Goal: Book appointment/travel/reservation

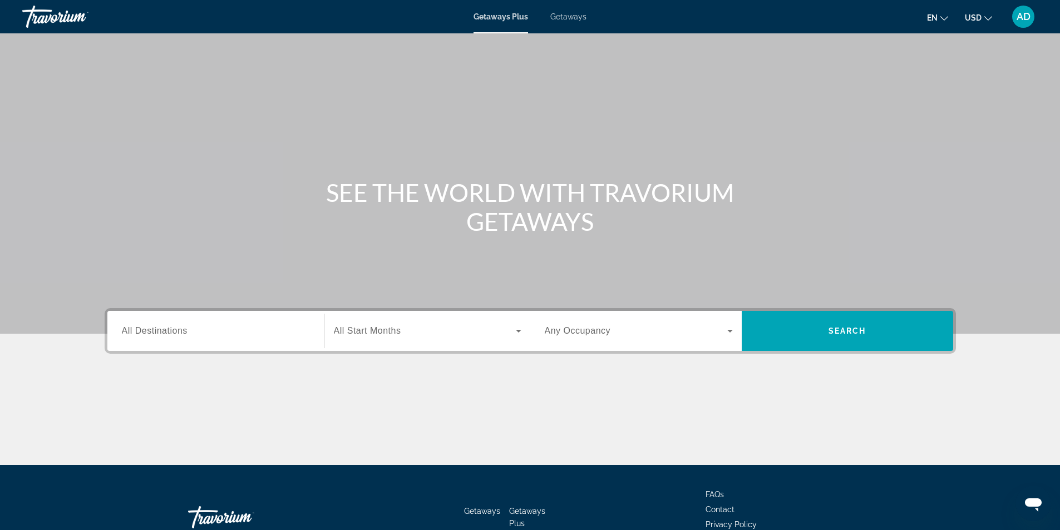
click at [166, 329] on span "All Destinations" at bounding box center [155, 330] width 66 height 9
click at [166, 329] on input "Destination All Destinations" at bounding box center [216, 331] width 188 height 13
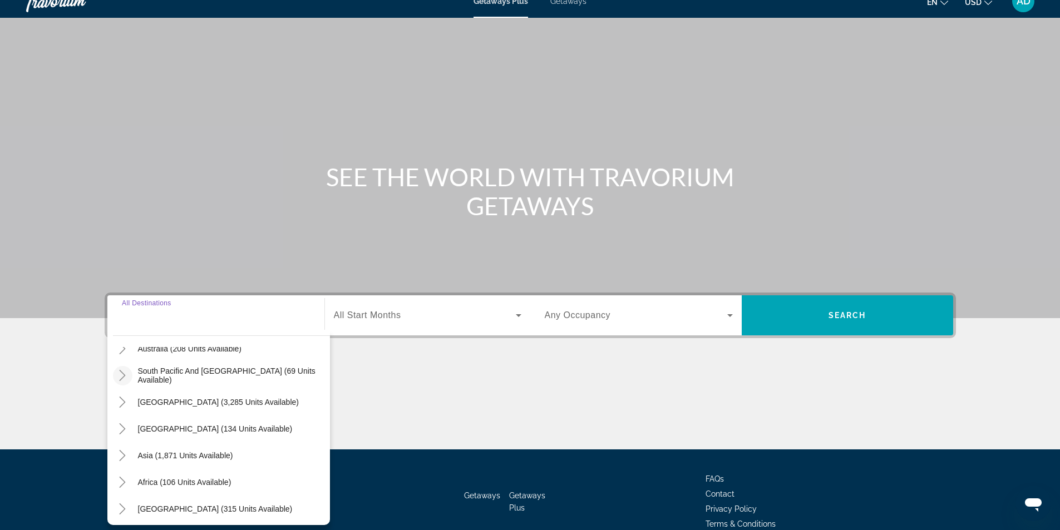
scroll to position [180, 0]
click at [126, 457] on icon "Toggle Asia (1,871 units available)" at bounding box center [122, 452] width 11 height 11
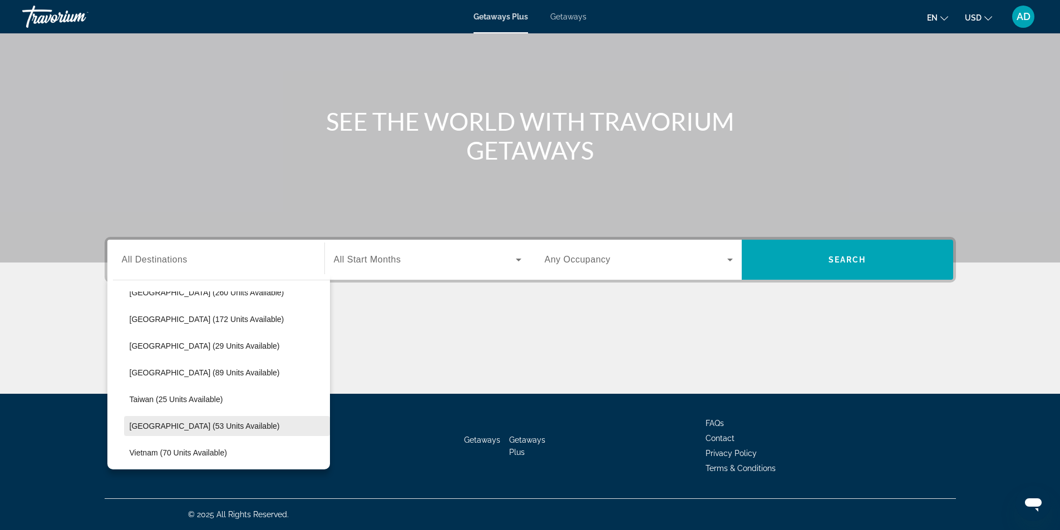
scroll to position [363, 0]
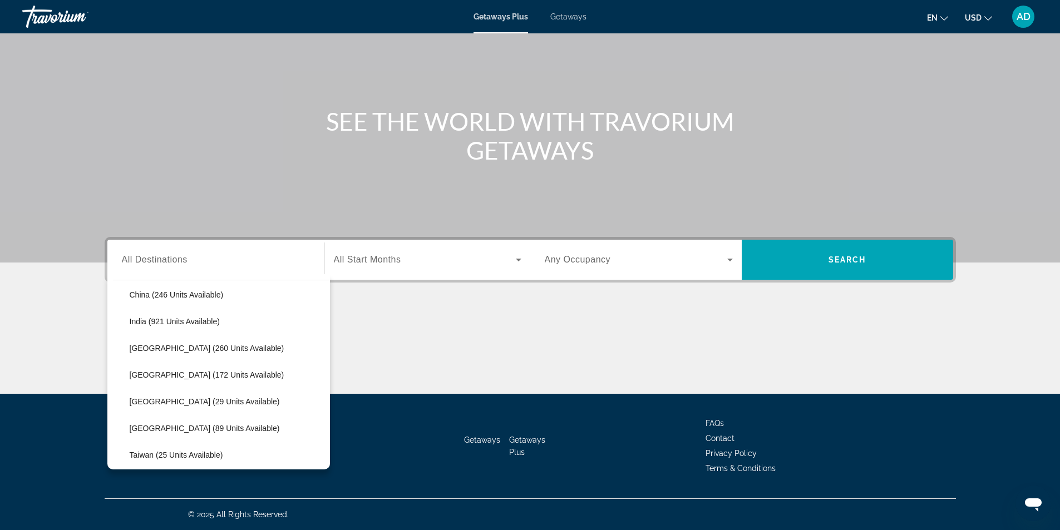
click at [145, 437] on span "Search widget" at bounding box center [227, 428] width 206 height 27
type input "**********"
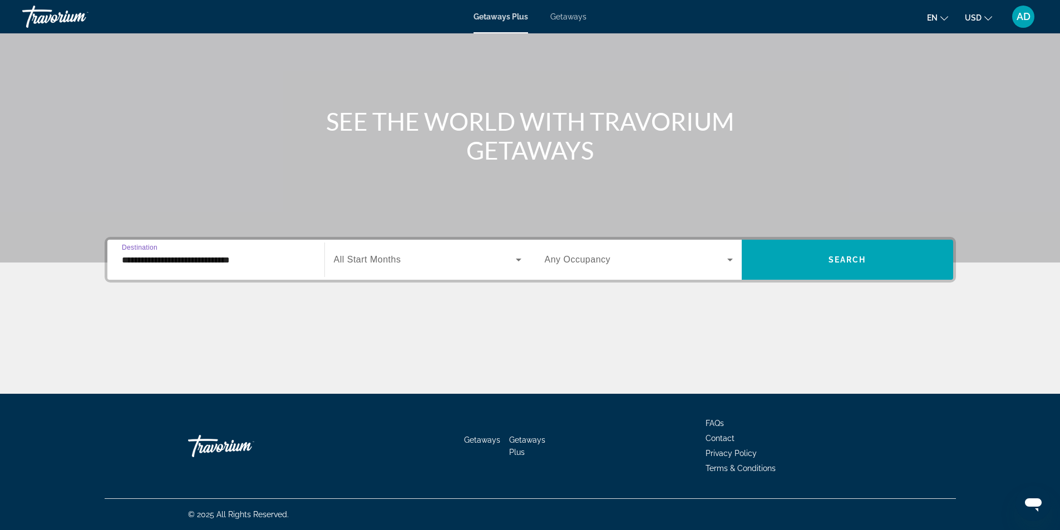
click at [424, 250] on div "Search widget" at bounding box center [427, 259] width 187 height 31
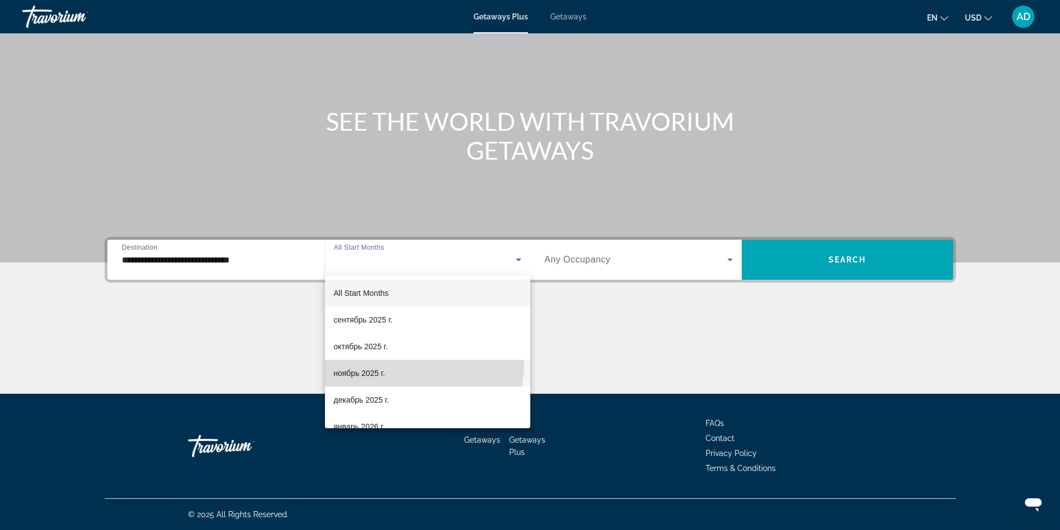
click at [399, 362] on mat-option "ноябрь 2025 г." at bounding box center [427, 373] width 205 height 27
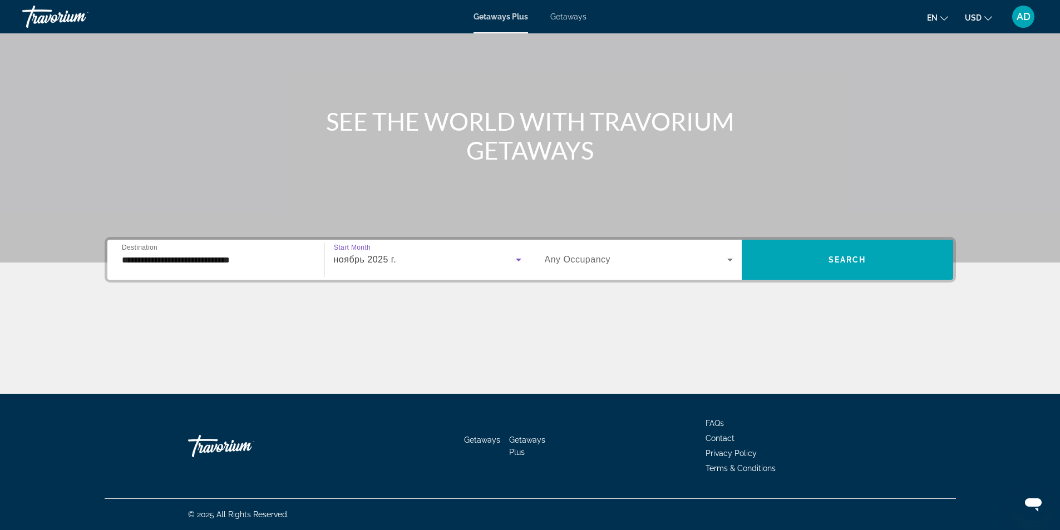
click at [740, 258] on div "Occupancy Any Occupancy" at bounding box center [639, 259] width 206 height 31
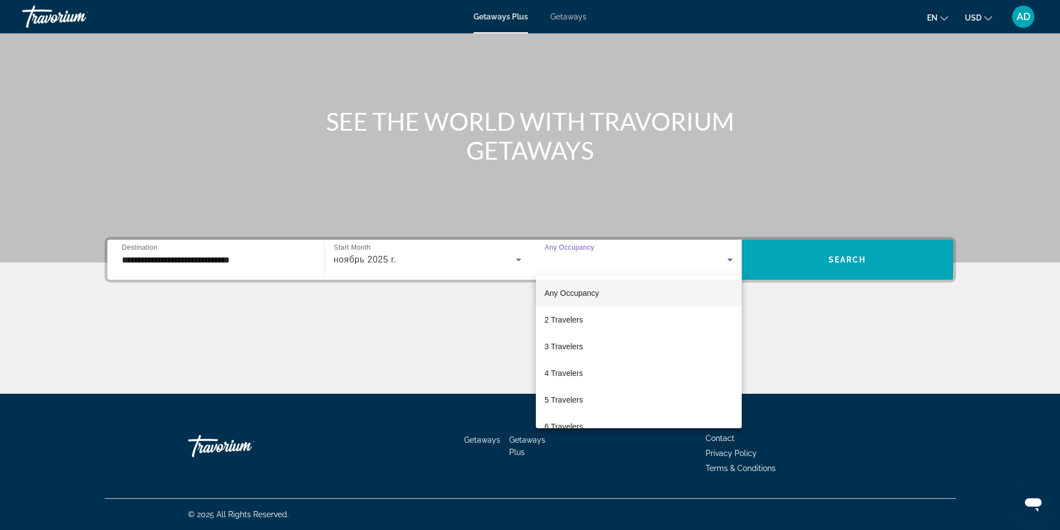
click at [794, 266] on div at bounding box center [530, 265] width 1060 height 530
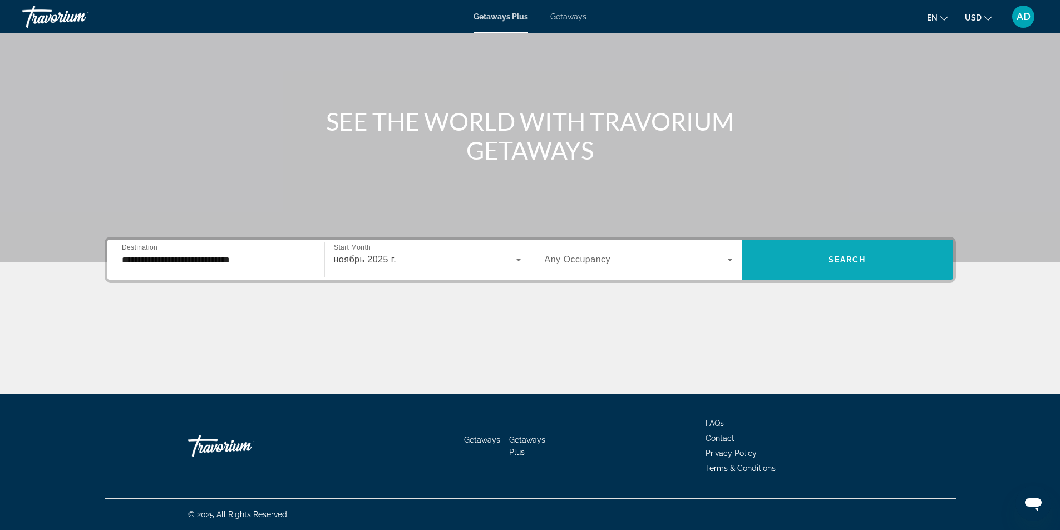
click at [829, 257] on span "Search" at bounding box center [847, 259] width 38 height 9
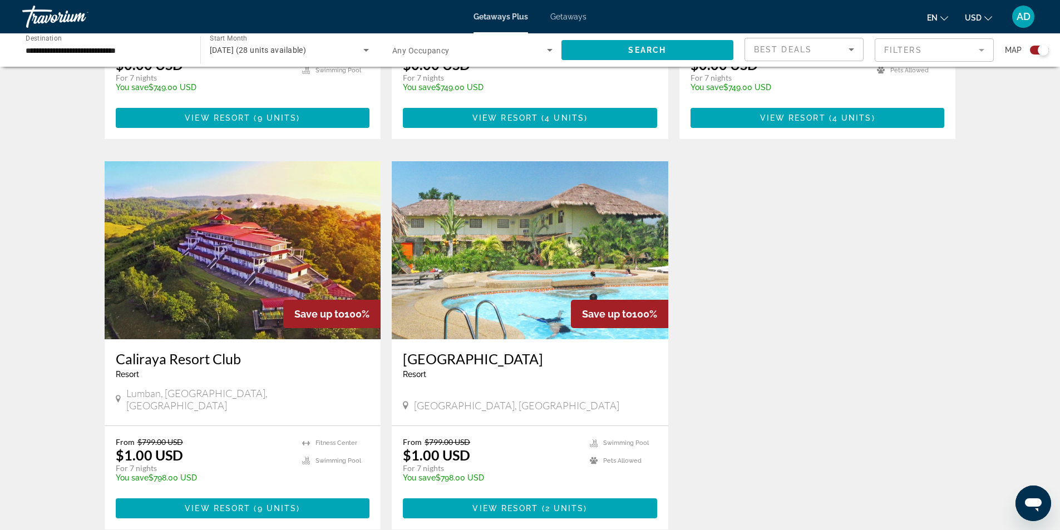
scroll to position [723, 0]
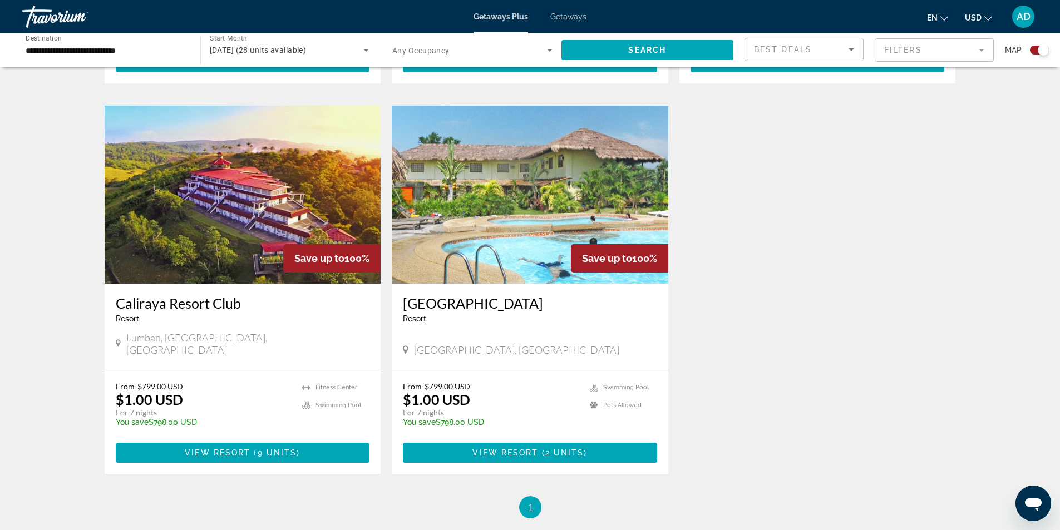
click at [518, 176] on img "Main content" at bounding box center [530, 195] width 276 height 178
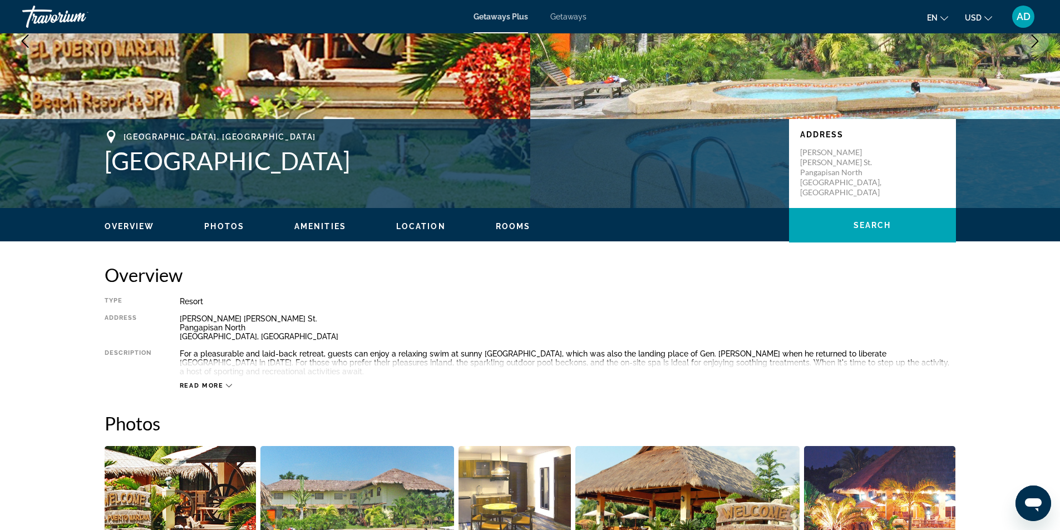
scroll to position [167, 0]
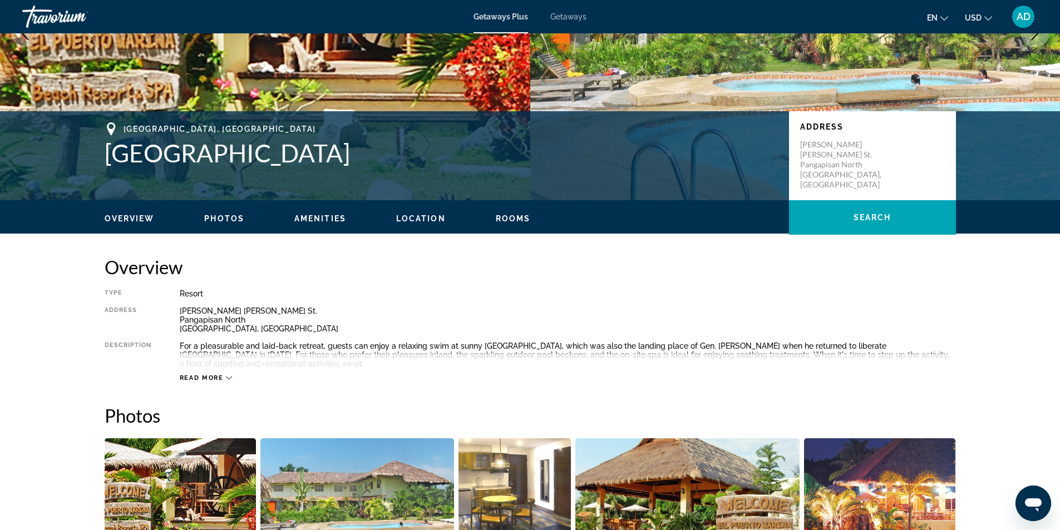
click at [233, 223] on button "Photos" at bounding box center [224, 219] width 40 height 10
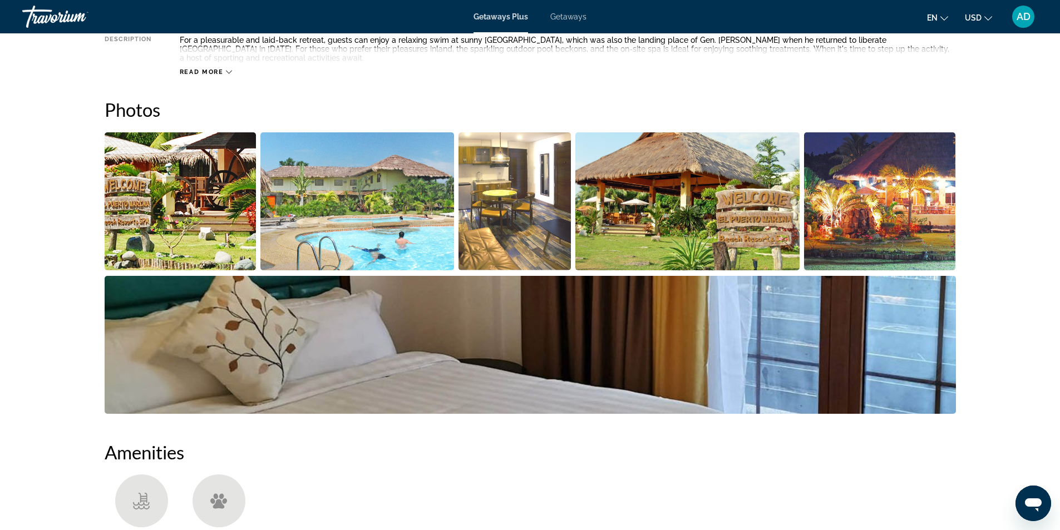
scroll to position [505, 0]
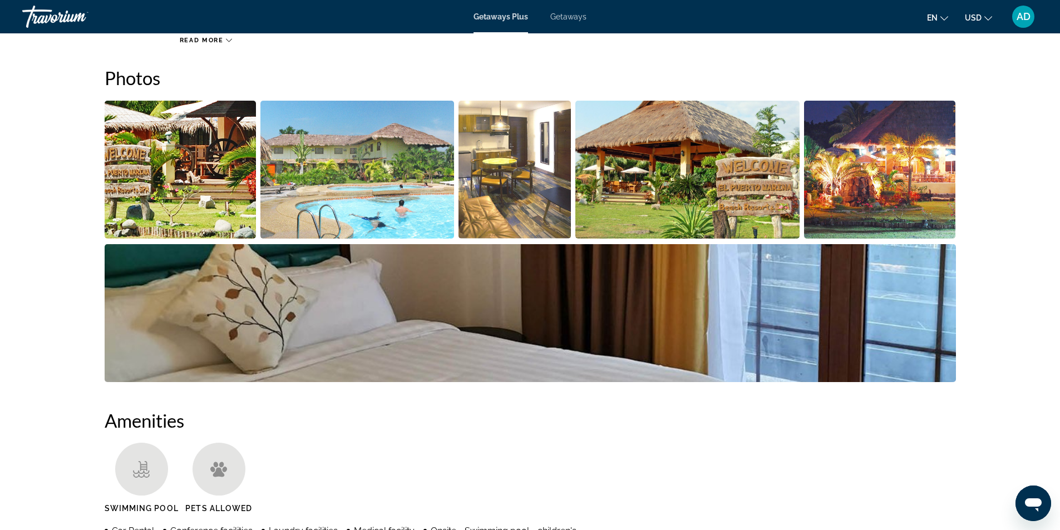
click at [197, 175] on img "Open full-screen image slider" at bounding box center [181, 170] width 152 height 138
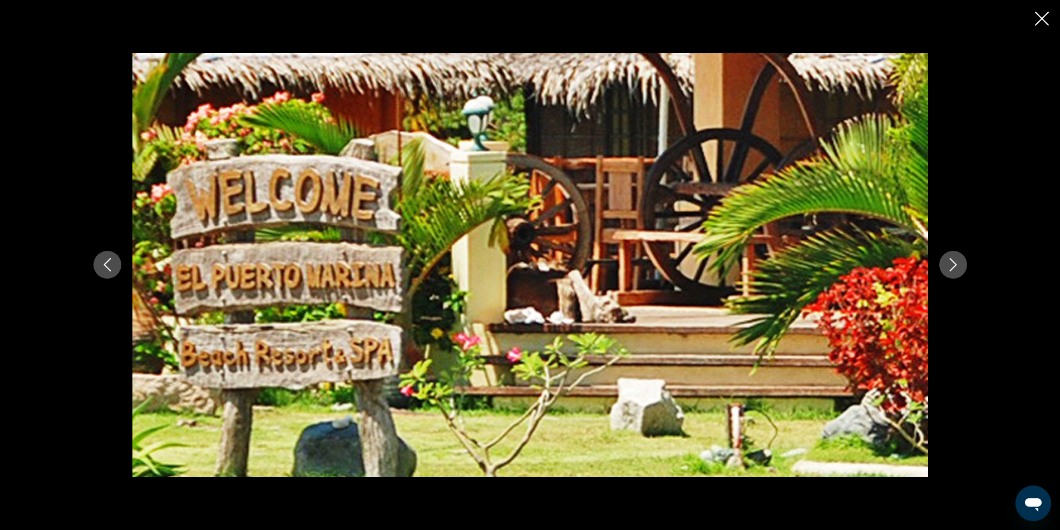
click at [965, 270] on button "Next image" at bounding box center [953, 265] width 28 height 28
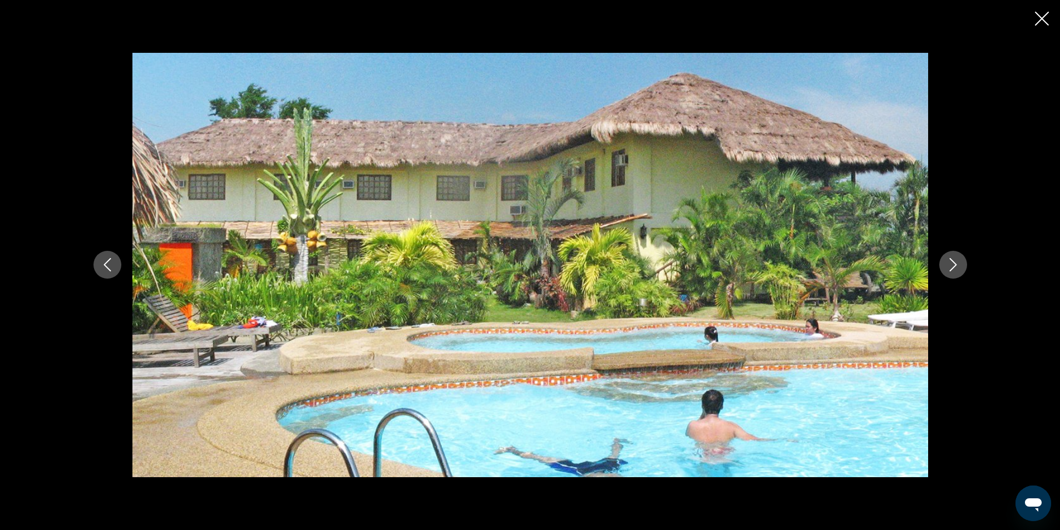
click at [965, 270] on button "Next image" at bounding box center [953, 265] width 28 height 28
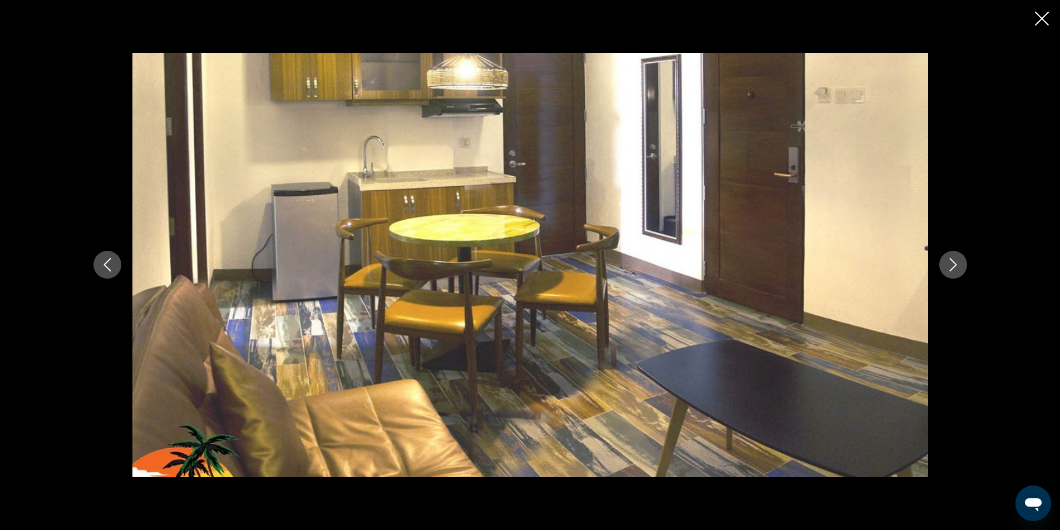
click at [965, 270] on button "Next image" at bounding box center [953, 265] width 28 height 28
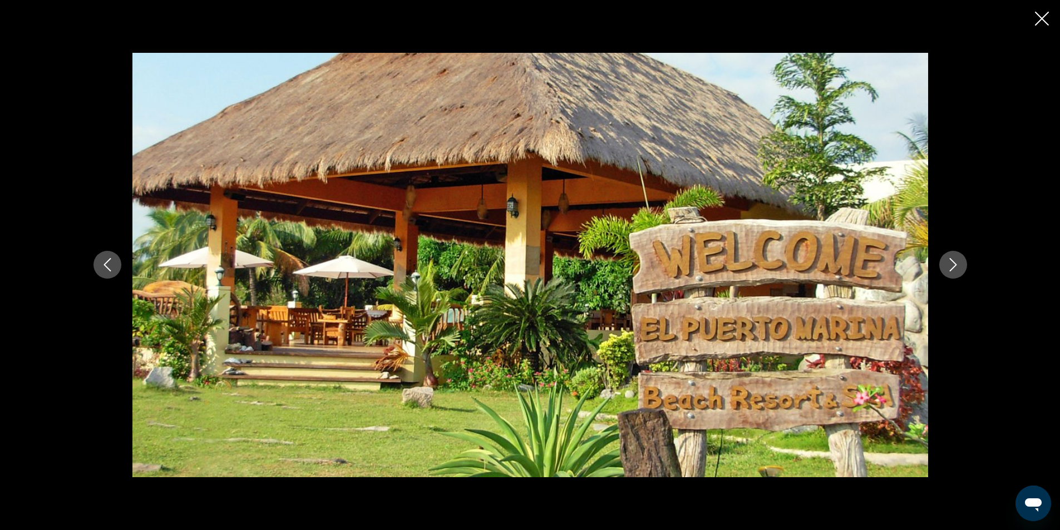
click at [965, 270] on button "Next image" at bounding box center [953, 265] width 28 height 28
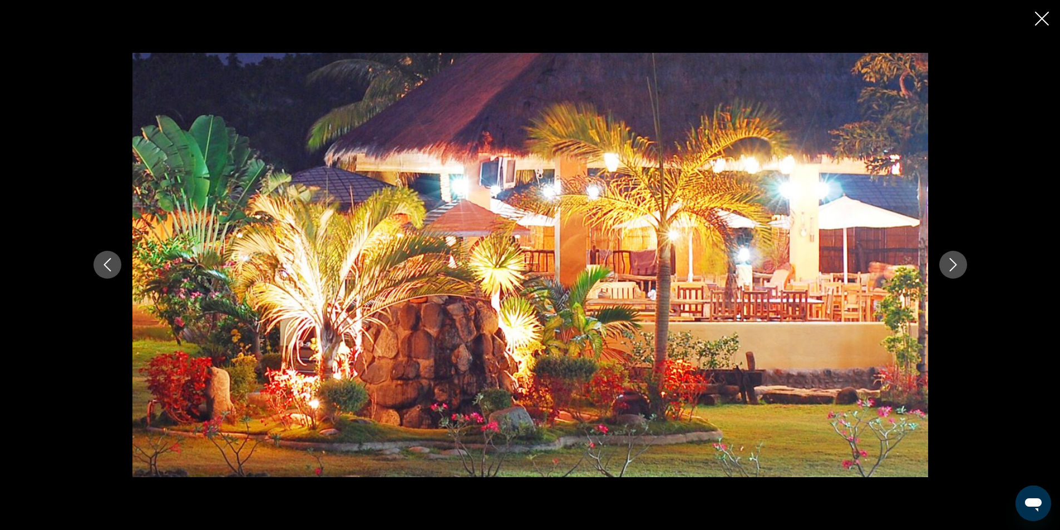
click at [965, 270] on button "Next image" at bounding box center [953, 265] width 28 height 28
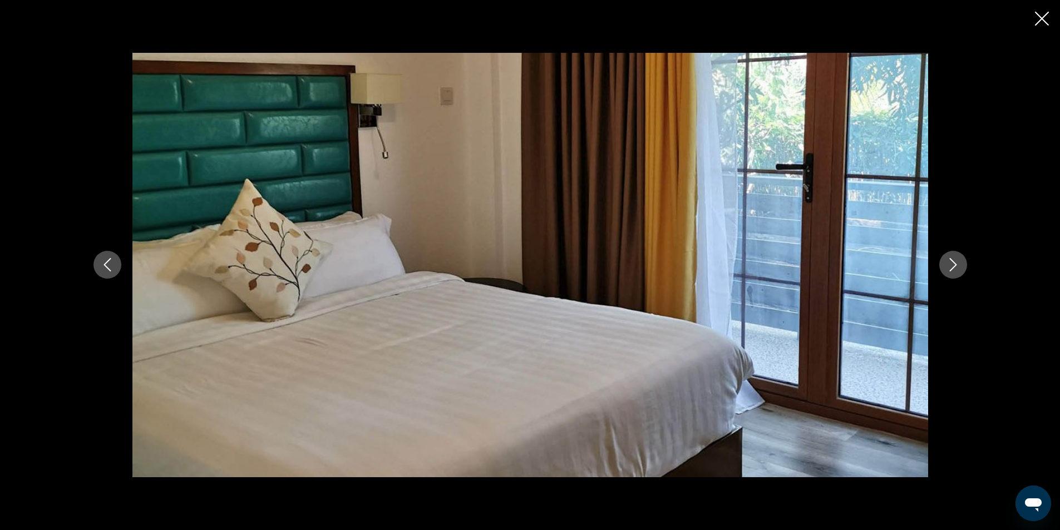
click at [962, 270] on button "Next image" at bounding box center [953, 265] width 28 height 28
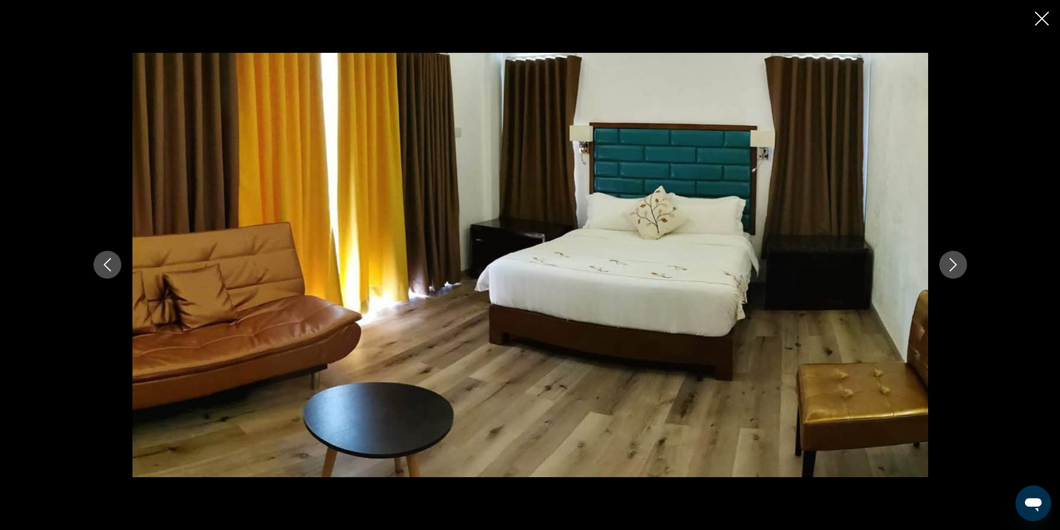
click at [962, 270] on button "Next image" at bounding box center [953, 265] width 28 height 28
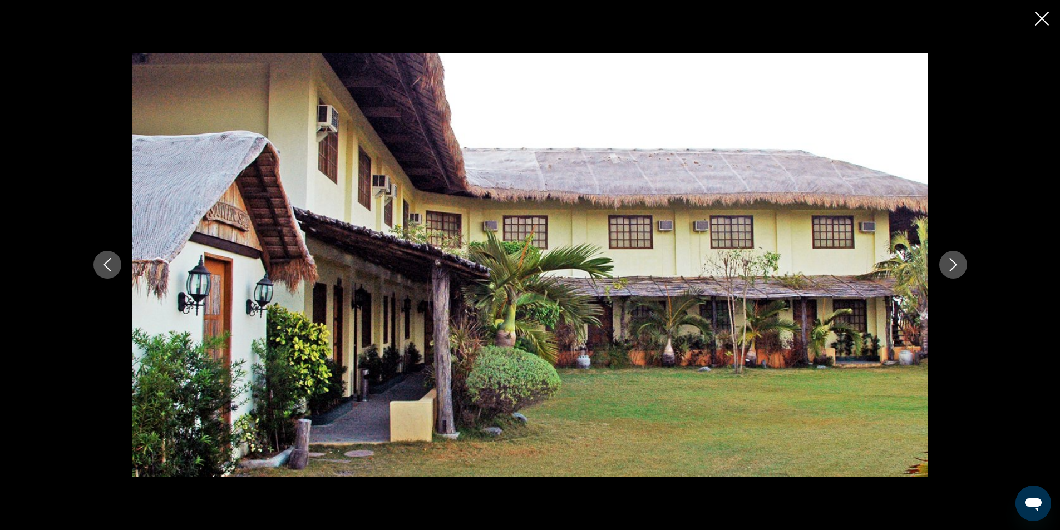
click at [962, 270] on button "Next image" at bounding box center [953, 265] width 28 height 28
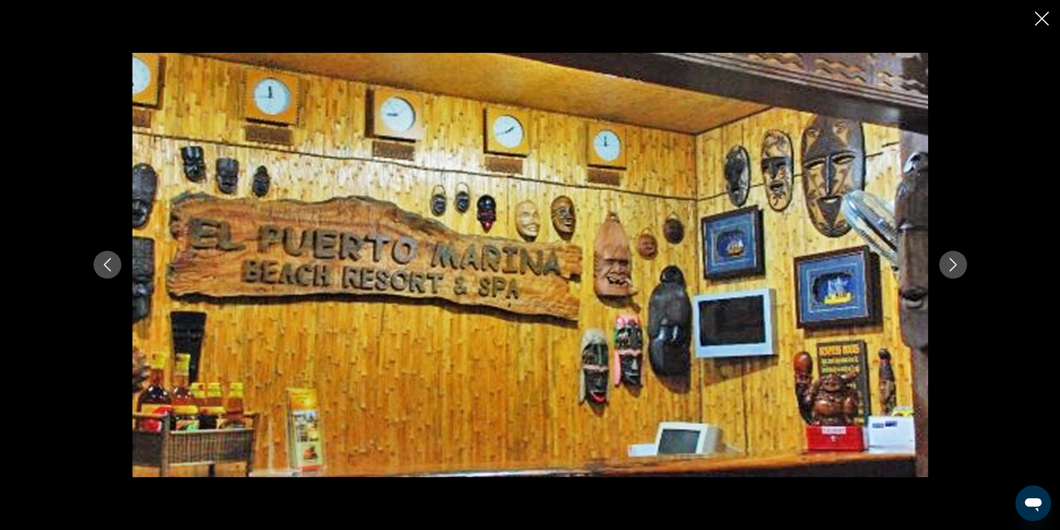
click at [962, 270] on button "Next image" at bounding box center [953, 265] width 28 height 28
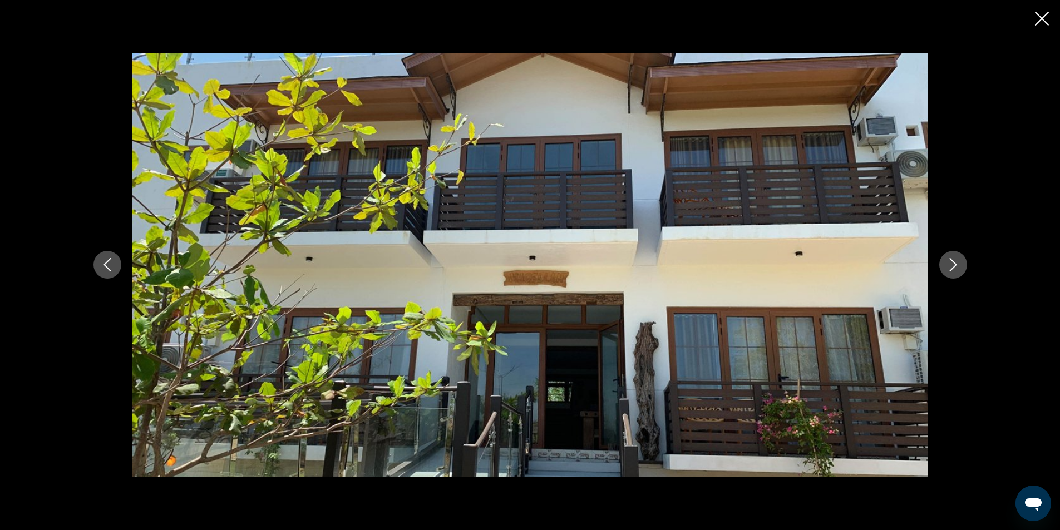
click at [962, 270] on button "Next image" at bounding box center [953, 265] width 28 height 28
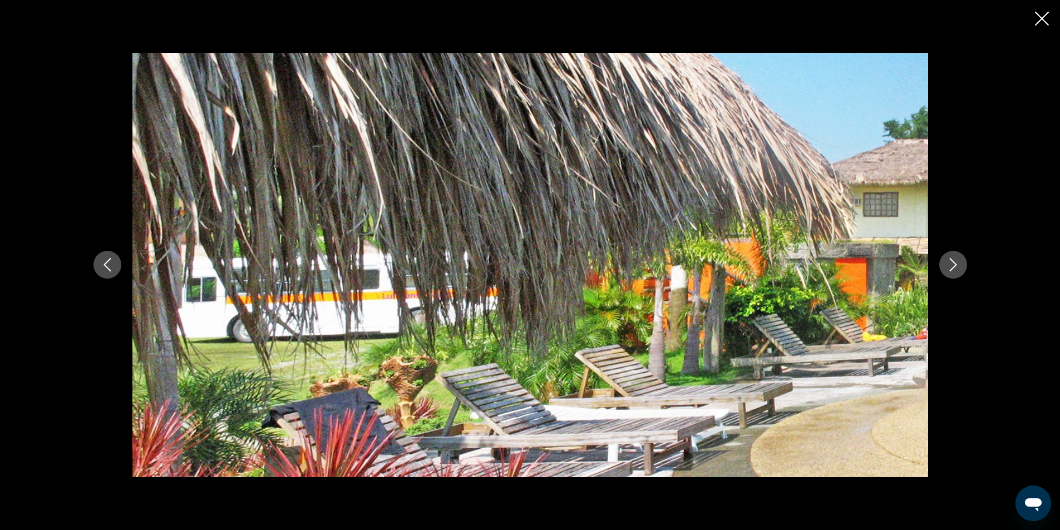
click at [962, 270] on button "Next image" at bounding box center [953, 265] width 28 height 28
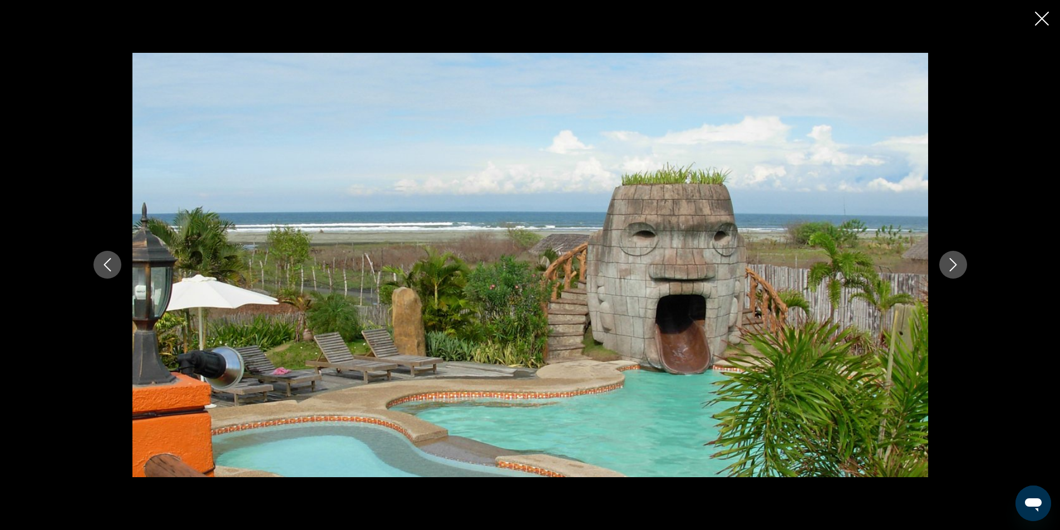
click at [961, 270] on button "Next image" at bounding box center [953, 265] width 28 height 28
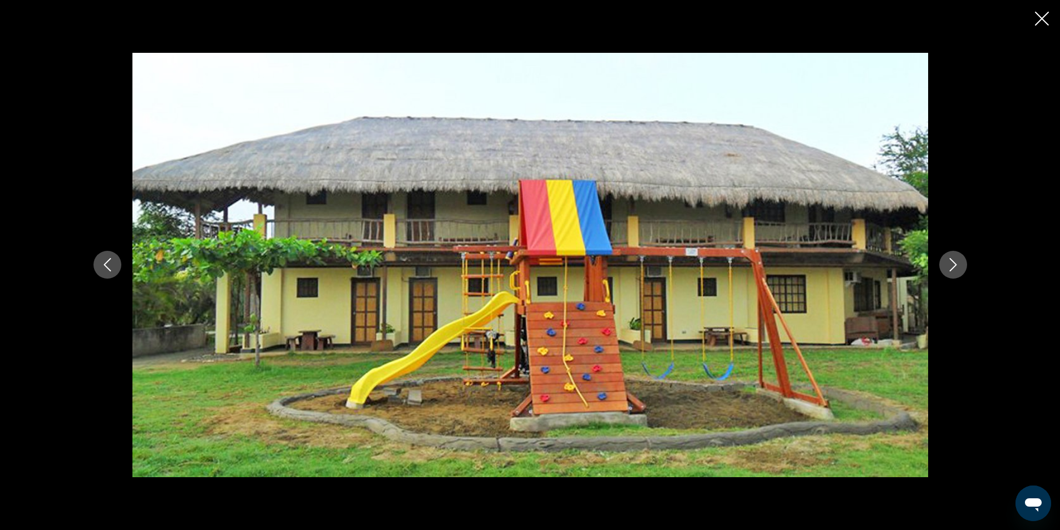
click at [961, 270] on button "Next image" at bounding box center [953, 265] width 28 height 28
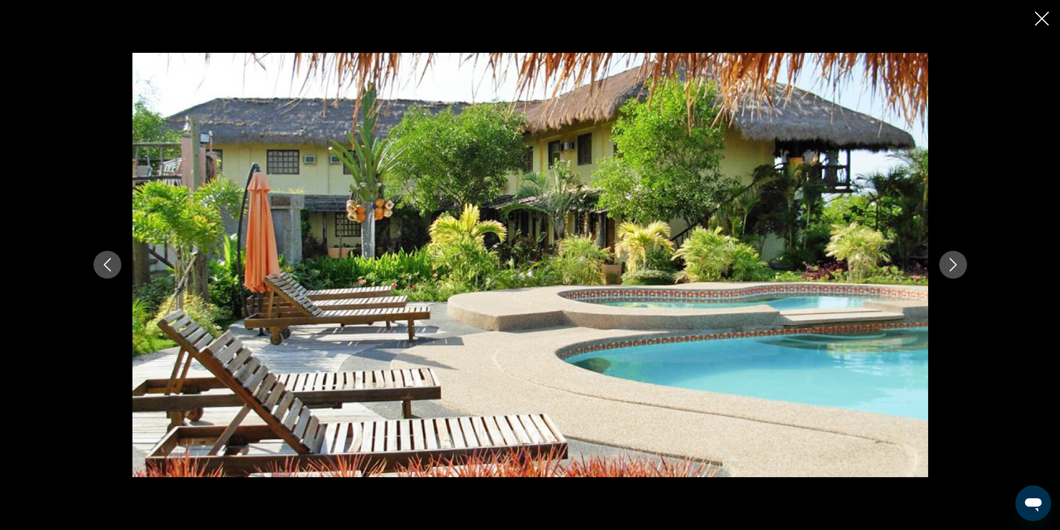
click at [961, 270] on button "Next image" at bounding box center [953, 265] width 28 height 28
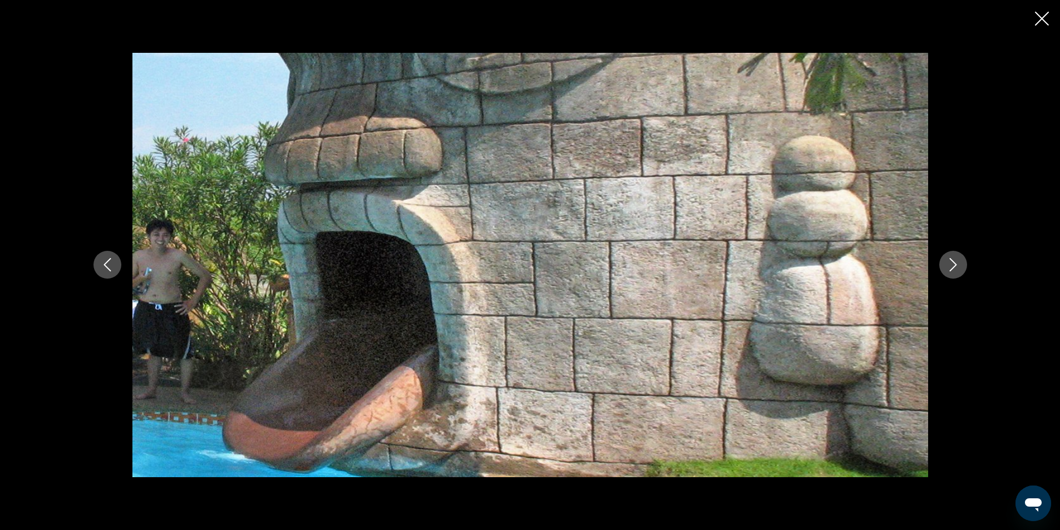
click at [961, 270] on button "Next image" at bounding box center [953, 265] width 28 height 28
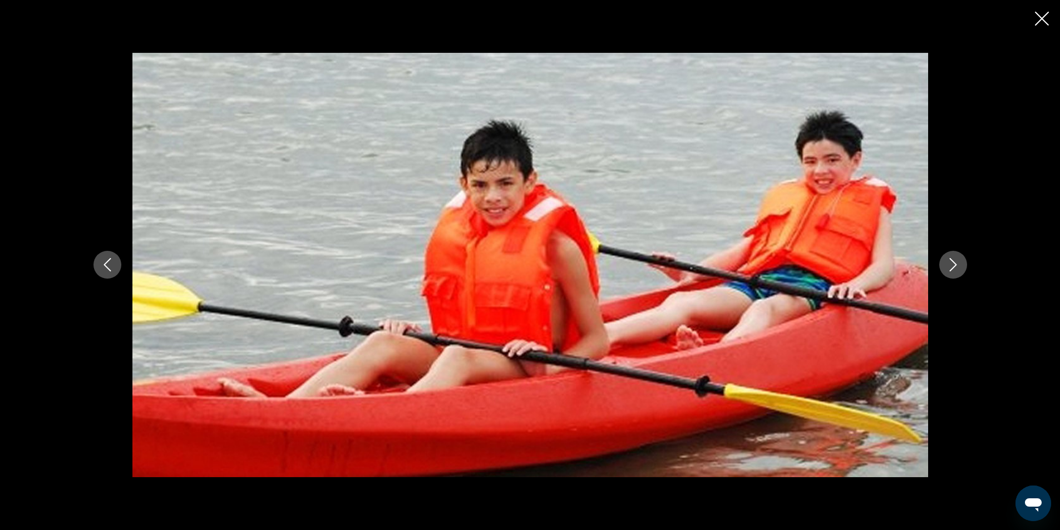
click at [961, 270] on button "Next image" at bounding box center [953, 265] width 28 height 28
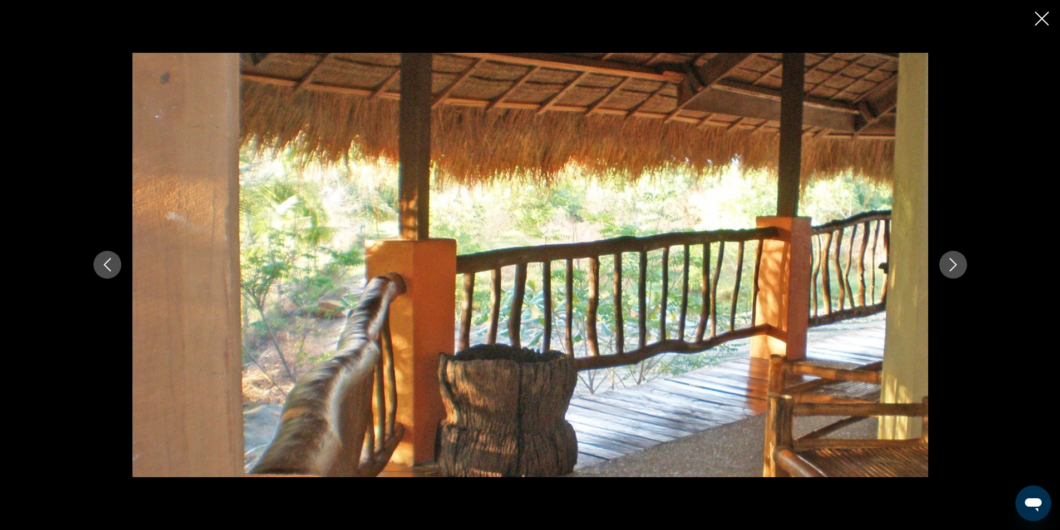
click at [961, 270] on button "Next image" at bounding box center [953, 265] width 28 height 28
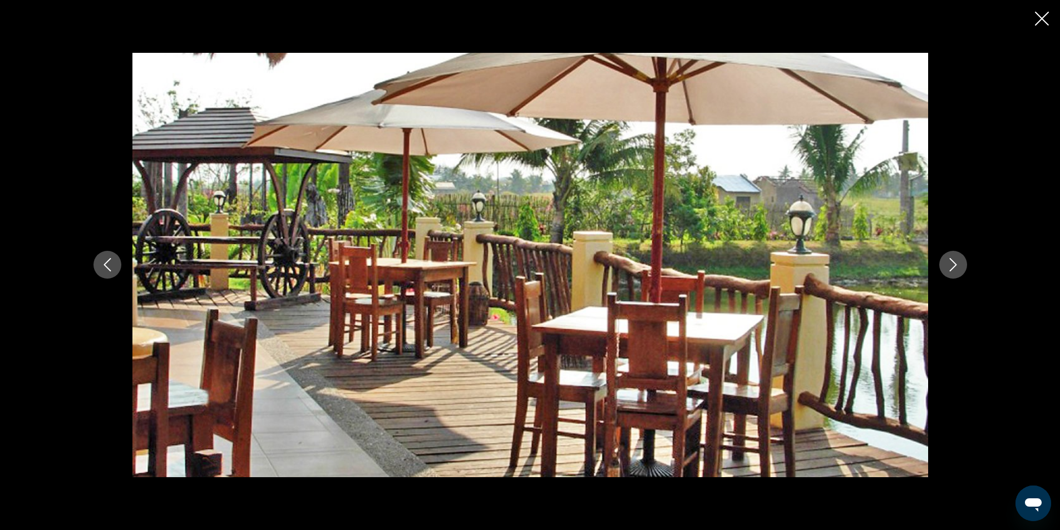
click at [961, 270] on button "Next image" at bounding box center [953, 265] width 28 height 28
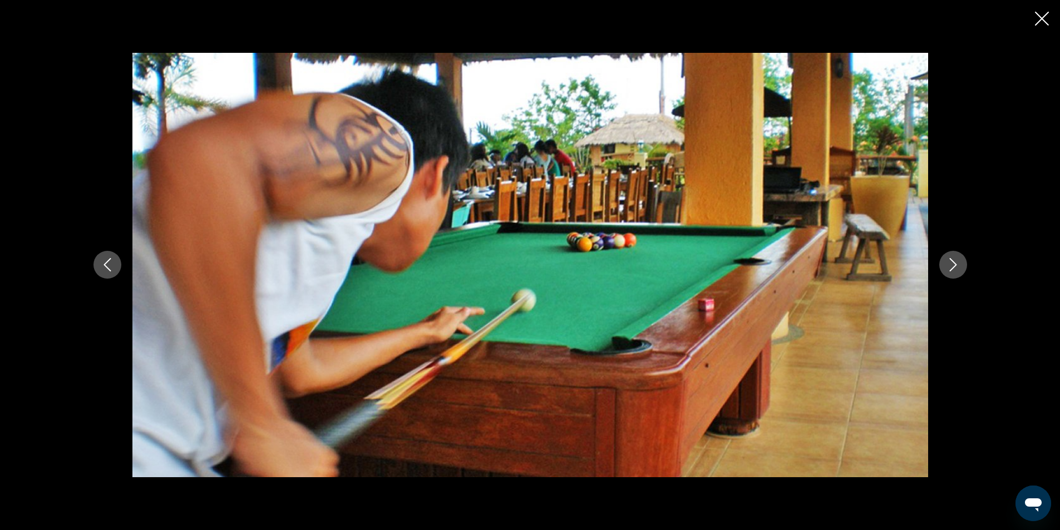
click at [961, 270] on button "Next image" at bounding box center [953, 265] width 28 height 28
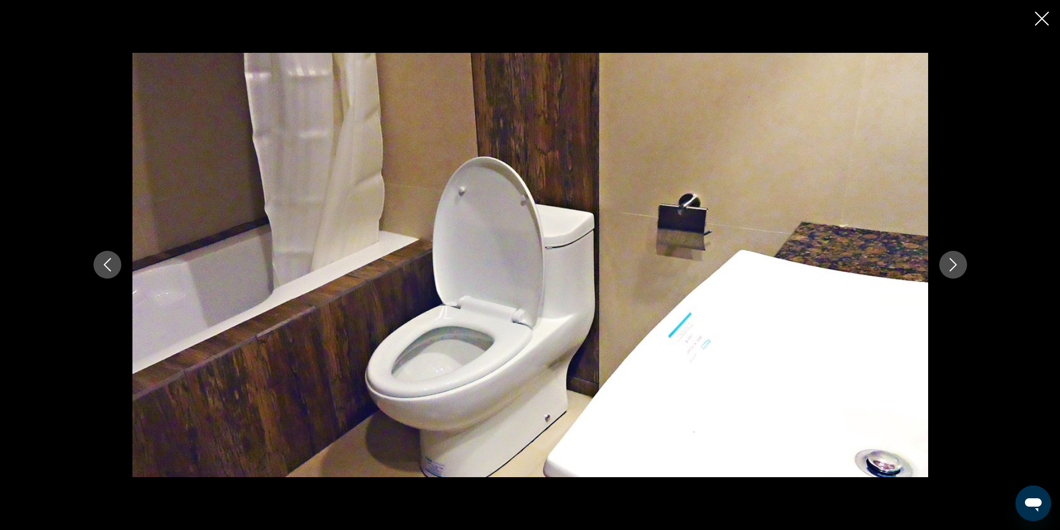
click at [961, 270] on button "Next image" at bounding box center [953, 265] width 28 height 28
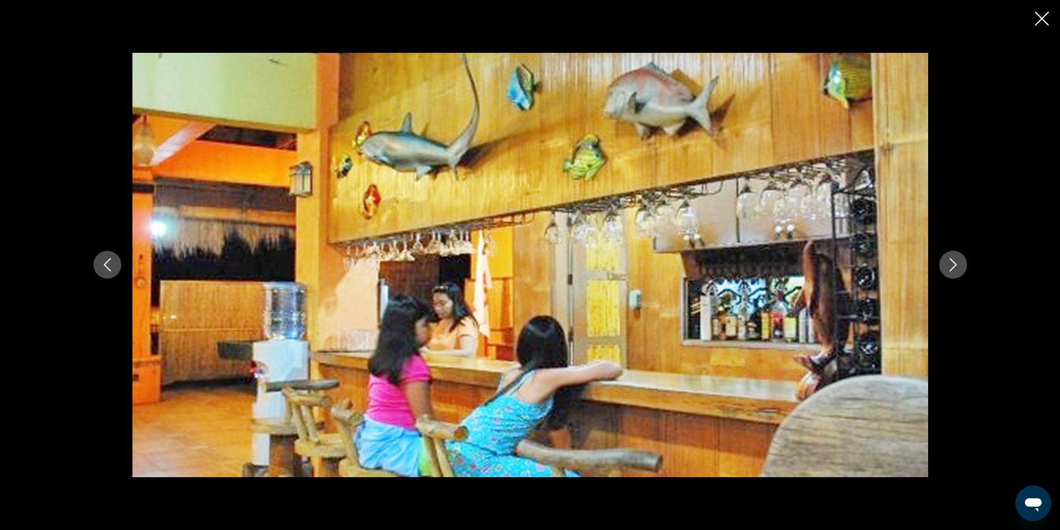
click at [961, 270] on button "Next image" at bounding box center [953, 265] width 28 height 28
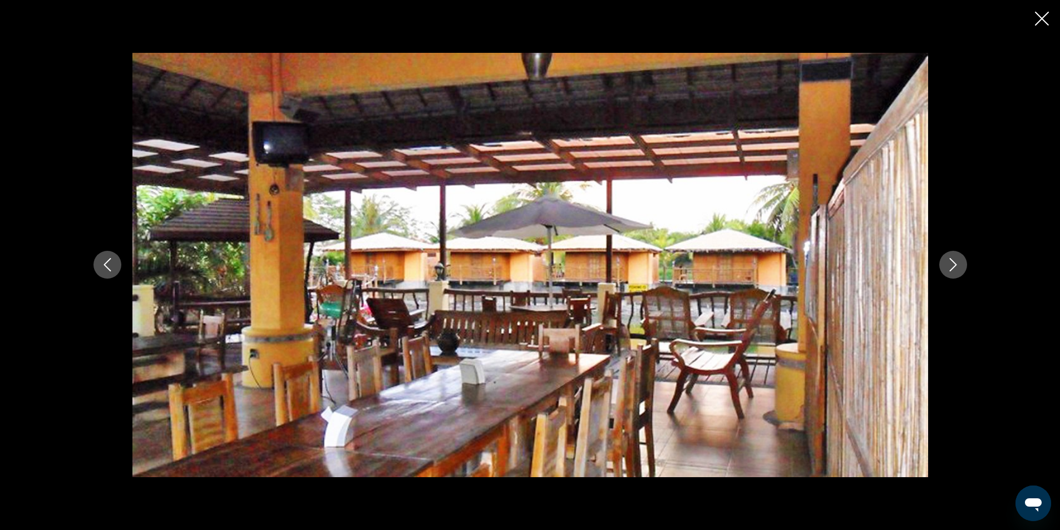
click at [961, 270] on button "Next image" at bounding box center [953, 265] width 28 height 28
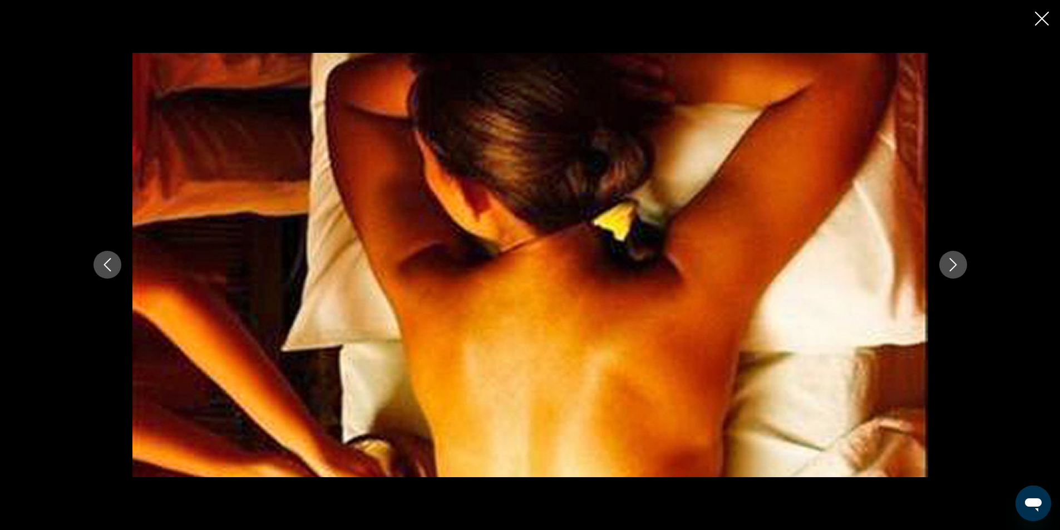
click at [961, 270] on button "Next image" at bounding box center [953, 265] width 28 height 28
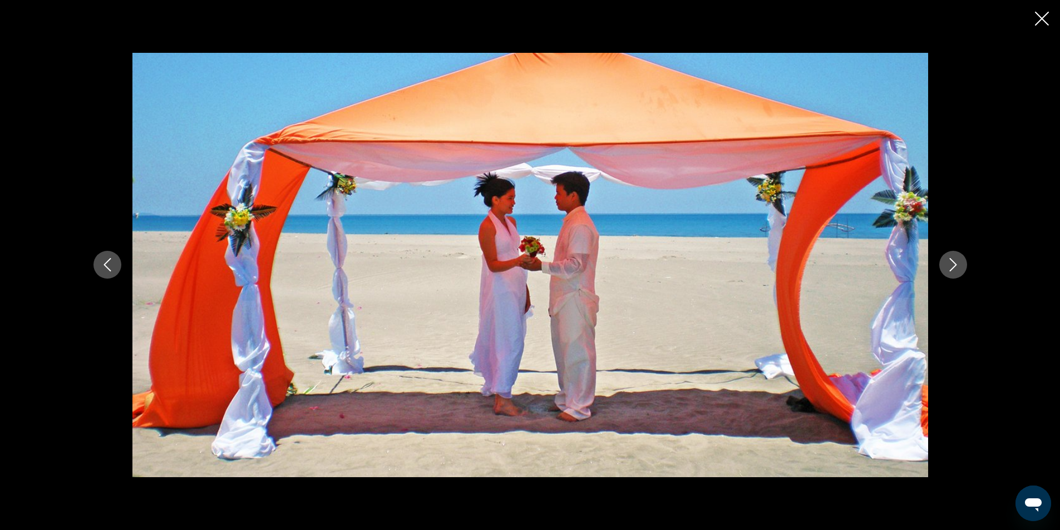
click at [961, 270] on button "Next image" at bounding box center [953, 265] width 28 height 28
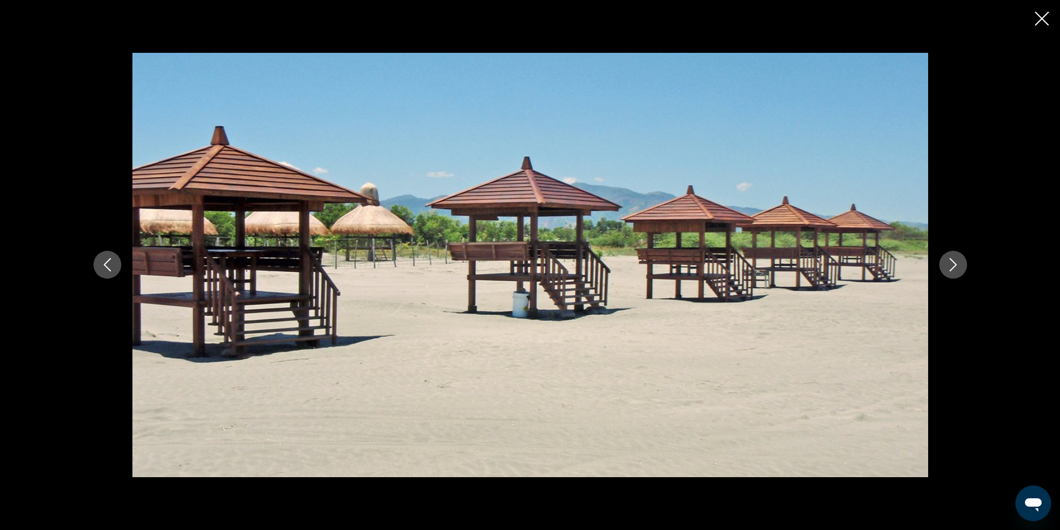
click at [961, 270] on button "Next image" at bounding box center [953, 265] width 28 height 28
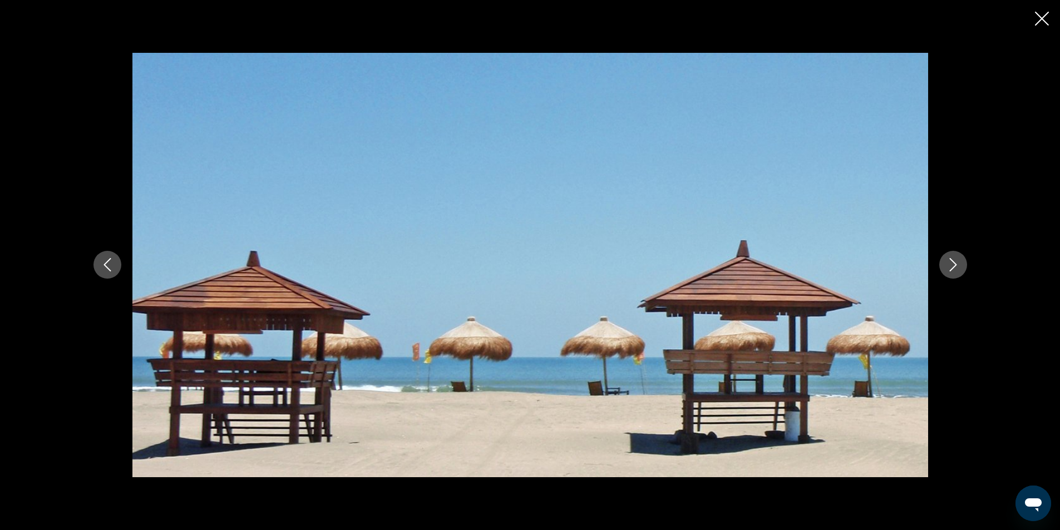
click at [964, 270] on button "Next image" at bounding box center [953, 265] width 28 height 28
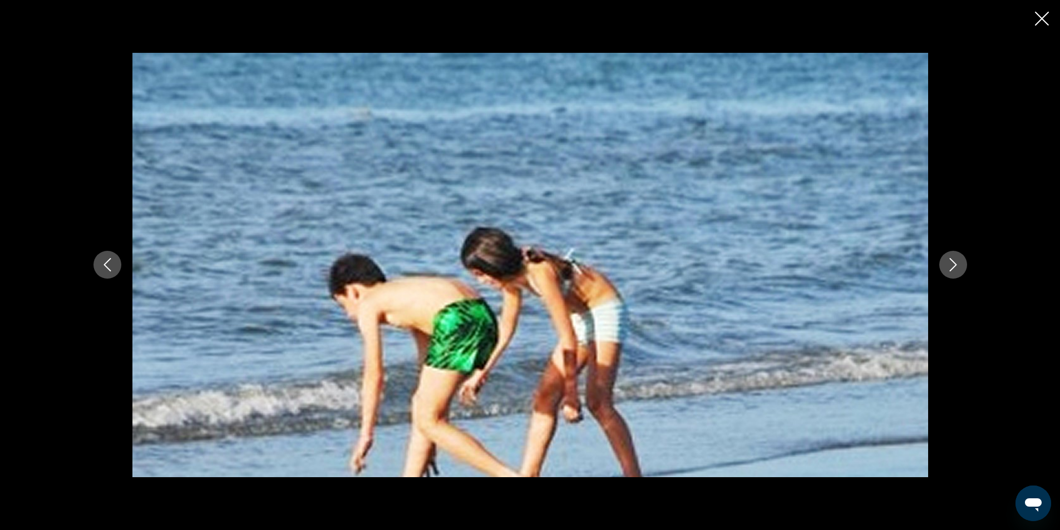
click at [964, 270] on button "Next image" at bounding box center [953, 265] width 28 height 28
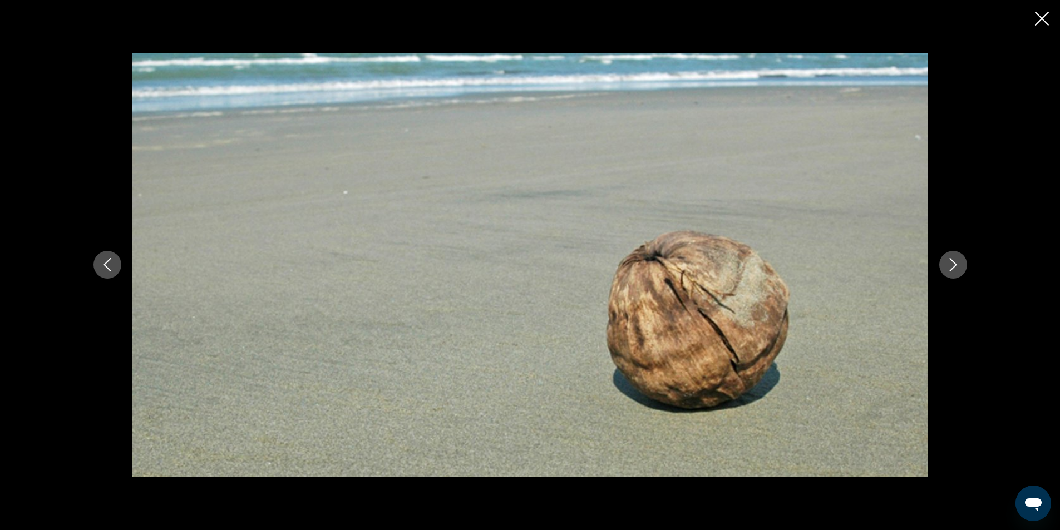
click at [964, 270] on button "Next image" at bounding box center [953, 265] width 28 height 28
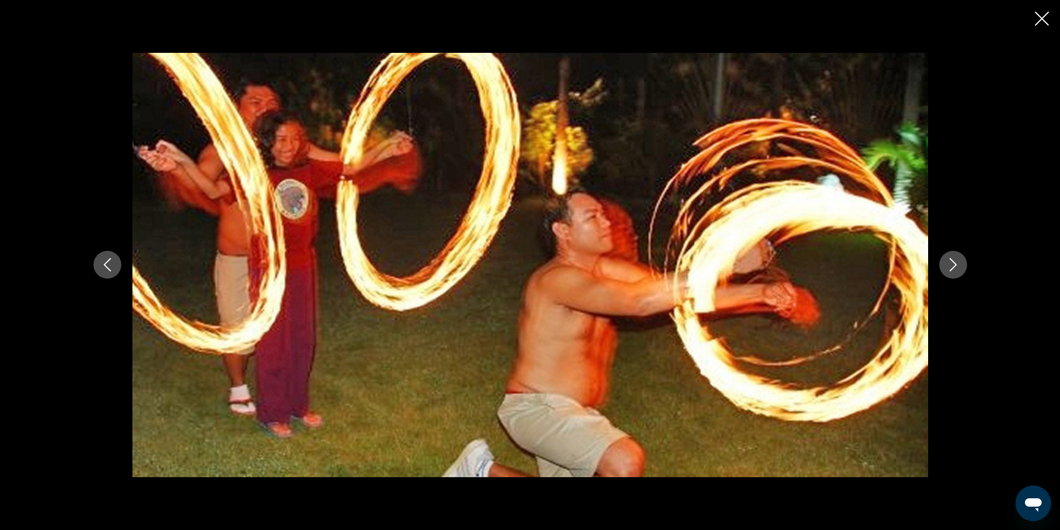
click at [964, 270] on button "Next image" at bounding box center [953, 265] width 28 height 28
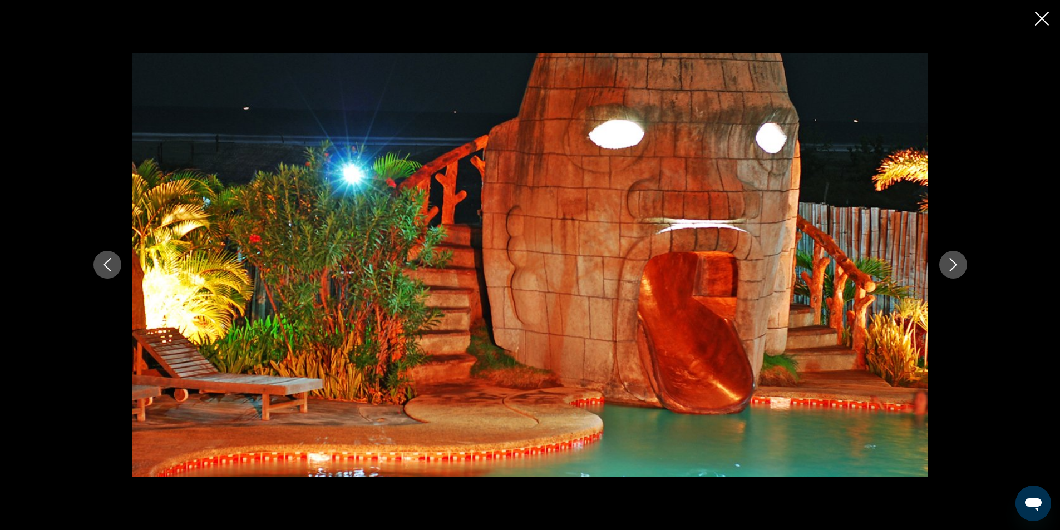
click at [964, 270] on button "Next image" at bounding box center [953, 265] width 28 height 28
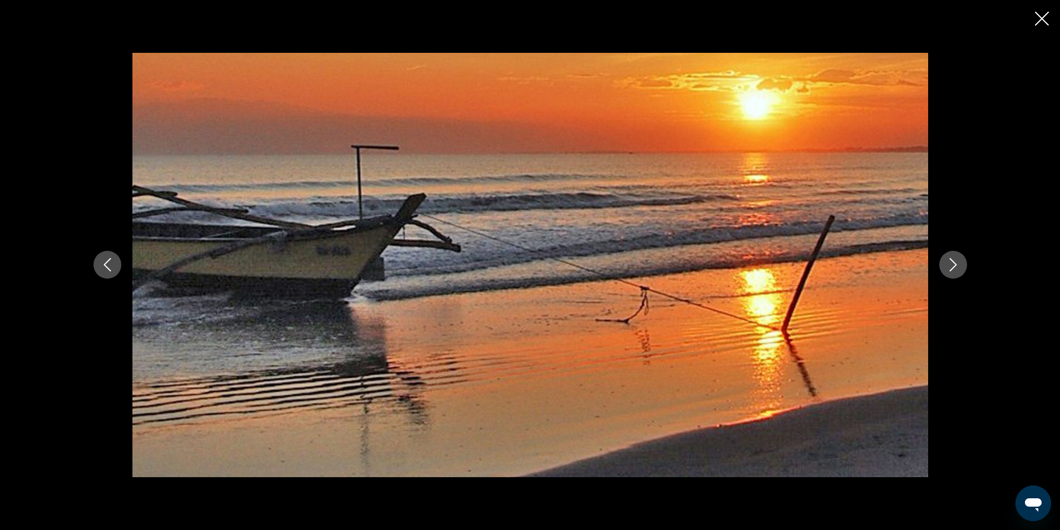
click at [964, 270] on button "Next image" at bounding box center [953, 265] width 28 height 28
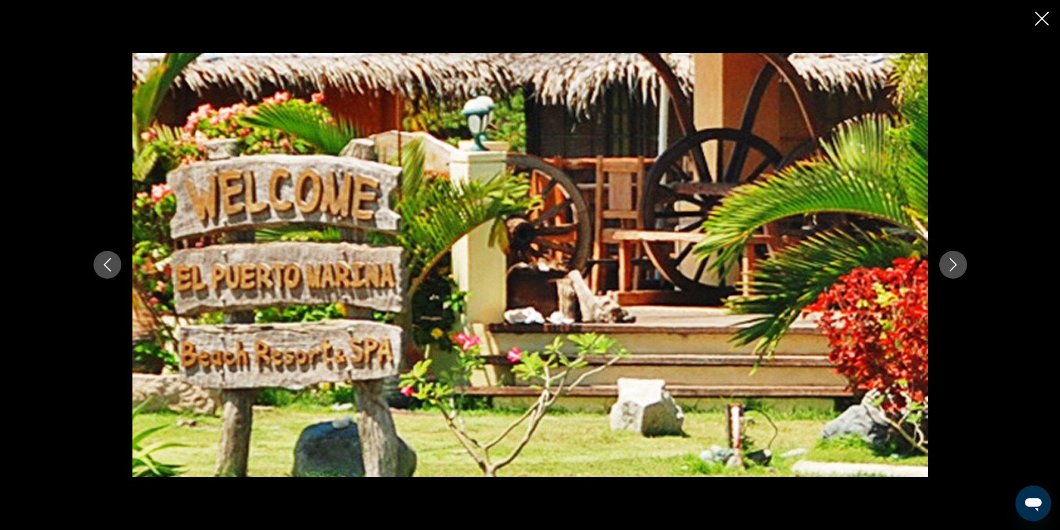
click at [964, 270] on button "Next image" at bounding box center [953, 265] width 28 height 28
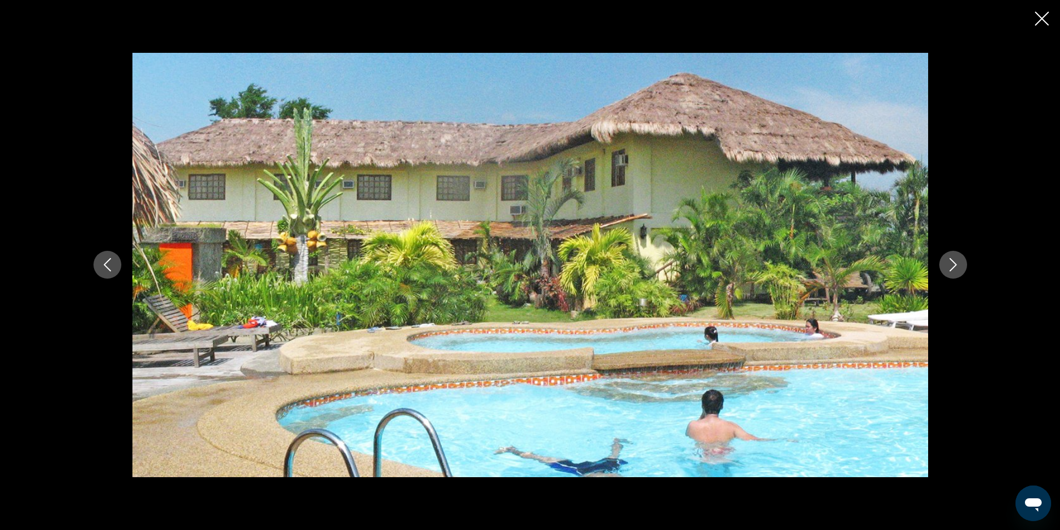
click at [964, 270] on button "Next image" at bounding box center [953, 265] width 28 height 28
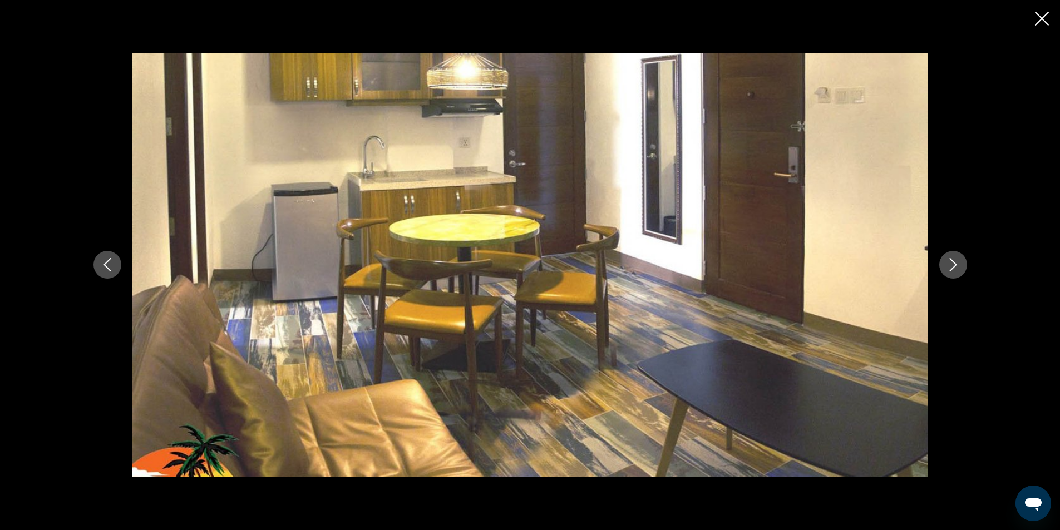
click at [1048, 26] on button "Close slideshow" at bounding box center [1042, 19] width 14 height 17
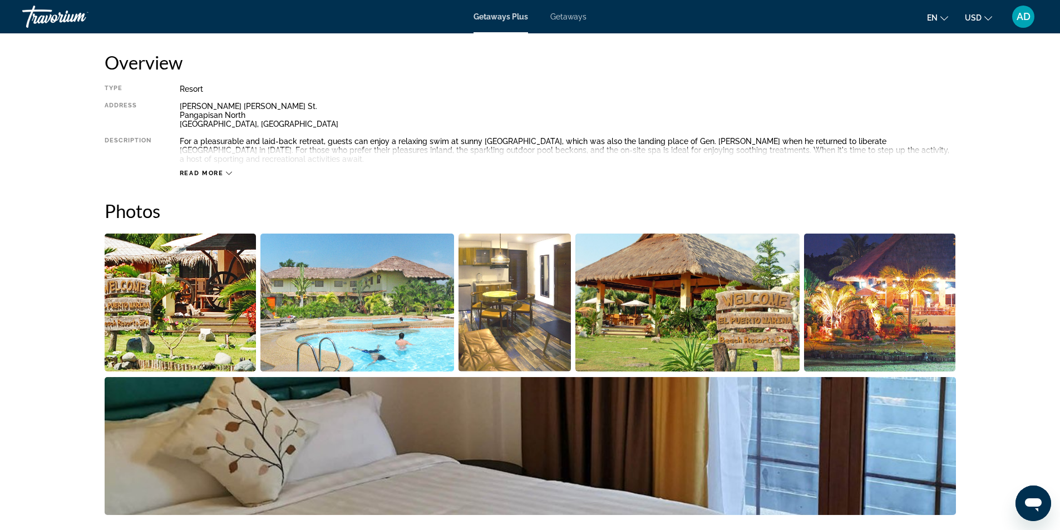
scroll to position [226, 0]
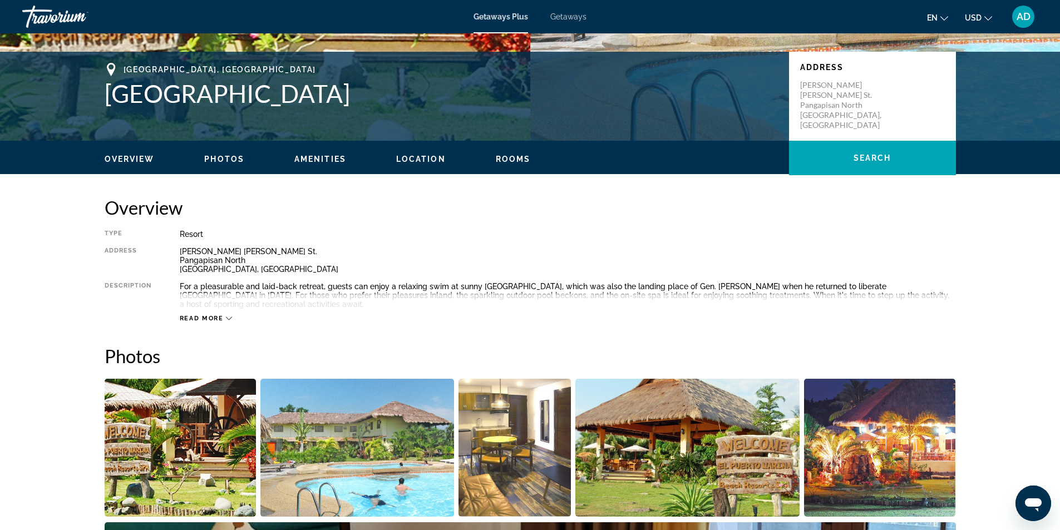
click at [221, 320] on span "Read more" at bounding box center [202, 318] width 44 height 7
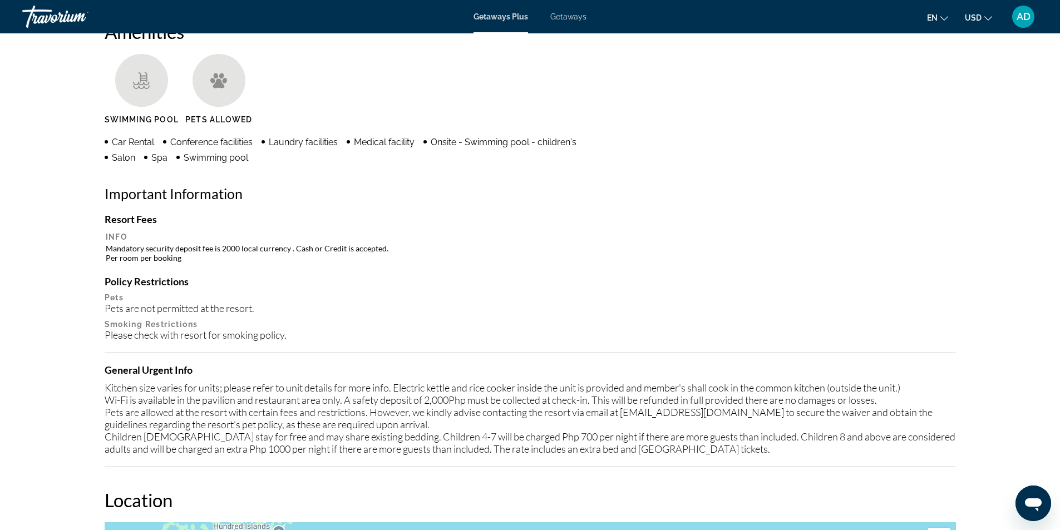
scroll to position [894, 0]
drag, startPoint x: 106, startPoint y: 251, endPoint x: 184, endPoint y: 259, distance: 77.7
click at [184, 259] on td "Mandatory security deposit fee is 2000 local currency . Cash or Credit is accep…" at bounding box center [530, 253] width 849 height 20
copy td "Mandatory security deposit fee is 2000 local currency . Cash or Credit is accep…"
click at [947, 17] on icon "Change language" at bounding box center [944, 18] width 8 height 4
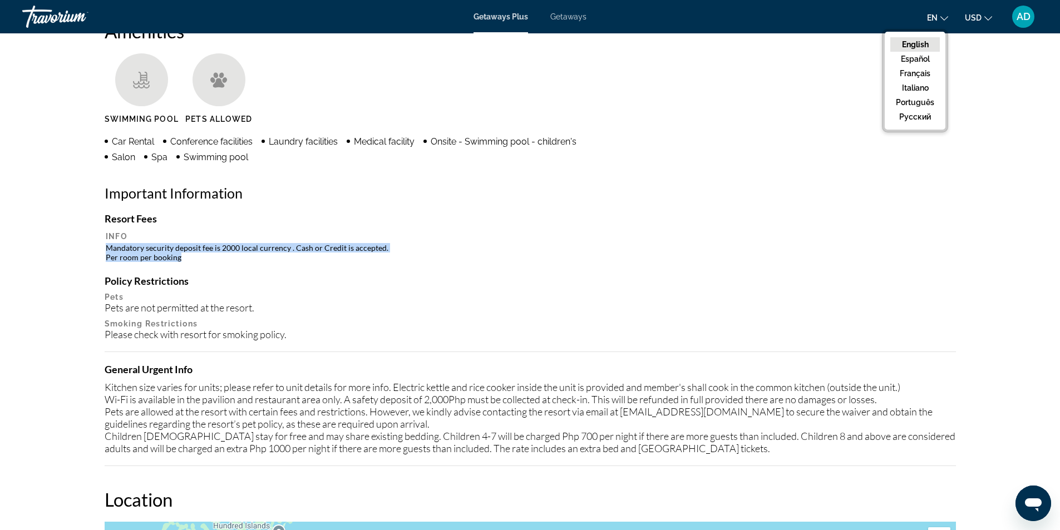
click at [920, 115] on button "русский" at bounding box center [915, 117] width 50 height 14
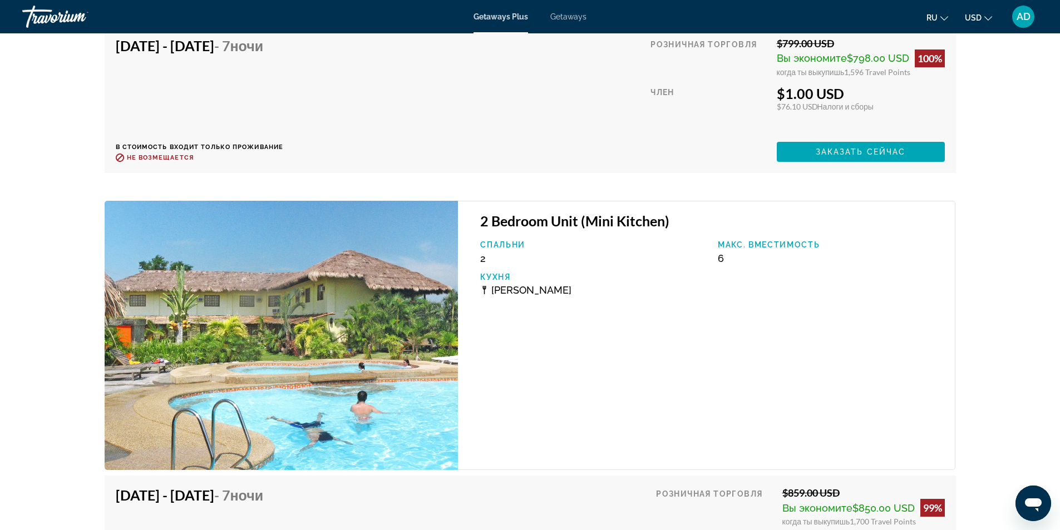
scroll to position [2062, 0]
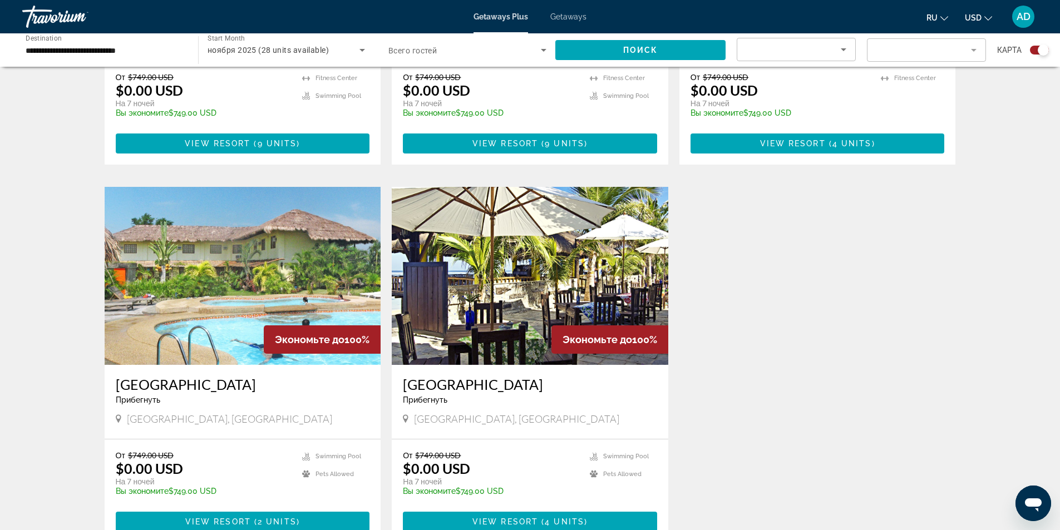
scroll to position [668, 0]
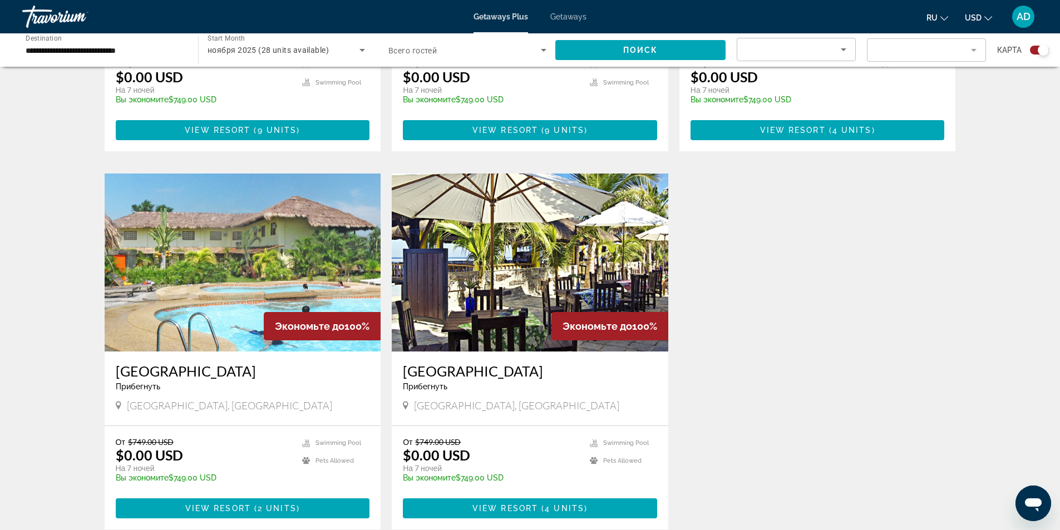
click at [574, 202] on img "Main content" at bounding box center [530, 263] width 276 height 178
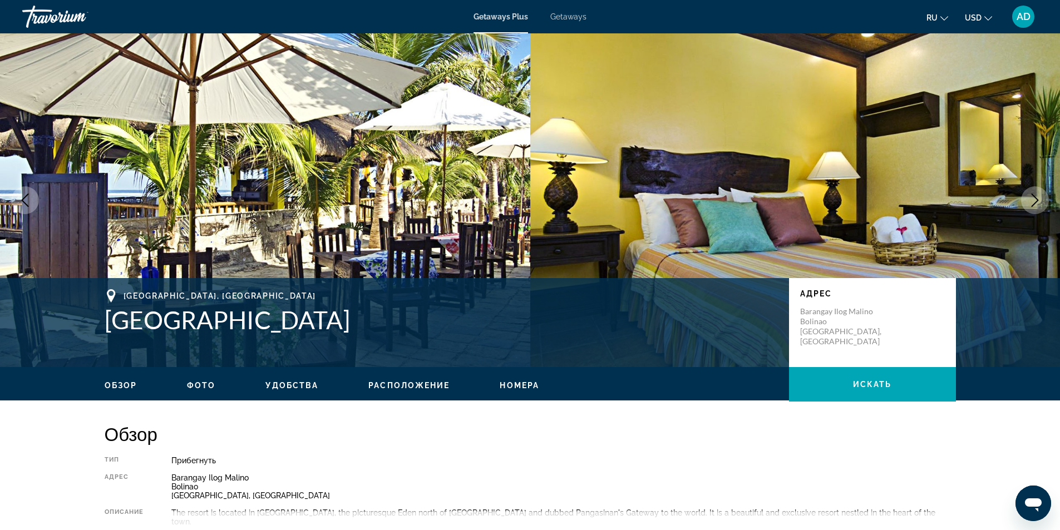
click at [210, 383] on span "Фото" at bounding box center [201, 385] width 28 height 9
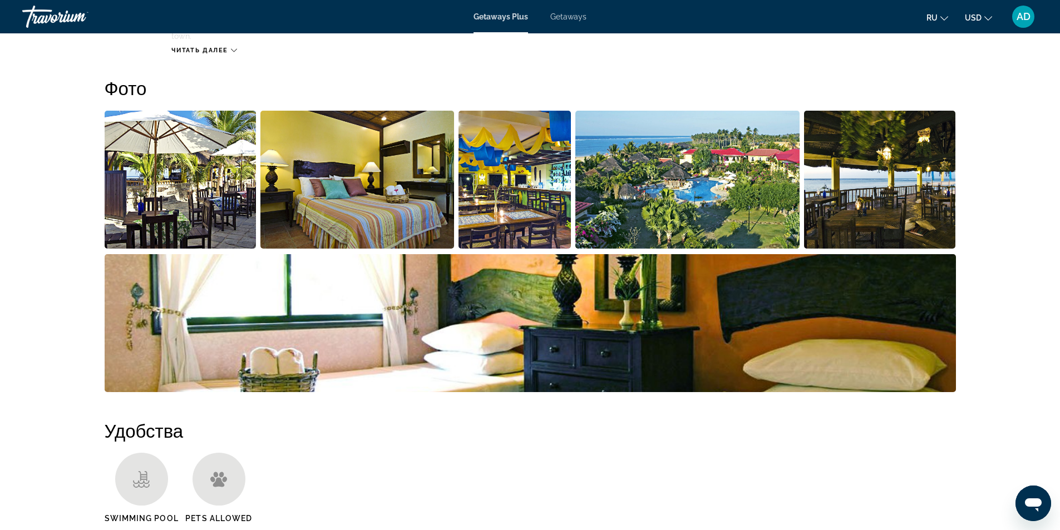
scroll to position [487, 0]
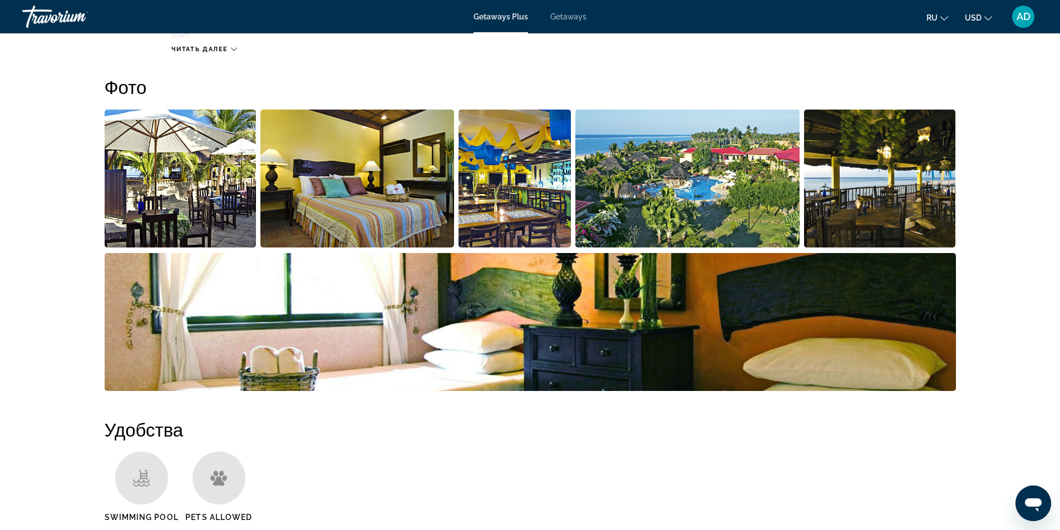
click at [194, 99] on div "Фото" at bounding box center [530, 236] width 851 height 320
click at [333, 189] on img "Open full-screen image slider" at bounding box center [357, 179] width 194 height 138
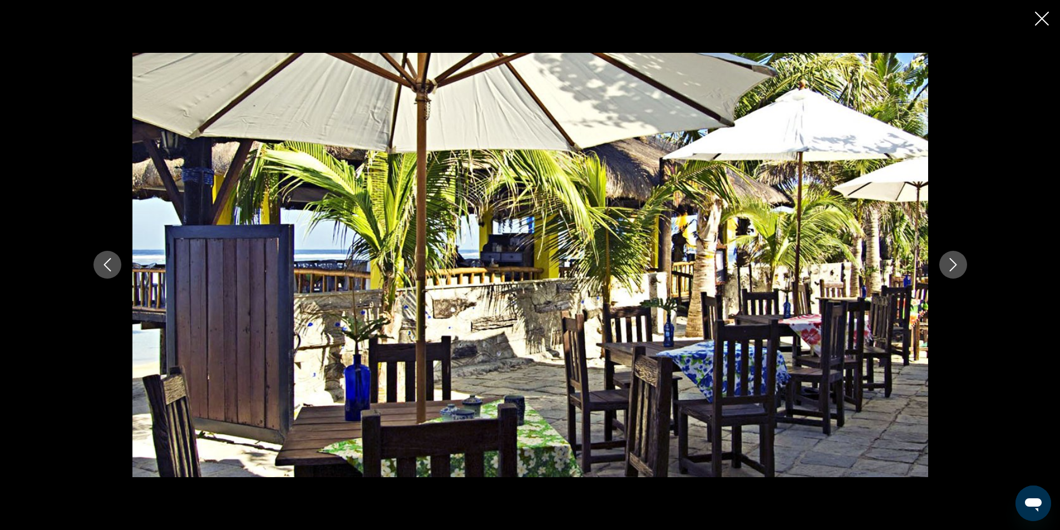
click at [960, 265] on button "Next image" at bounding box center [953, 265] width 28 height 28
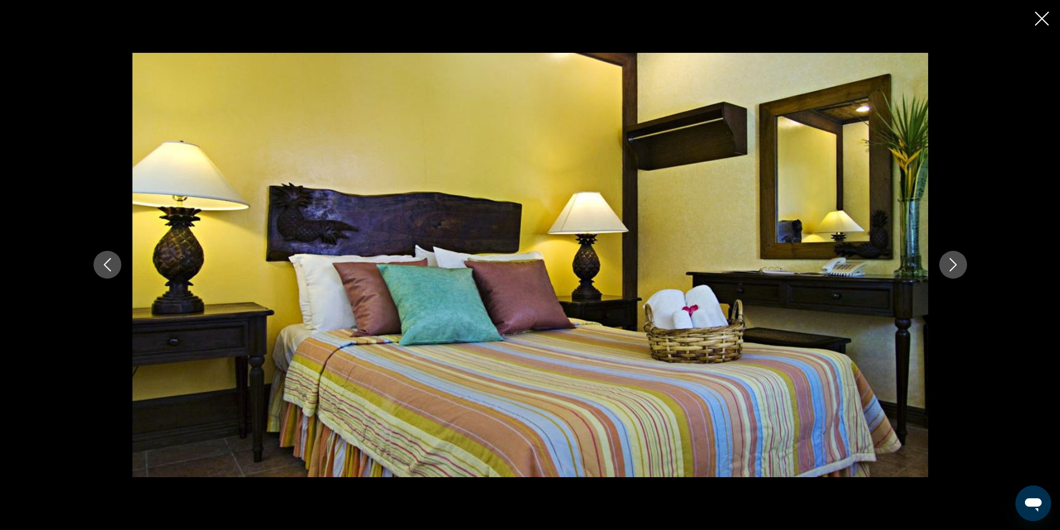
click at [960, 265] on button "Next image" at bounding box center [953, 265] width 28 height 28
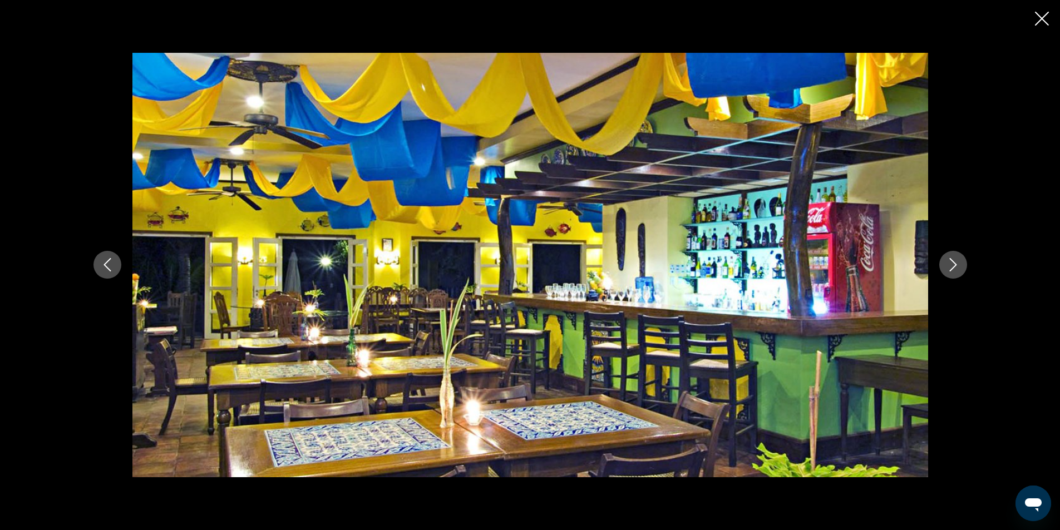
click at [960, 265] on button "Next image" at bounding box center [953, 265] width 28 height 28
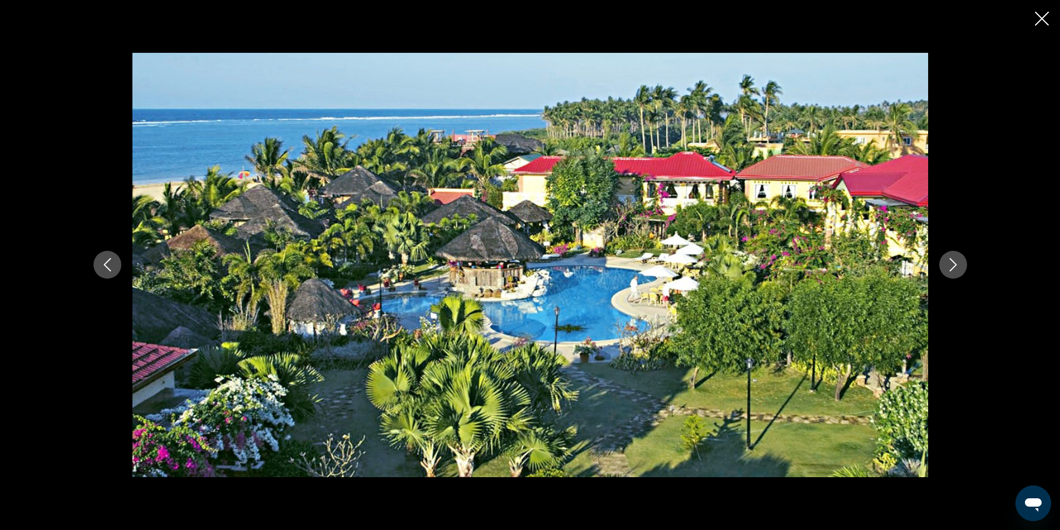
click at [960, 265] on button "Next image" at bounding box center [953, 265] width 28 height 28
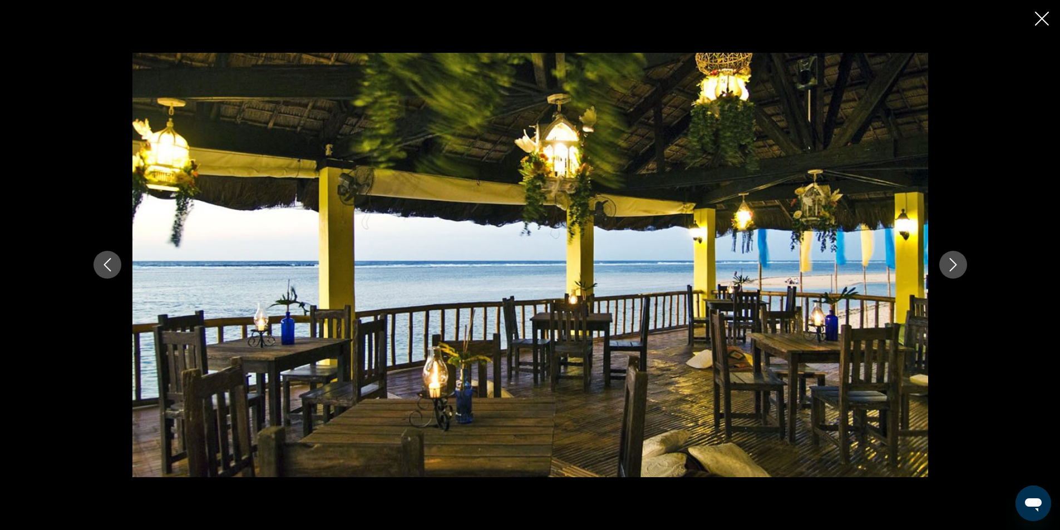
click at [960, 265] on button "Next image" at bounding box center [953, 265] width 28 height 28
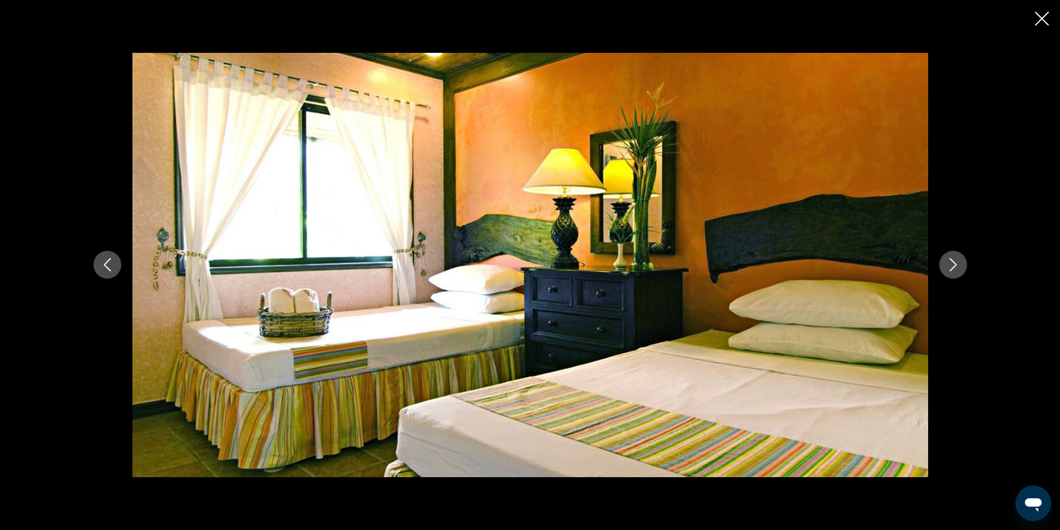
click at [960, 265] on button "Next image" at bounding box center [953, 265] width 28 height 28
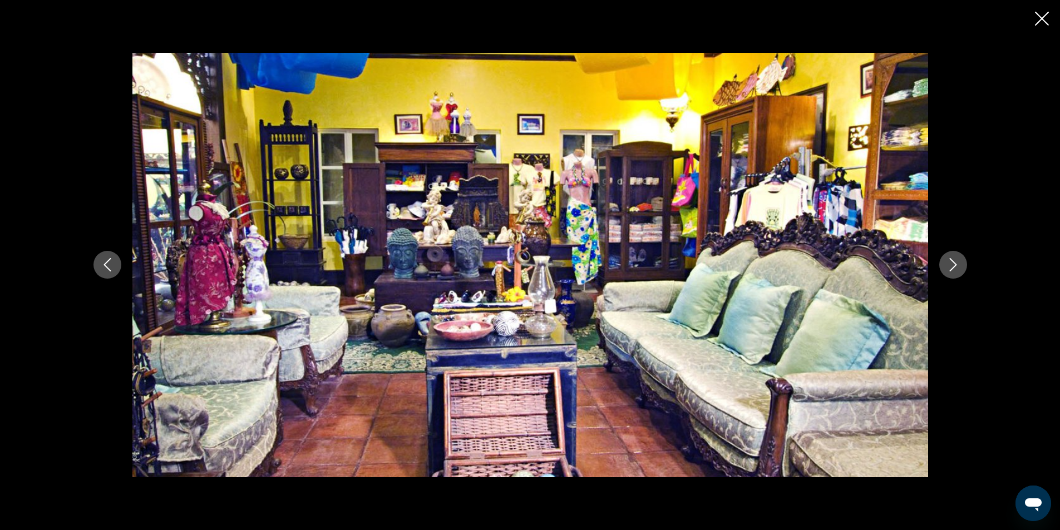
click at [960, 265] on button "Next image" at bounding box center [953, 265] width 28 height 28
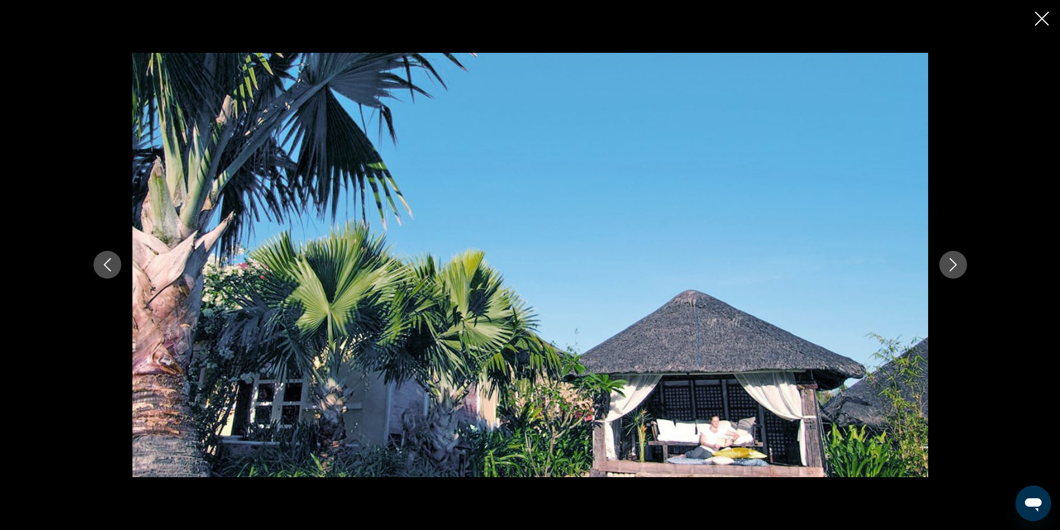
click at [960, 265] on button "Next image" at bounding box center [953, 265] width 28 height 28
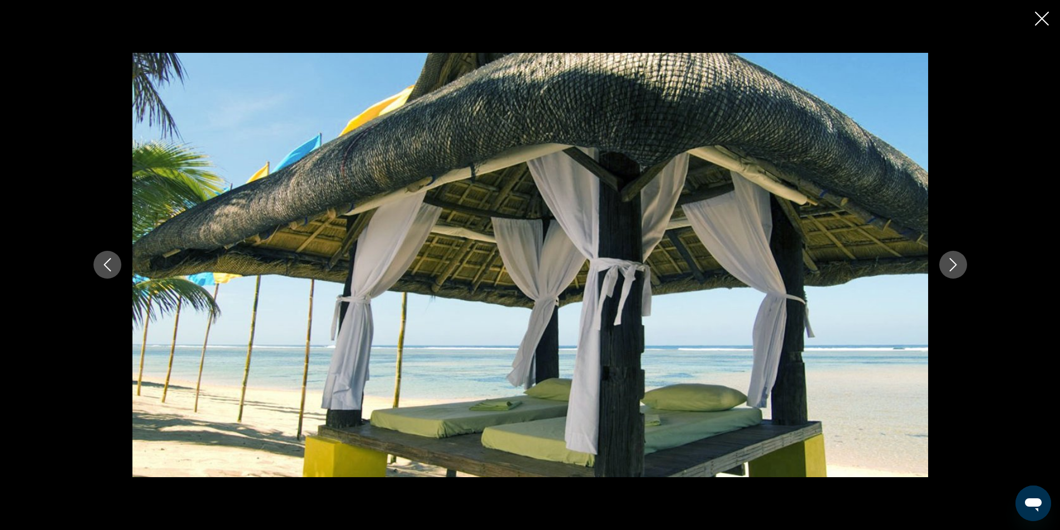
click at [960, 265] on button "Next image" at bounding box center [953, 265] width 28 height 28
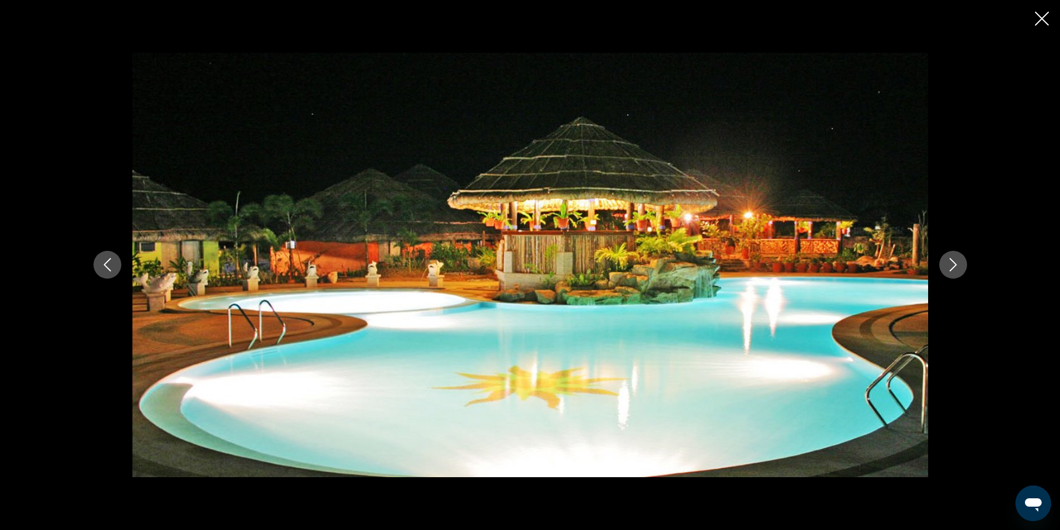
click at [960, 265] on button "Next image" at bounding box center [953, 265] width 28 height 28
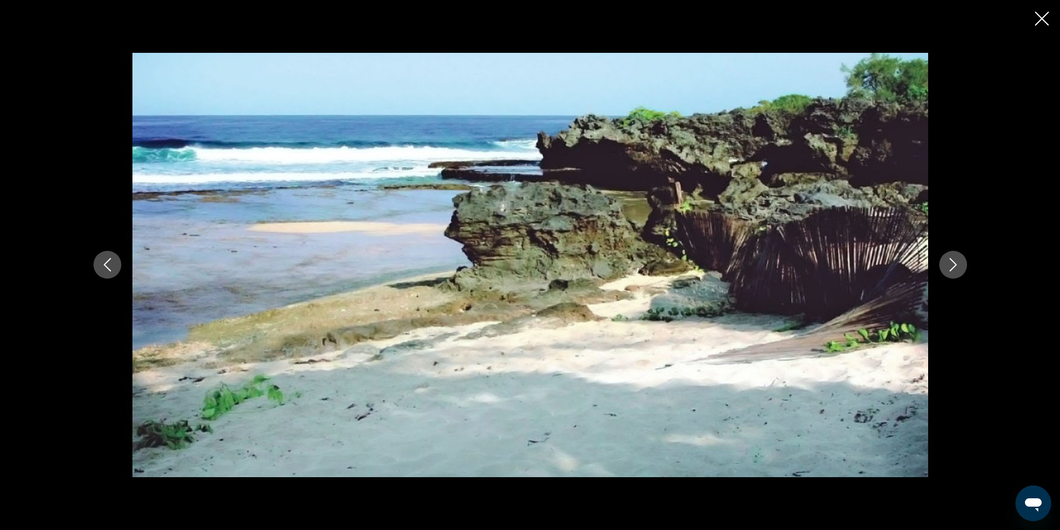
click at [960, 265] on button "Next image" at bounding box center [953, 265] width 28 height 28
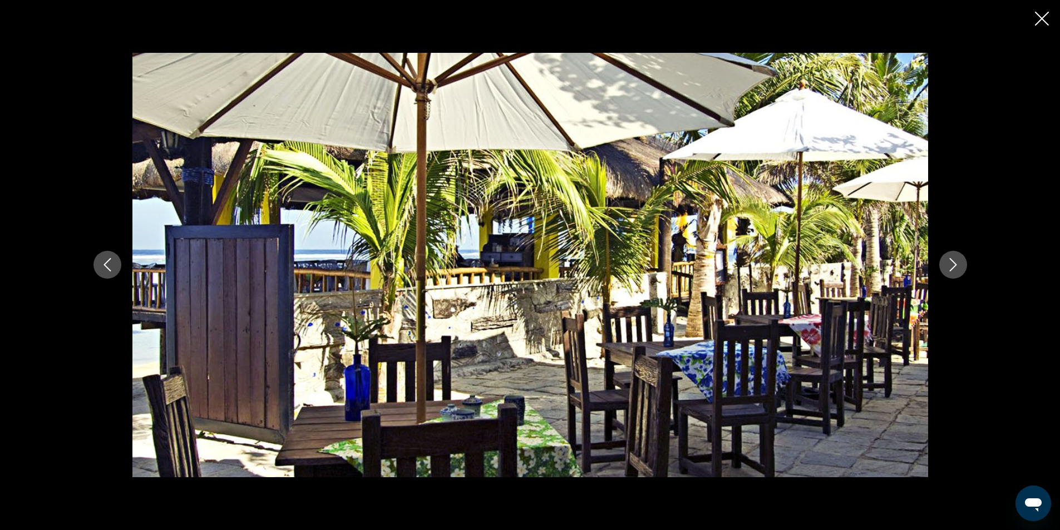
click at [960, 265] on button "Next image" at bounding box center [953, 265] width 28 height 28
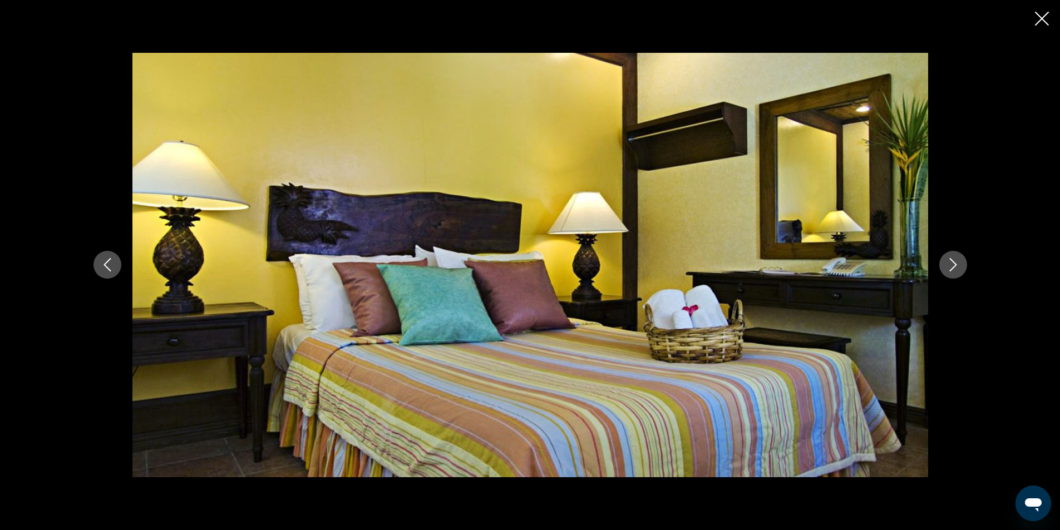
click at [960, 265] on button "Next image" at bounding box center [953, 265] width 28 height 28
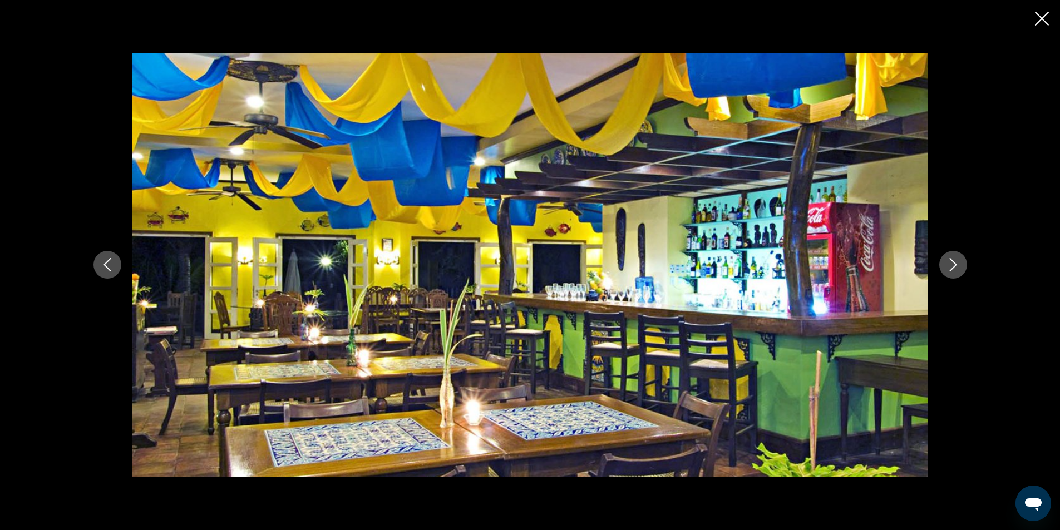
click at [960, 265] on button "Next image" at bounding box center [953, 265] width 28 height 28
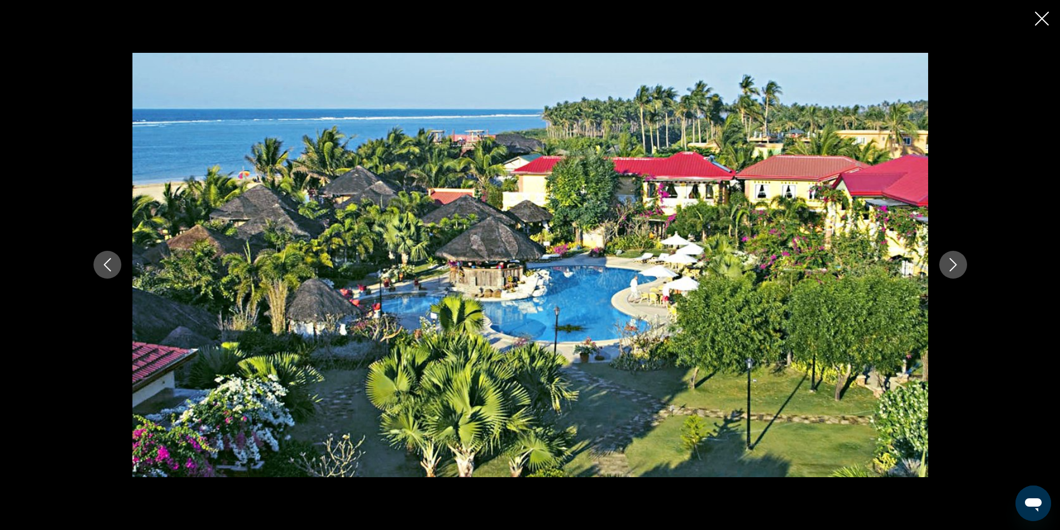
click at [960, 265] on button "Next image" at bounding box center [953, 265] width 28 height 28
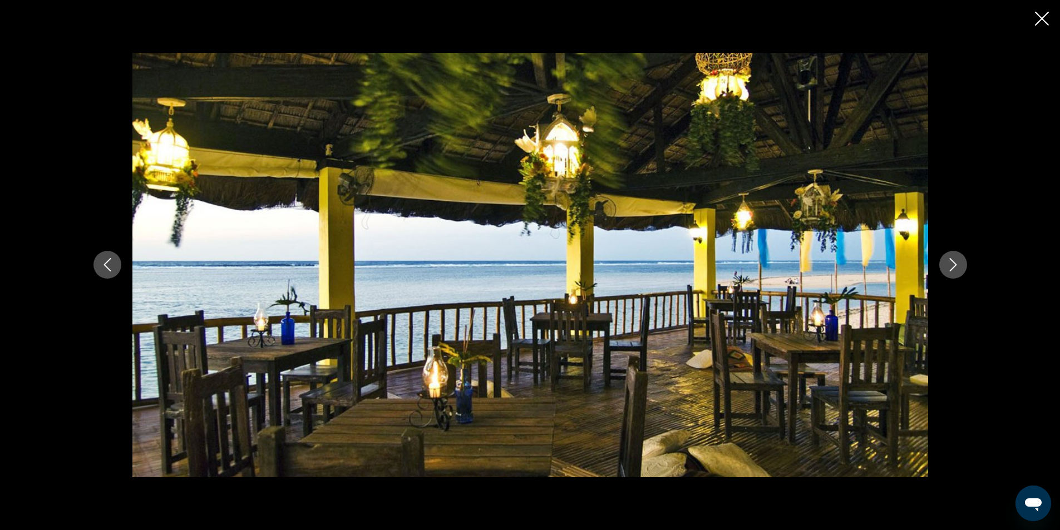
click at [1040, 24] on icon "Close slideshow" at bounding box center [1042, 19] width 14 height 14
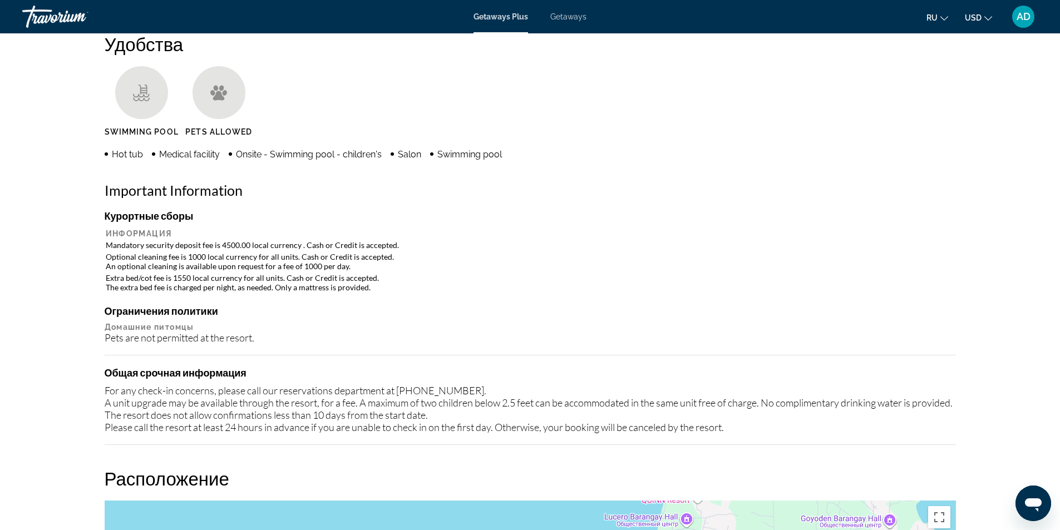
scroll to position [932, 0]
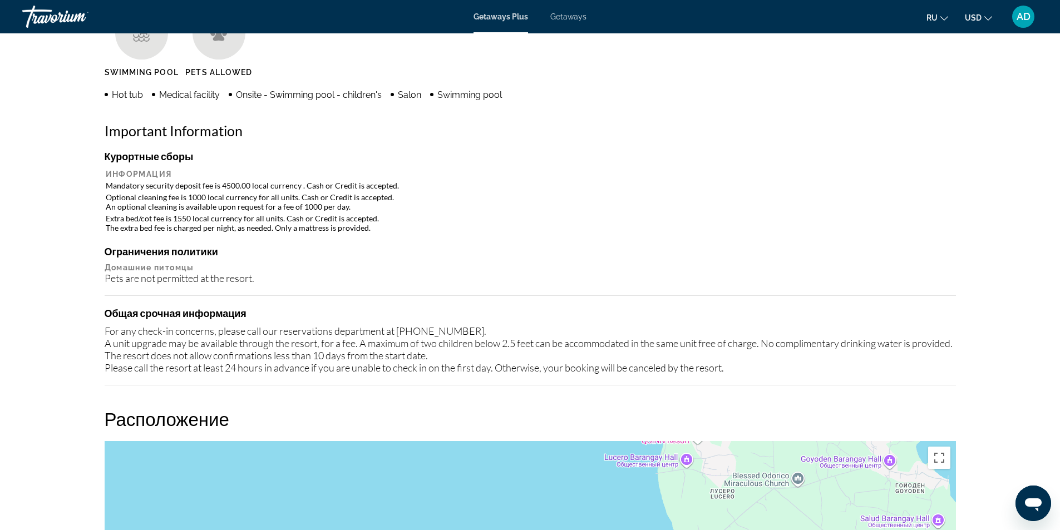
click at [105, 325] on div "For any check-in concerns, please call our reservations department at [PHONE_NU…" at bounding box center [530, 349] width 851 height 49
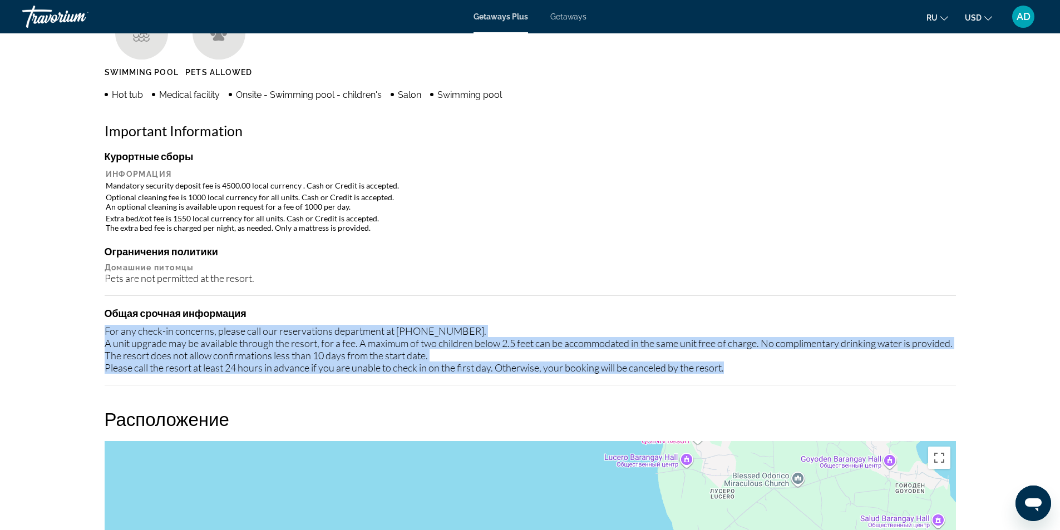
drag, startPoint x: 102, startPoint y: 323, endPoint x: 742, endPoint y: 372, distance: 642.2
click at [742, 372] on div "Обзор Тип Прибегнуть Все включено Нет «все включено» Адрес Barangay Ilog Malino…" at bounding box center [530, 538] width 862 height 2094
copy div "For any check-in concerns, please call our reservations department at [PHONE_NU…"
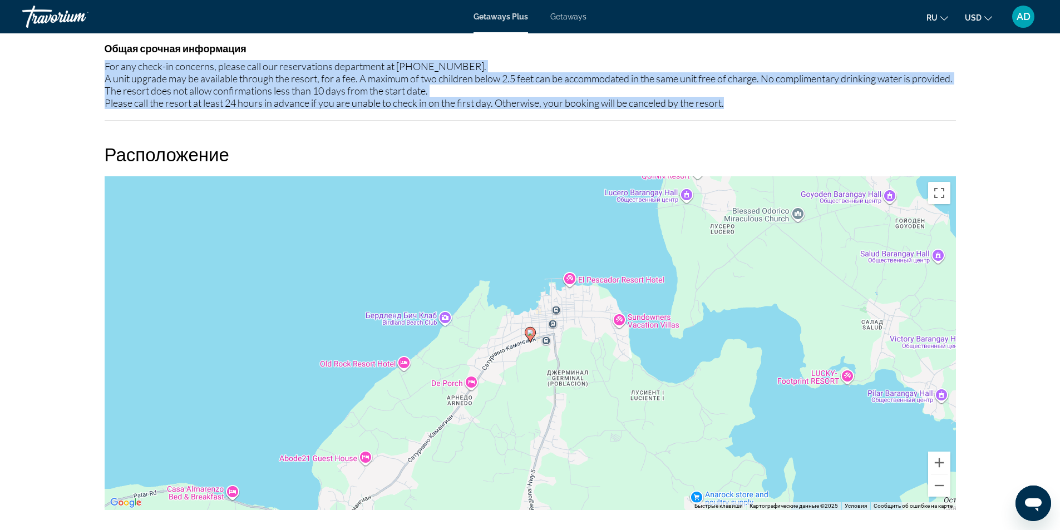
scroll to position [1180, 0]
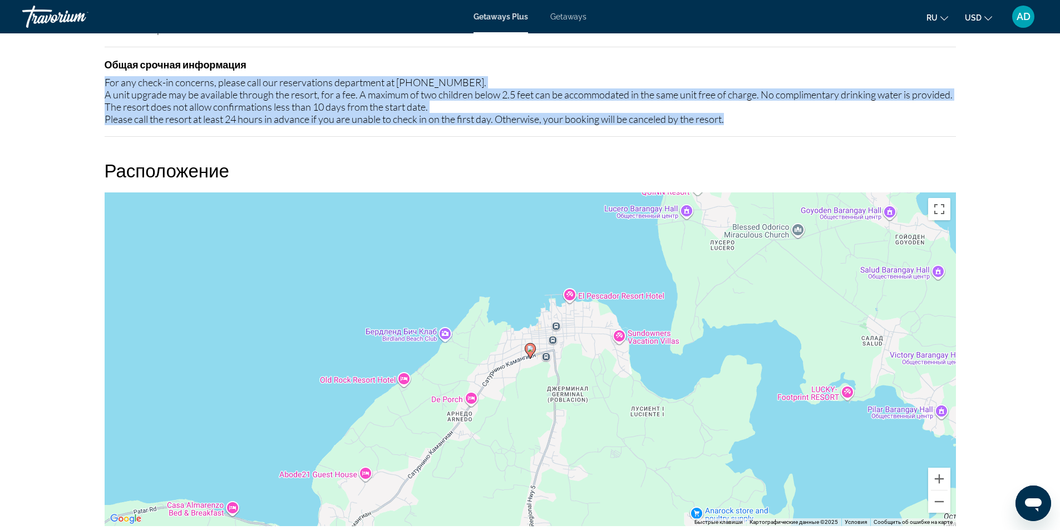
click at [354, 239] on div "Чтобы активировать перетаскивание с помощью клавиатуры, нажмите Alt + Ввод. Пос…" at bounding box center [530, 359] width 851 height 334
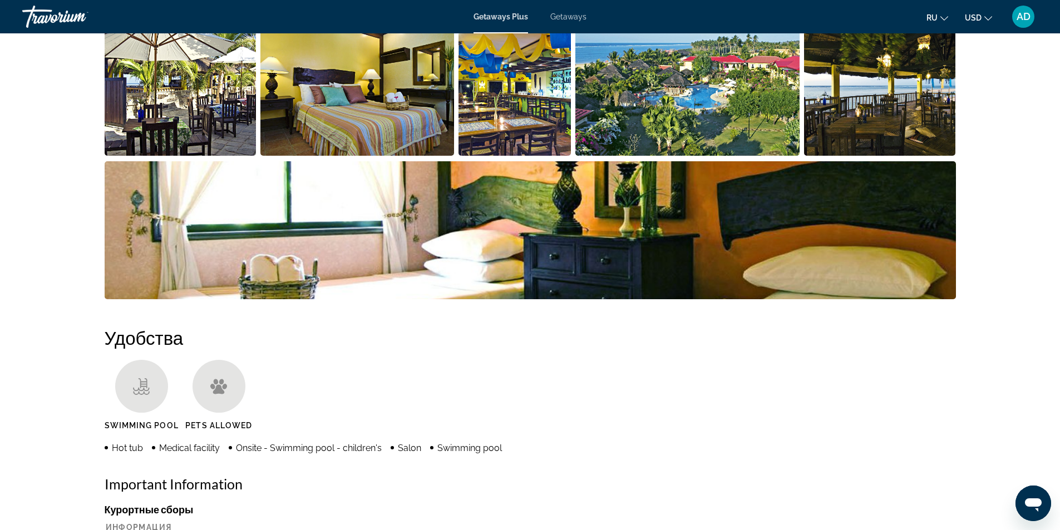
scroll to position [569, 0]
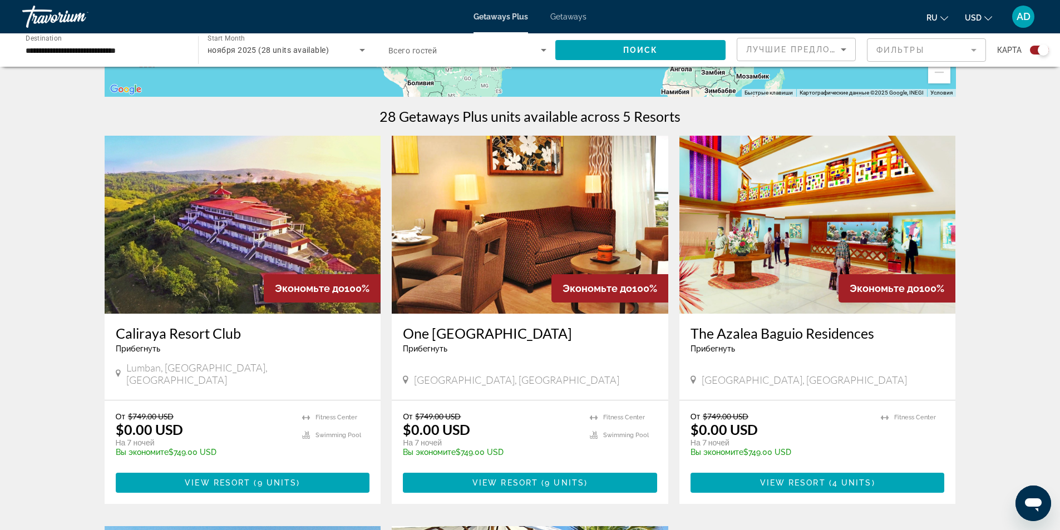
scroll to position [334, 0]
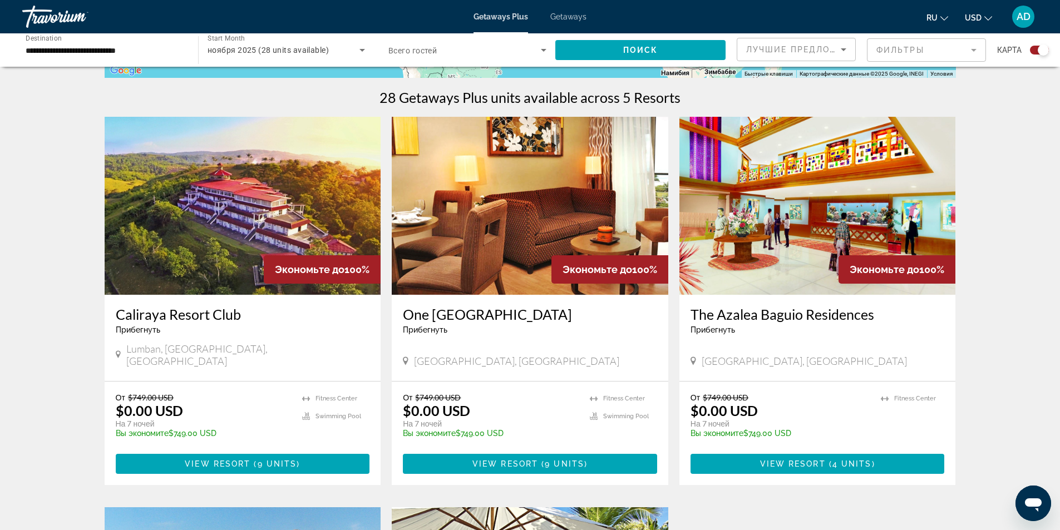
click at [209, 210] on img "Main content" at bounding box center [243, 206] width 276 height 178
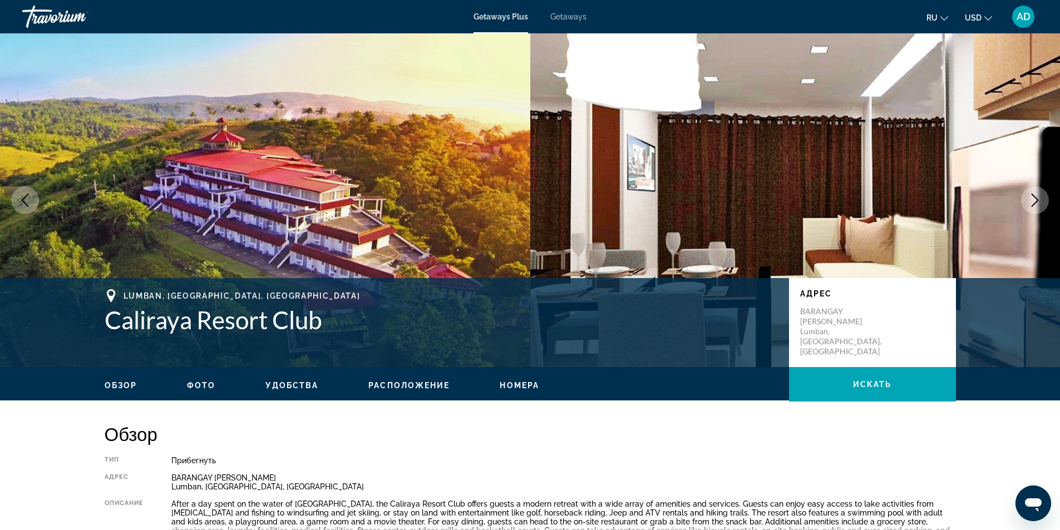
click at [194, 387] on span "Фото" at bounding box center [201, 385] width 28 height 9
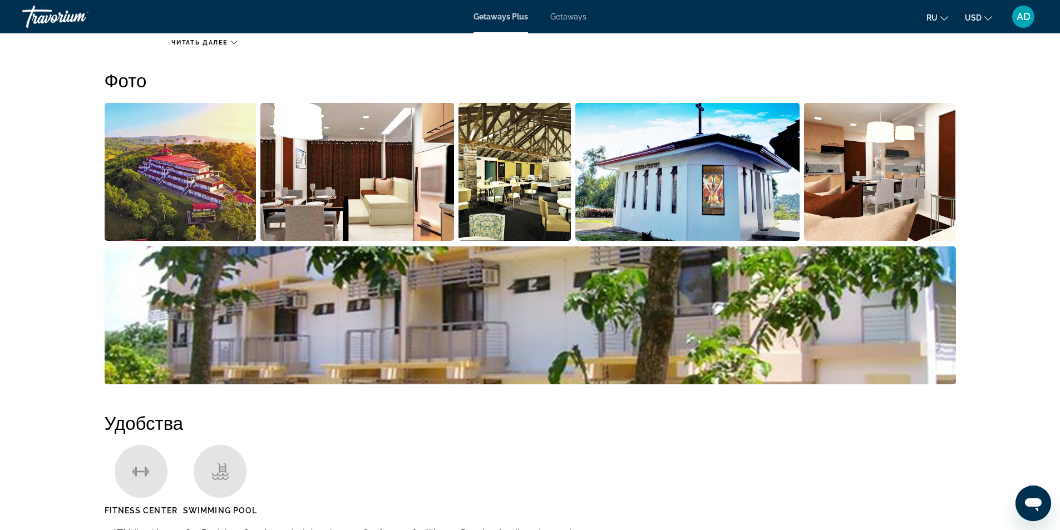
scroll to position [513, 0]
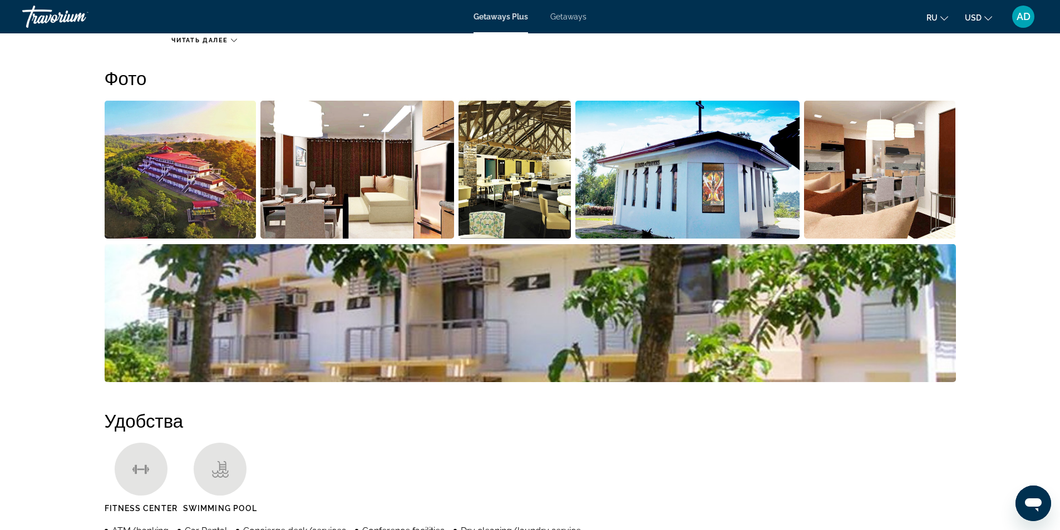
click at [129, 176] on img "Open full-screen image slider" at bounding box center [181, 170] width 152 height 138
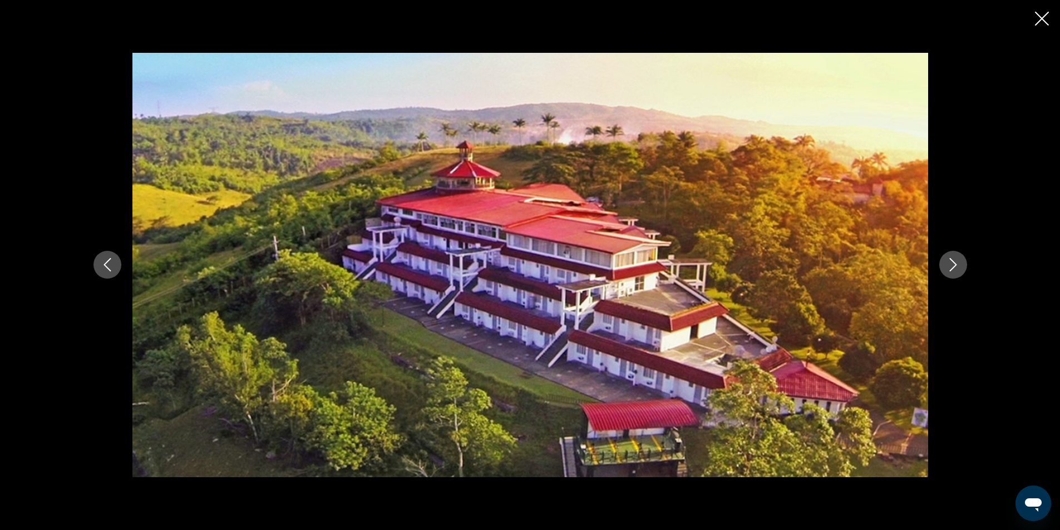
click at [951, 269] on icon "Next image" at bounding box center [952, 264] width 13 height 13
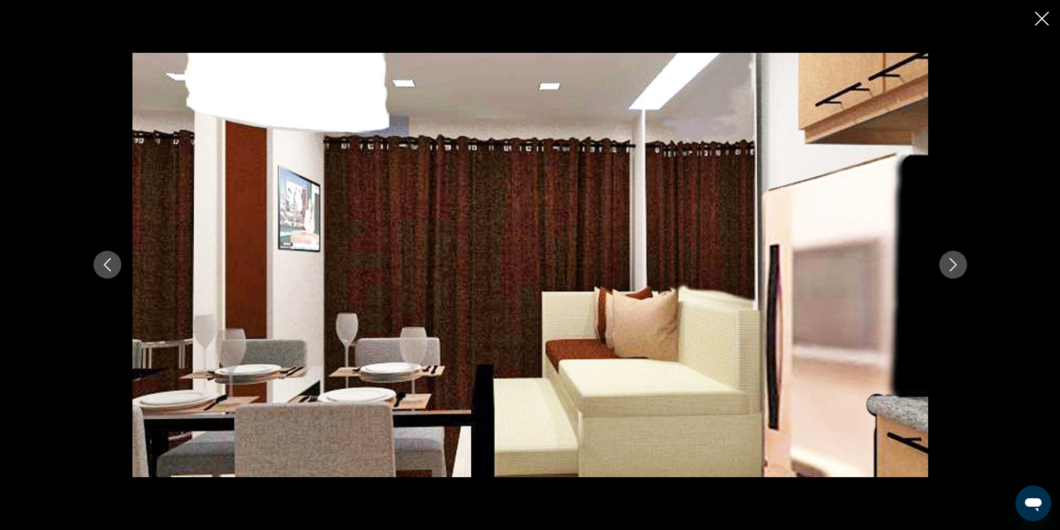
click at [951, 269] on icon "Next image" at bounding box center [952, 264] width 13 height 13
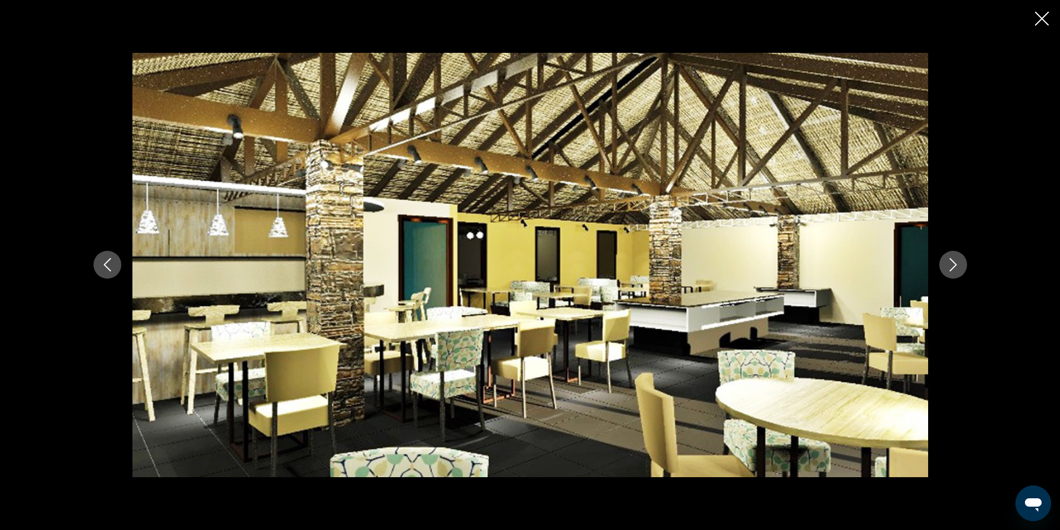
click at [951, 269] on icon "Next image" at bounding box center [952, 264] width 13 height 13
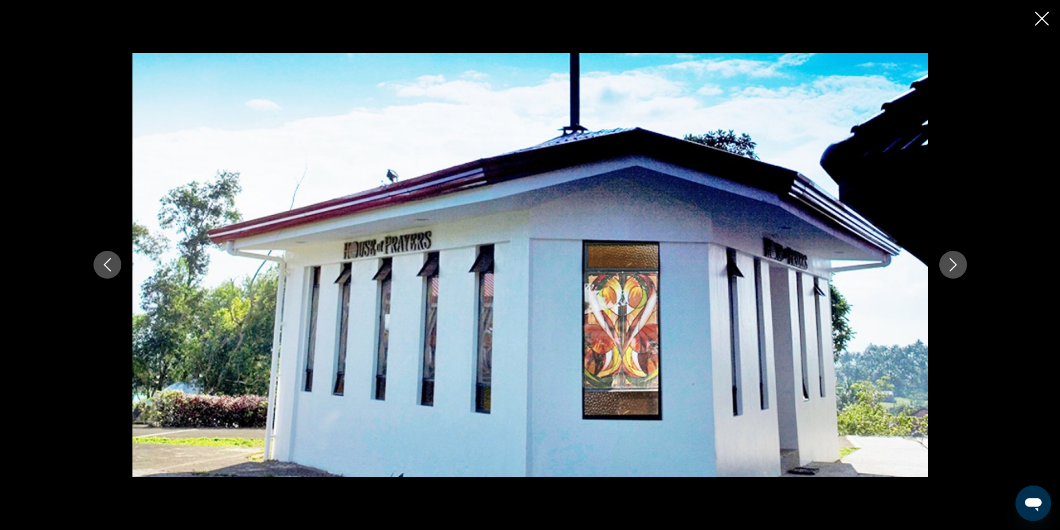
click at [951, 269] on icon "Next image" at bounding box center [952, 264] width 13 height 13
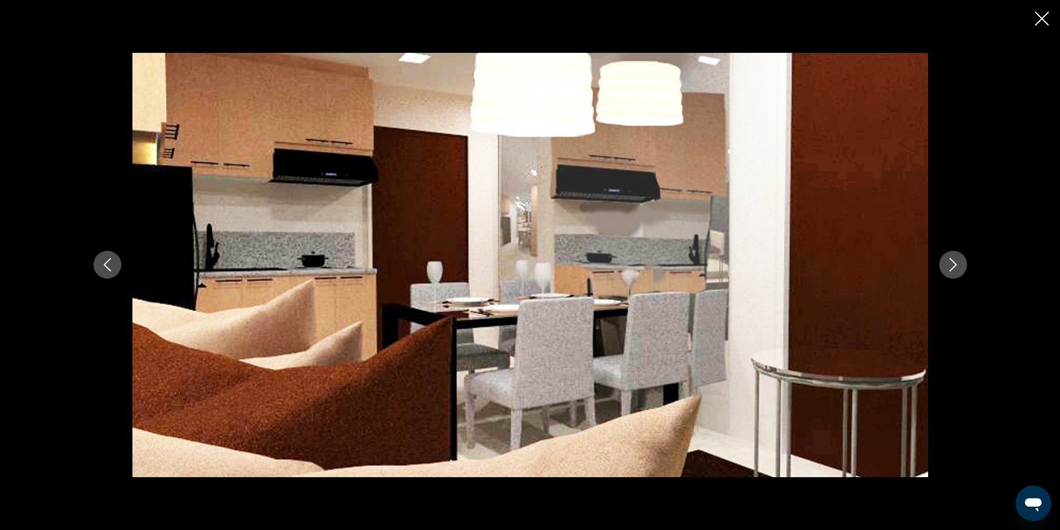
click at [951, 269] on icon "Next image" at bounding box center [952, 264] width 13 height 13
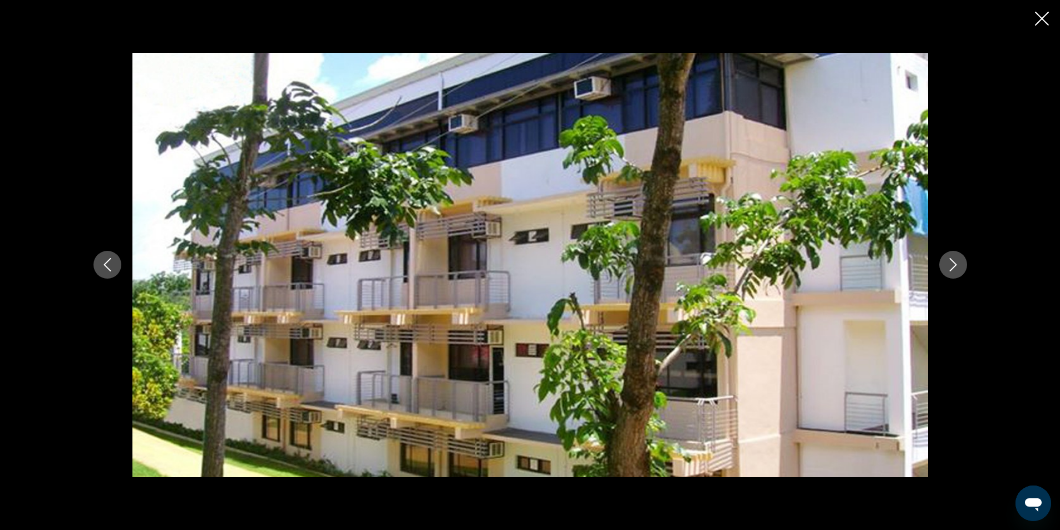
click at [951, 269] on icon "Next image" at bounding box center [952, 264] width 13 height 13
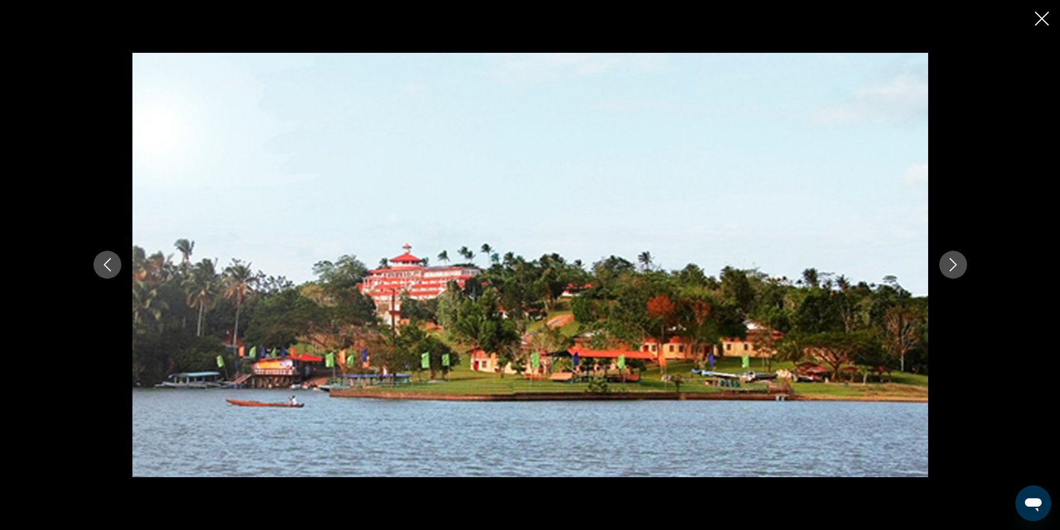
click at [951, 269] on icon "Next image" at bounding box center [952, 264] width 13 height 13
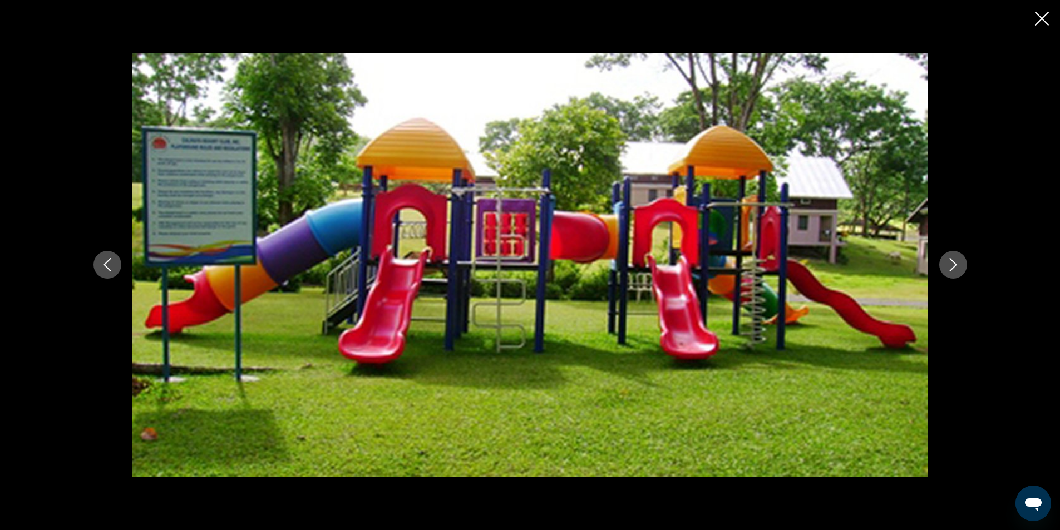
click at [951, 269] on icon "Next image" at bounding box center [952, 264] width 13 height 13
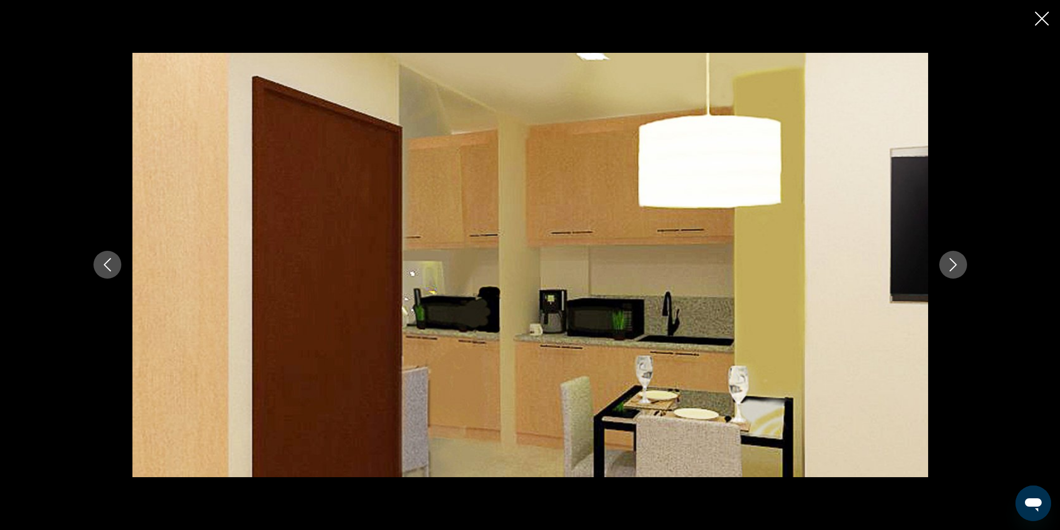
click at [951, 269] on icon "Next image" at bounding box center [952, 264] width 13 height 13
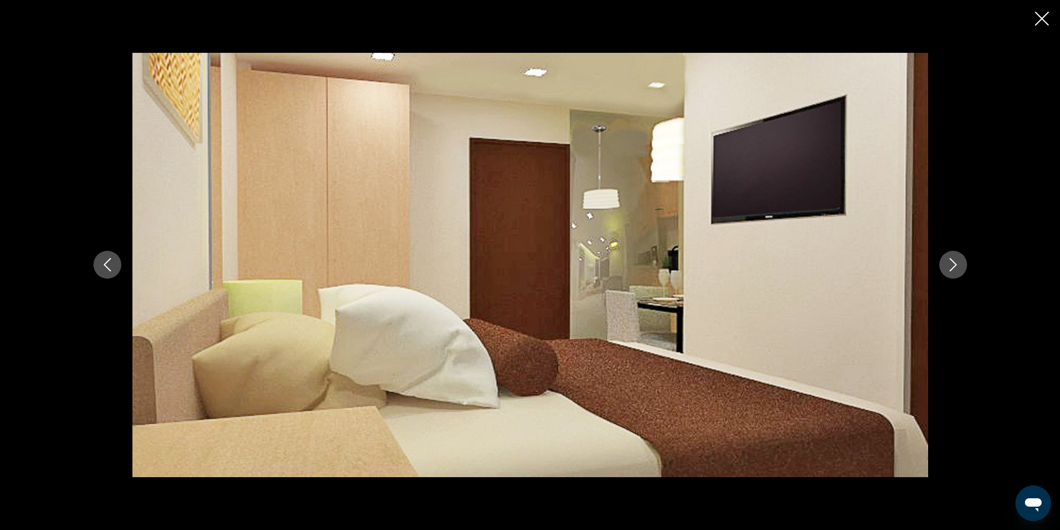
click at [951, 269] on icon "Next image" at bounding box center [952, 264] width 13 height 13
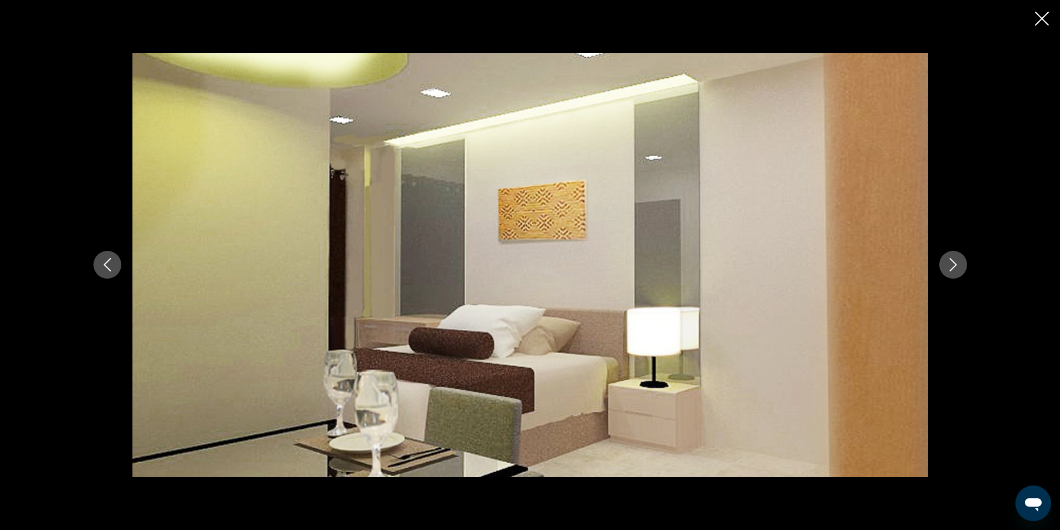
click at [951, 268] on icon "Next image" at bounding box center [952, 264] width 13 height 13
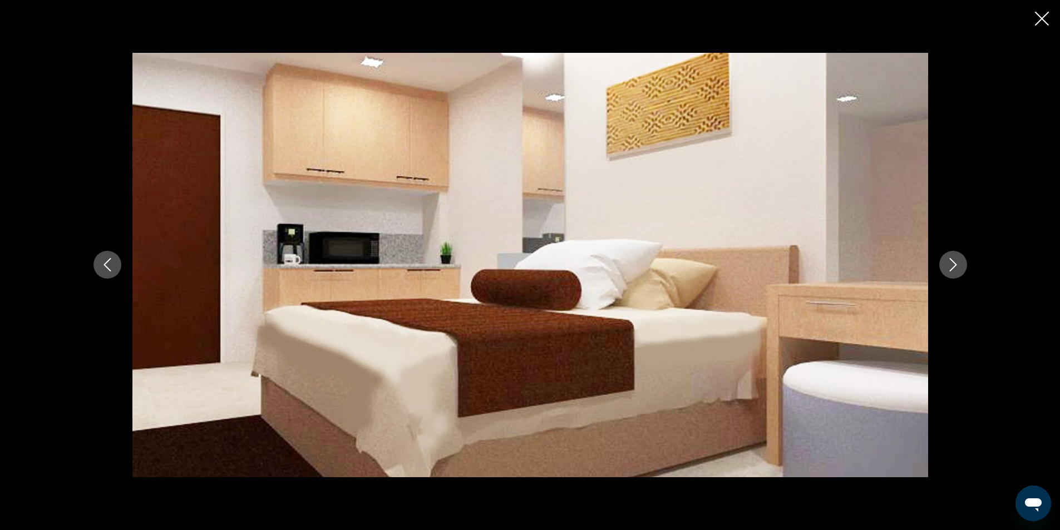
click at [951, 268] on icon "Next image" at bounding box center [952, 264] width 13 height 13
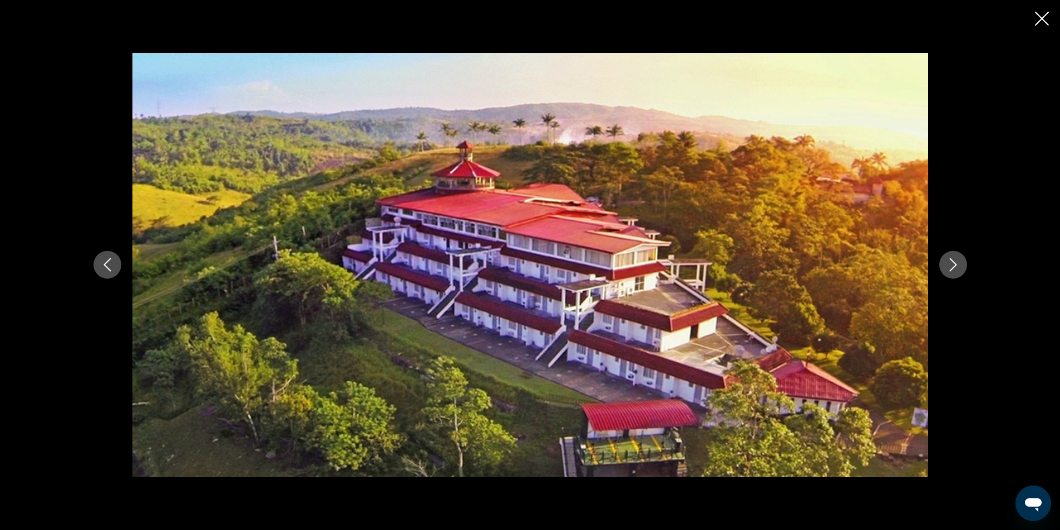
click at [951, 268] on icon "Next image" at bounding box center [952, 264] width 13 height 13
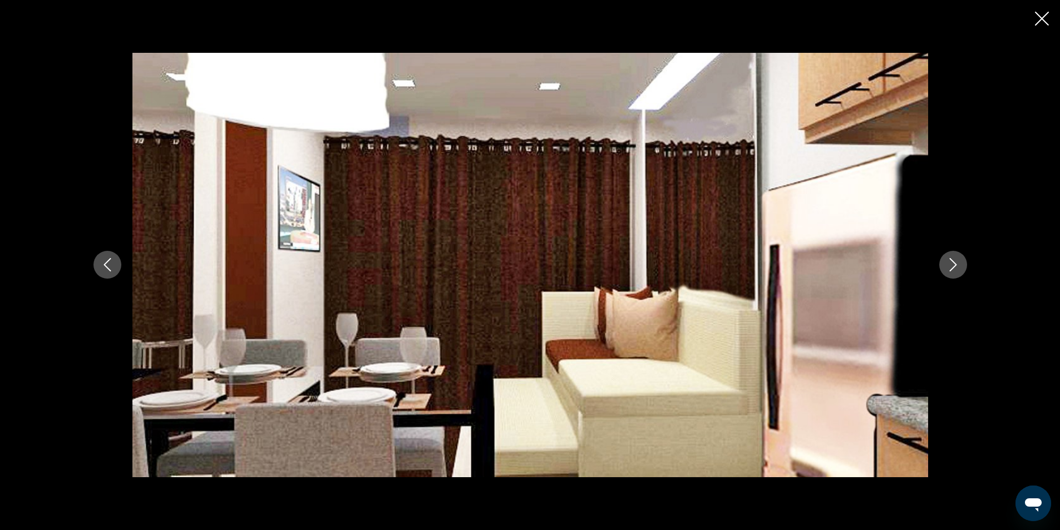
click at [949, 268] on icon "Next image" at bounding box center [952, 264] width 13 height 13
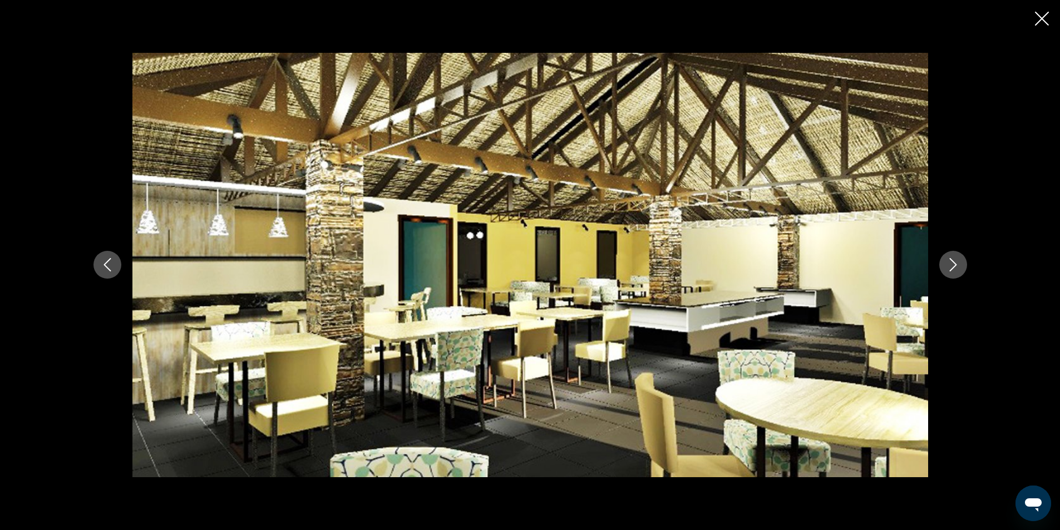
click at [949, 268] on icon "Next image" at bounding box center [952, 264] width 13 height 13
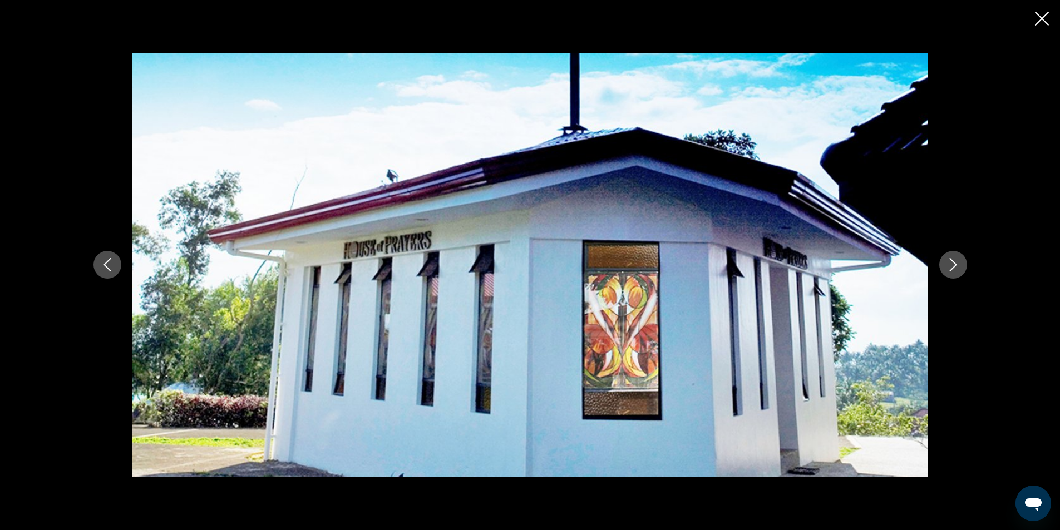
click at [1043, 23] on icon "Close slideshow" at bounding box center [1042, 19] width 14 height 14
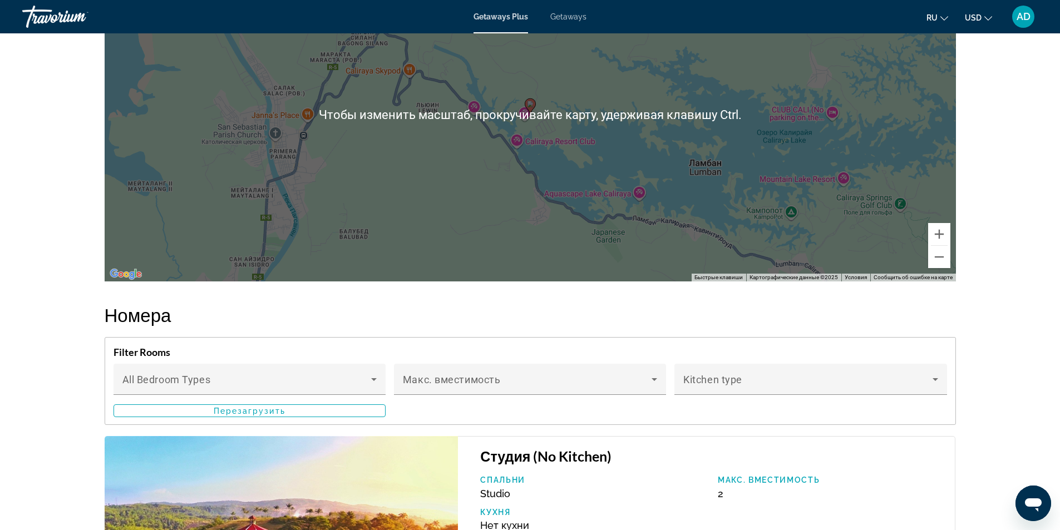
scroll to position [1404, 0]
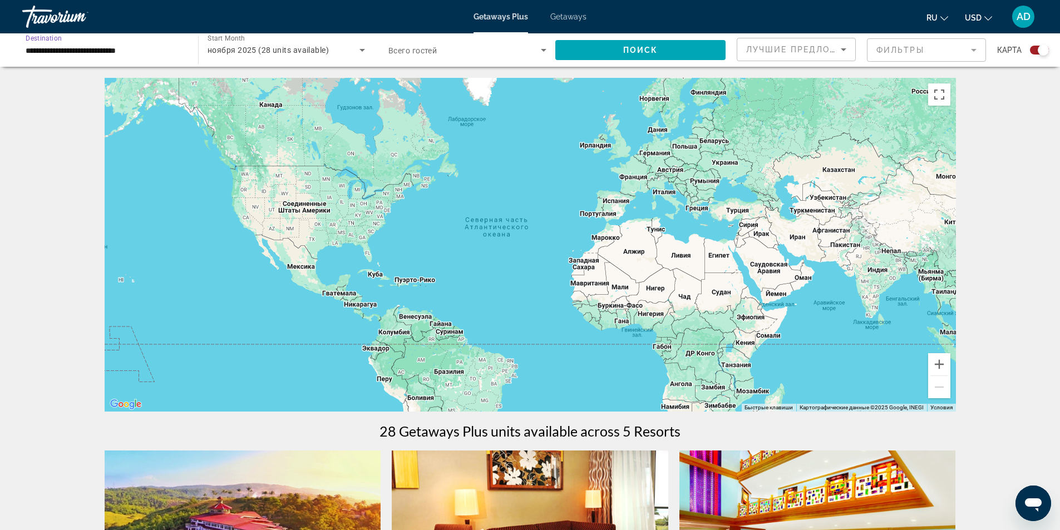
click at [108, 55] on input "**********" at bounding box center [105, 50] width 158 height 13
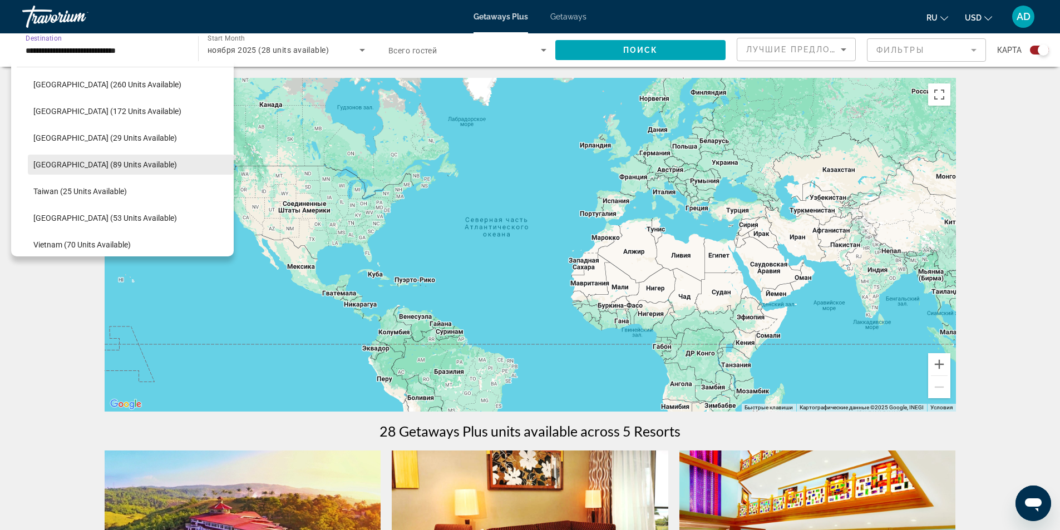
scroll to position [358, 0]
click at [108, 165] on span "[GEOGRAPHIC_DATA] (172 units available)" at bounding box center [107, 166] width 148 height 9
type input "**********"
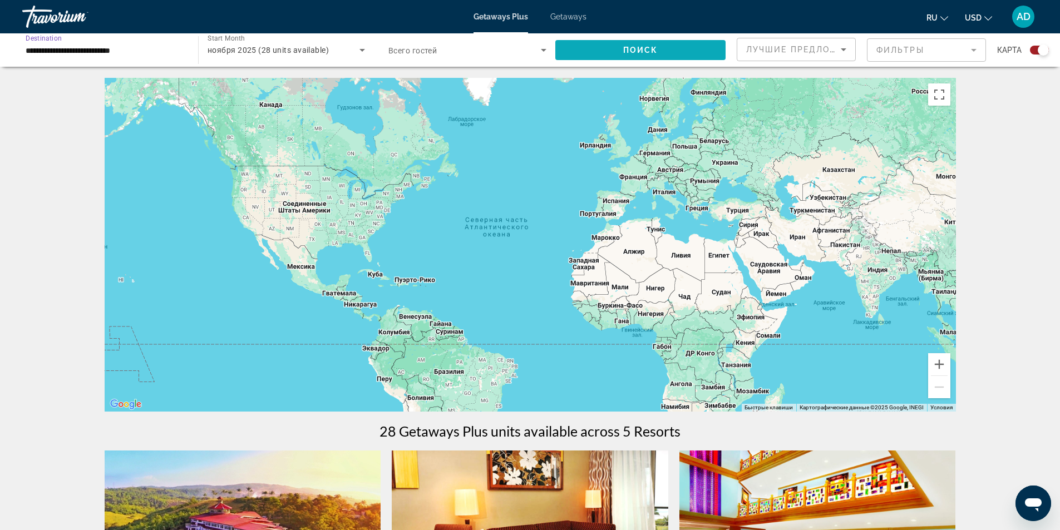
click at [663, 52] on span "Search widget" at bounding box center [640, 50] width 170 height 27
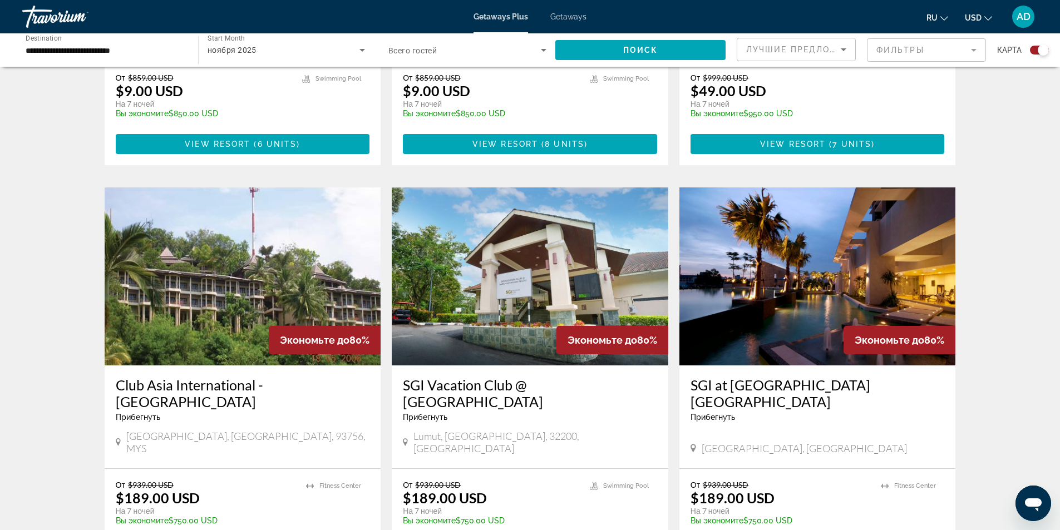
scroll to position [668, 0]
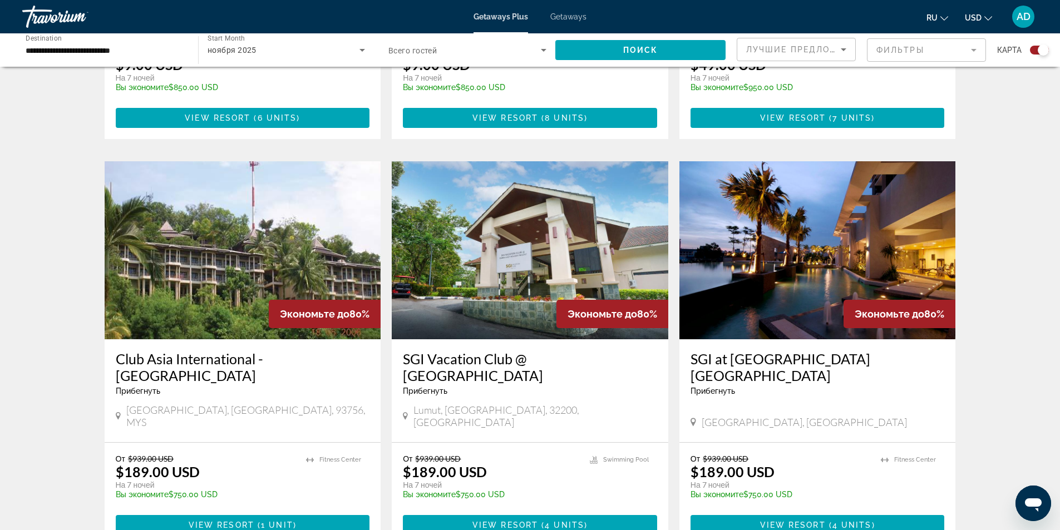
click at [769, 294] on img "Main content" at bounding box center [817, 250] width 276 height 178
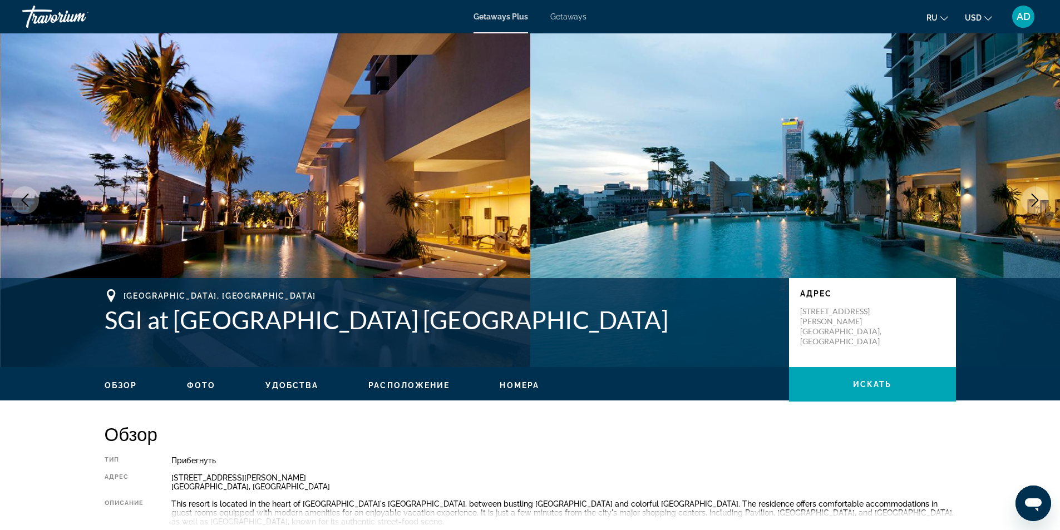
click at [413, 223] on img "Main content" at bounding box center [266, 200] width 530 height 334
click at [1040, 192] on button "Next image" at bounding box center [1035, 200] width 28 height 28
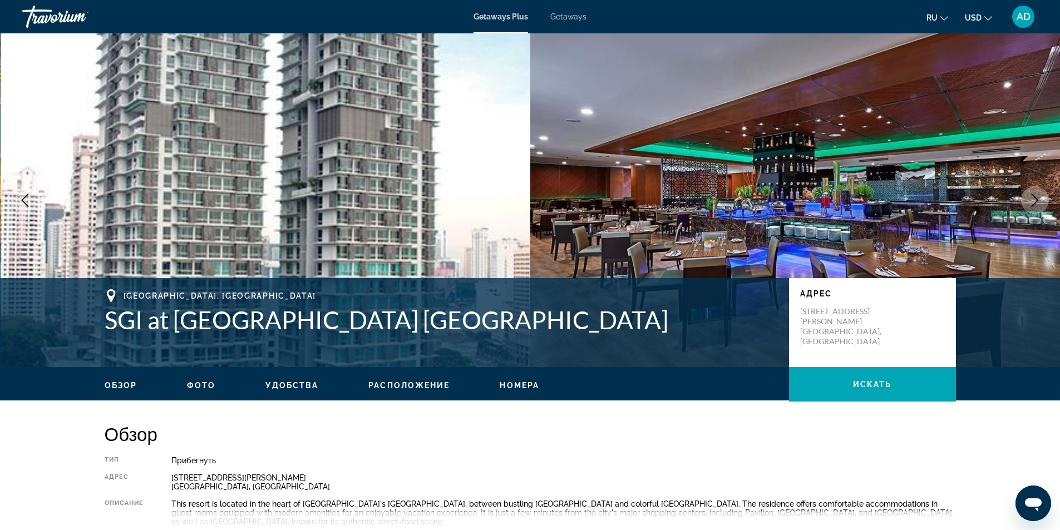
click at [1041, 192] on button "Next image" at bounding box center [1035, 200] width 28 height 28
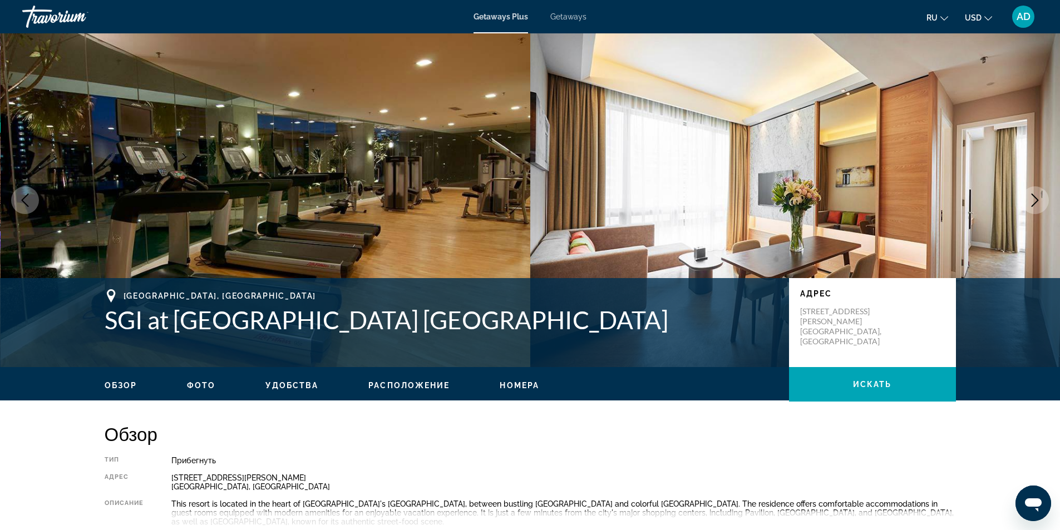
click at [1043, 191] on button "Next image" at bounding box center [1035, 200] width 28 height 28
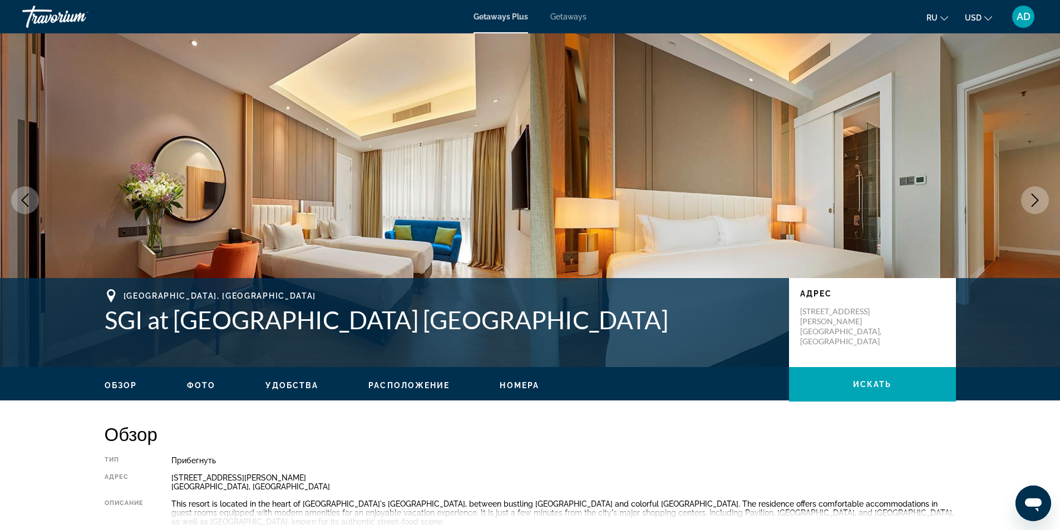
click at [1043, 191] on button "Next image" at bounding box center [1035, 200] width 28 height 28
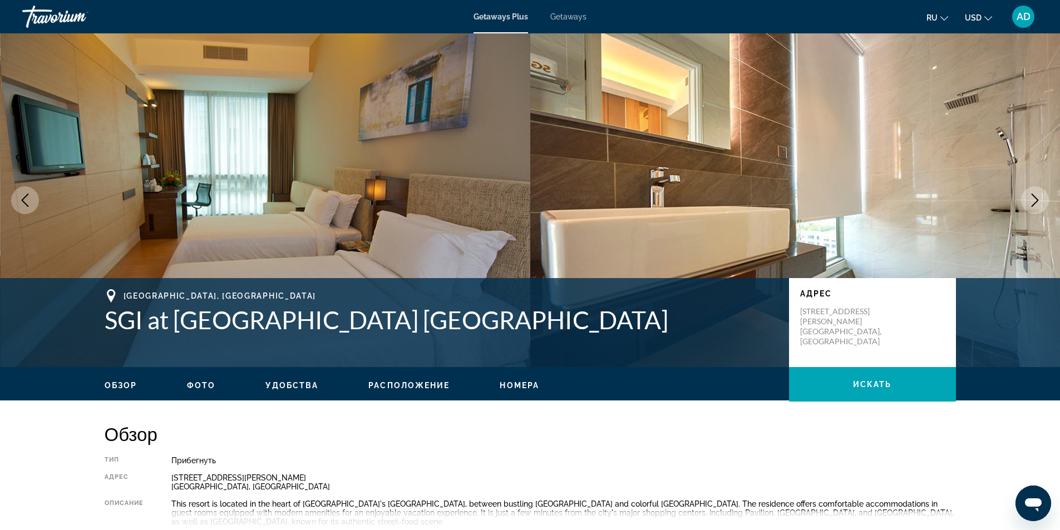
click at [1043, 190] on button "Next image" at bounding box center [1035, 200] width 28 height 28
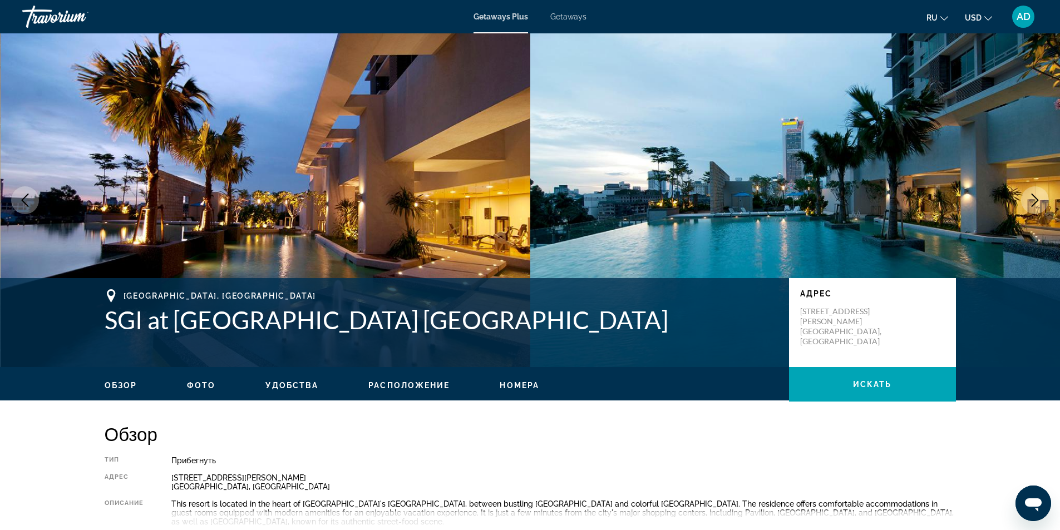
click at [1043, 190] on button "Next image" at bounding box center [1035, 200] width 28 height 28
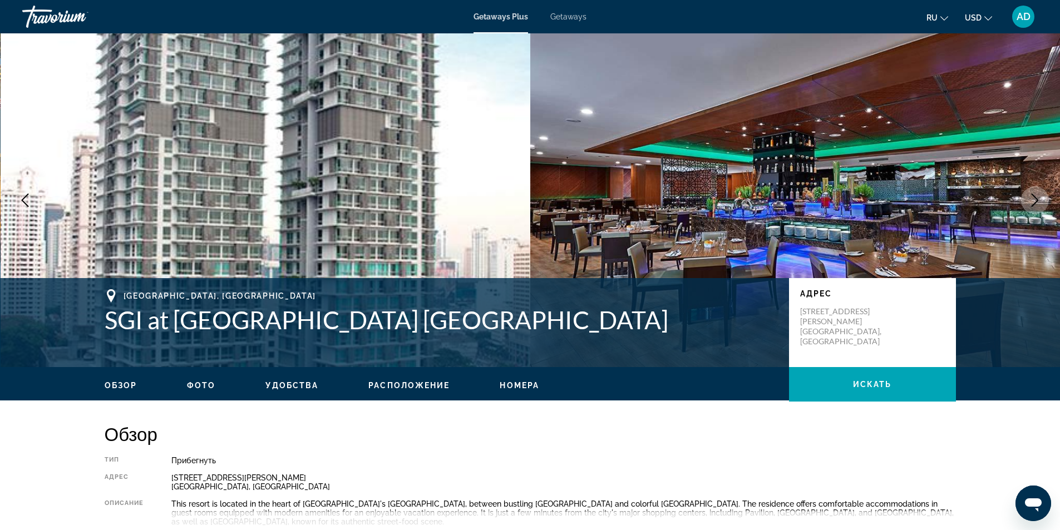
click at [1035, 206] on icon "Next image" at bounding box center [1034, 200] width 13 height 13
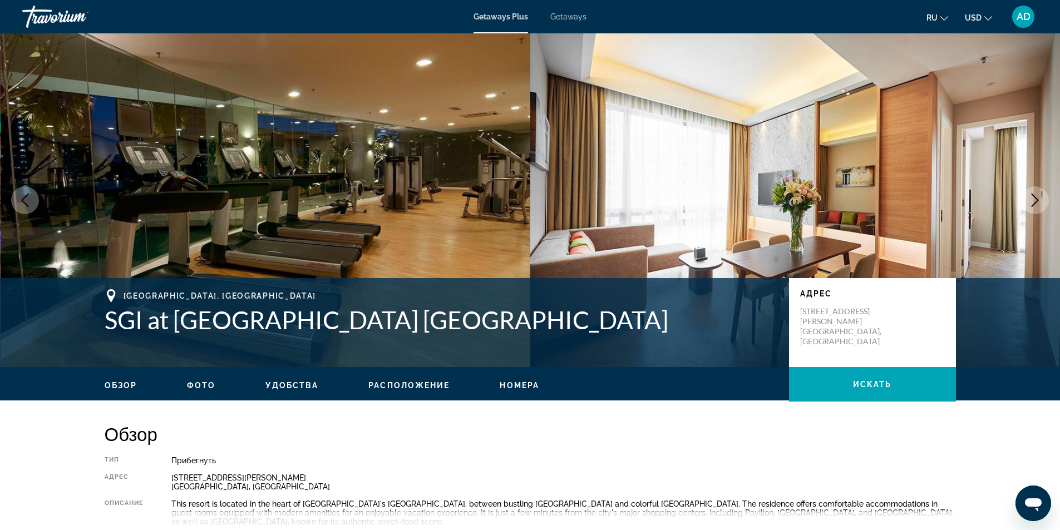
click at [1035, 206] on icon "Next image" at bounding box center [1034, 200] width 13 height 13
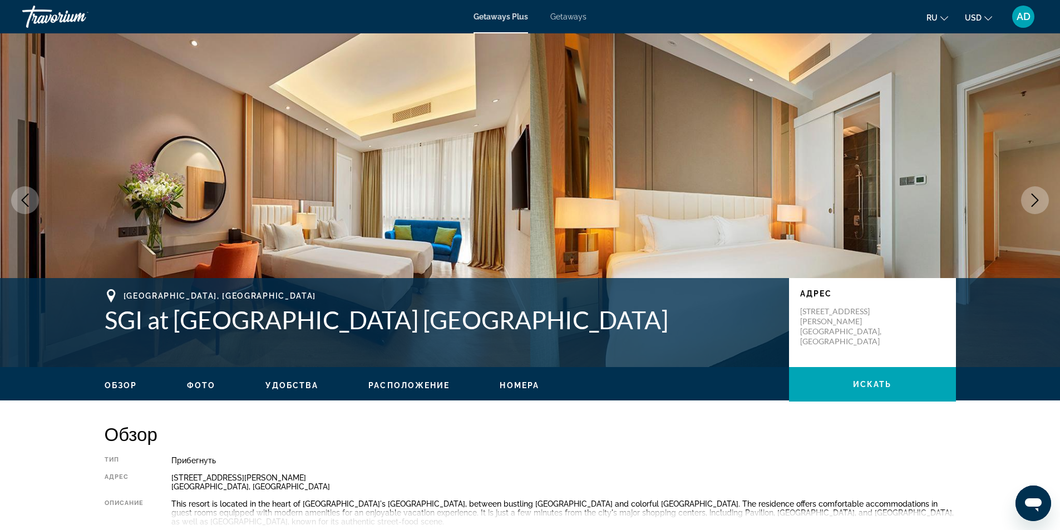
click at [1035, 206] on icon "Next image" at bounding box center [1034, 200] width 13 height 13
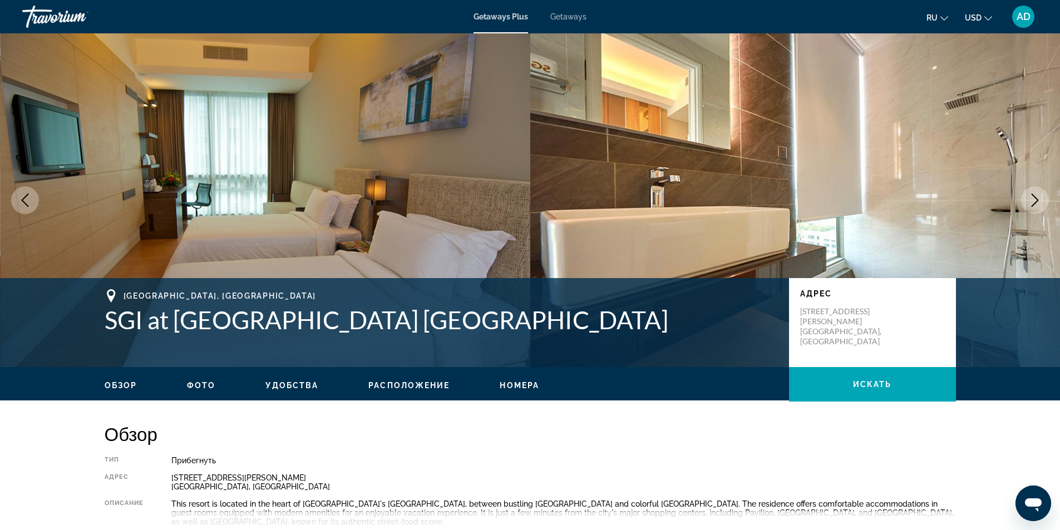
click at [1035, 206] on icon "Next image" at bounding box center [1034, 200] width 13 height 13
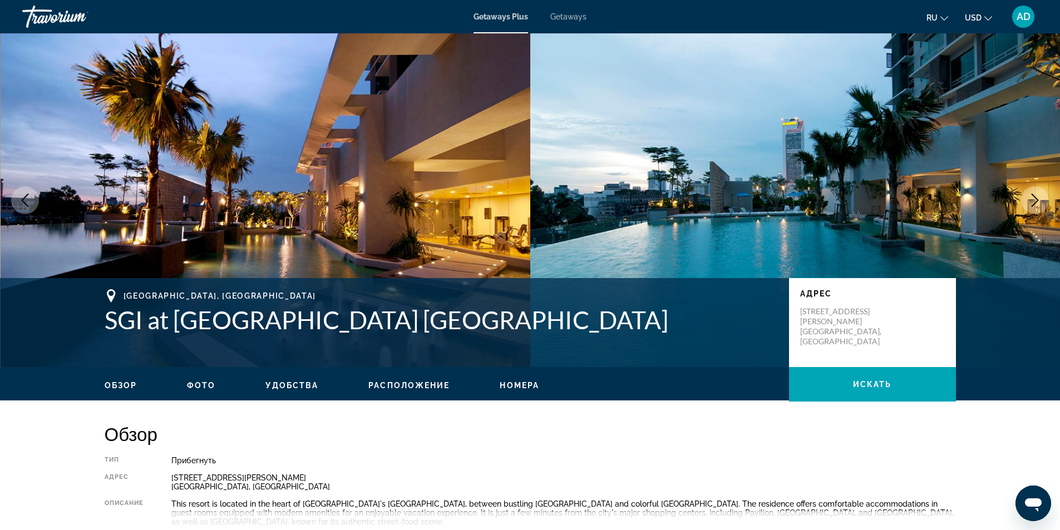
click at [1035, 206] on icon "Next image" at bounding box center [1034, 200] width 13 height 13
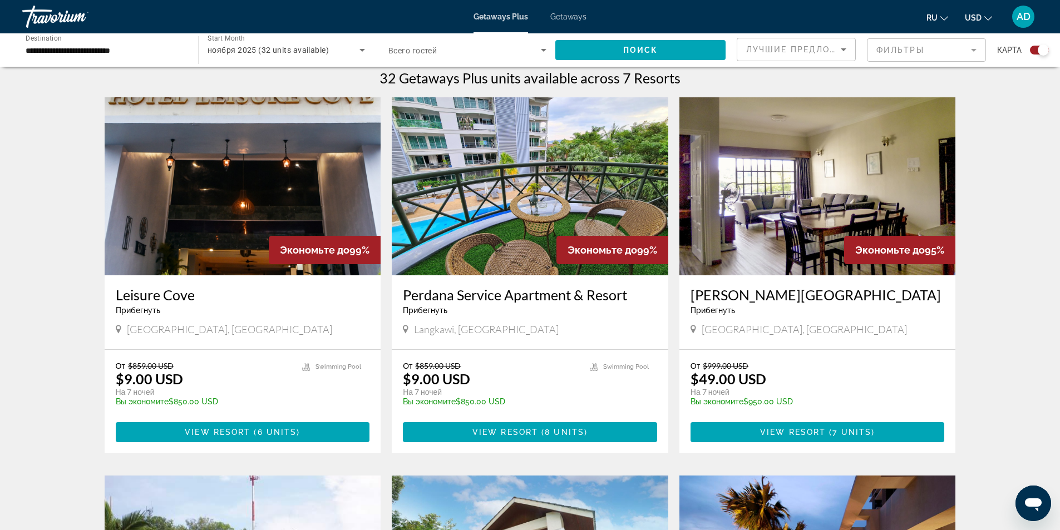
scroll to position [334, 0]
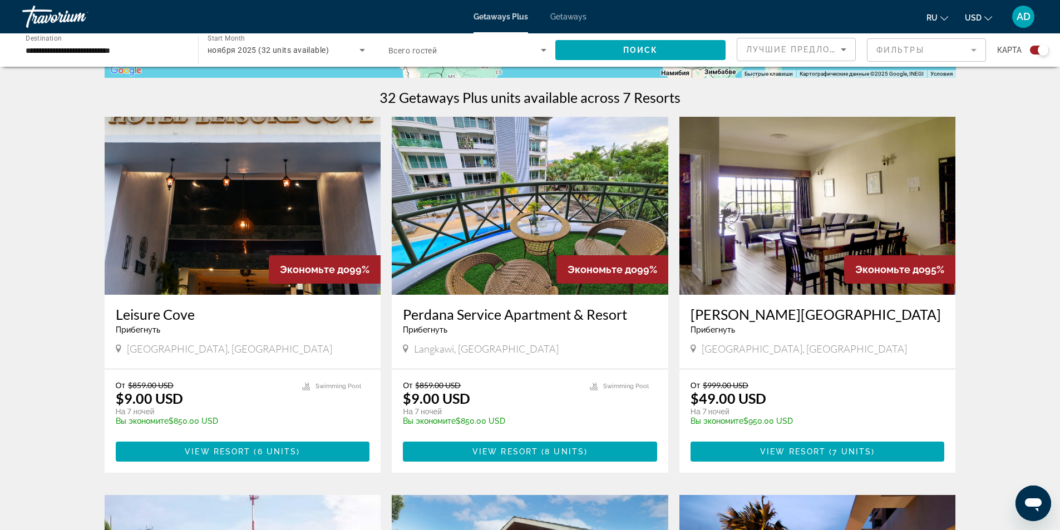
click at [720, 184] on img "Main content" at bounding box center [817, 206] width 276 height 178
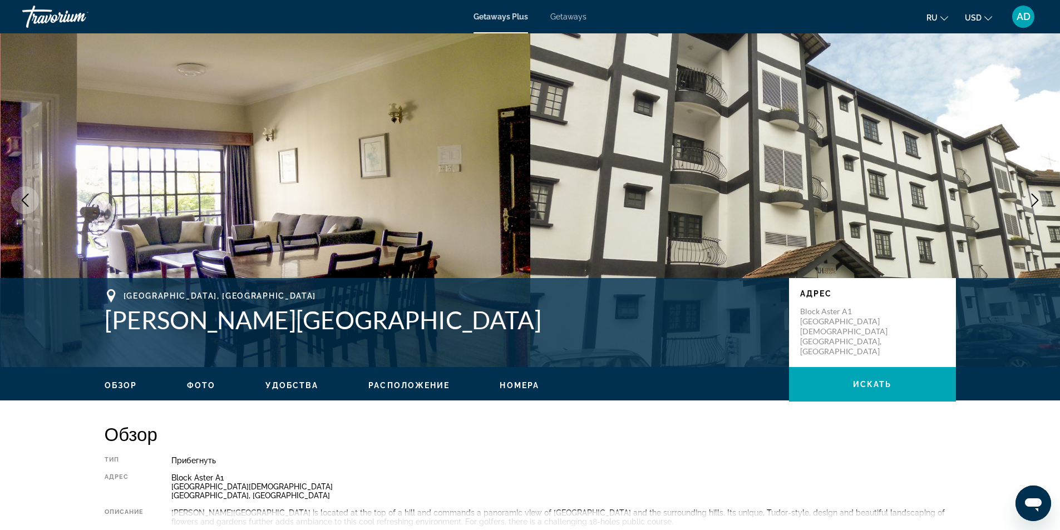
click at [1026, 202] on button "Next image" at bounding box center [1035, 200] width 28 height 28
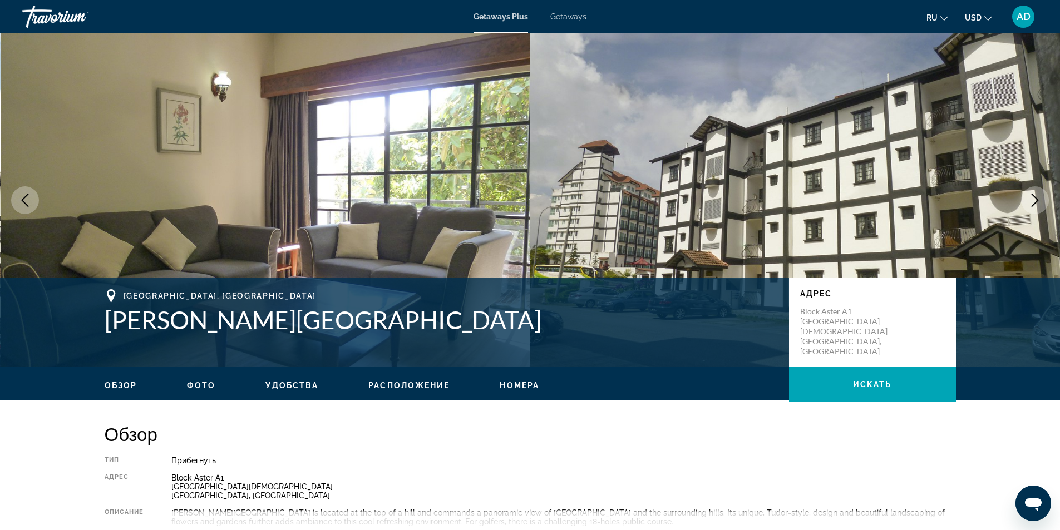
click at [1026, 201] on button "Next image" at bounding box center [1035, 200] width 28 height 28
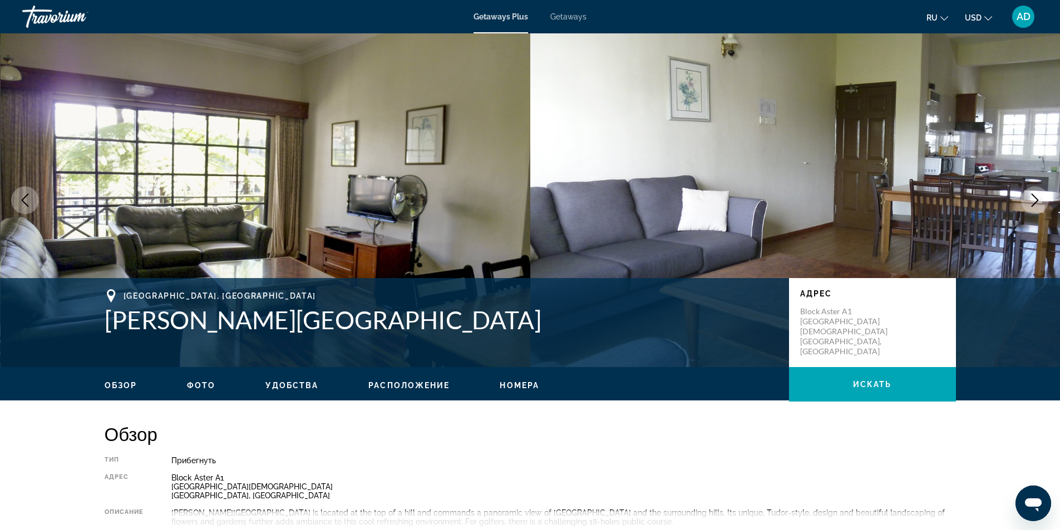
click at [1026, 201] on button "Next image" at bounding box center [1035, 200] width 28 height 28
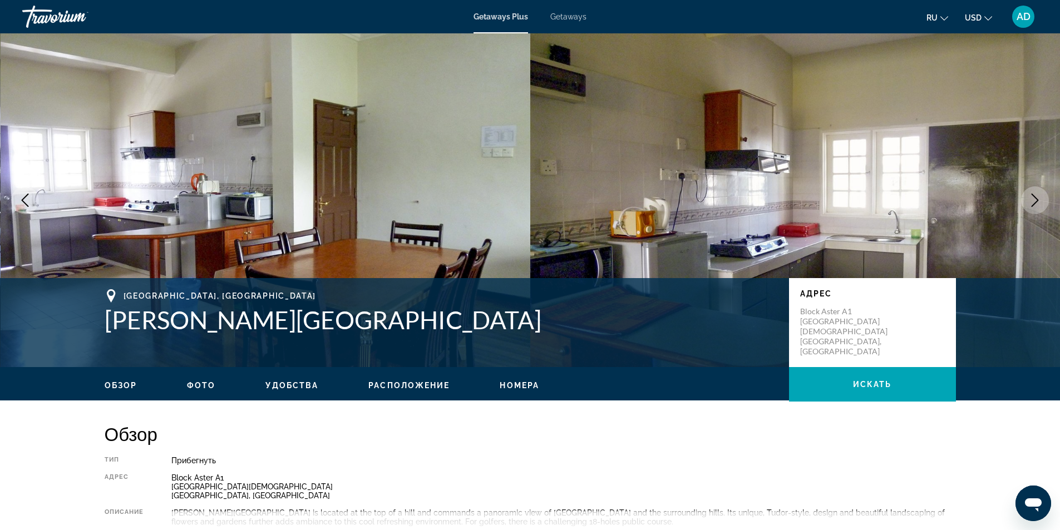
click at [1026, 201] on button "Next image" at bounding box center [1035, 200] width 28 height 28
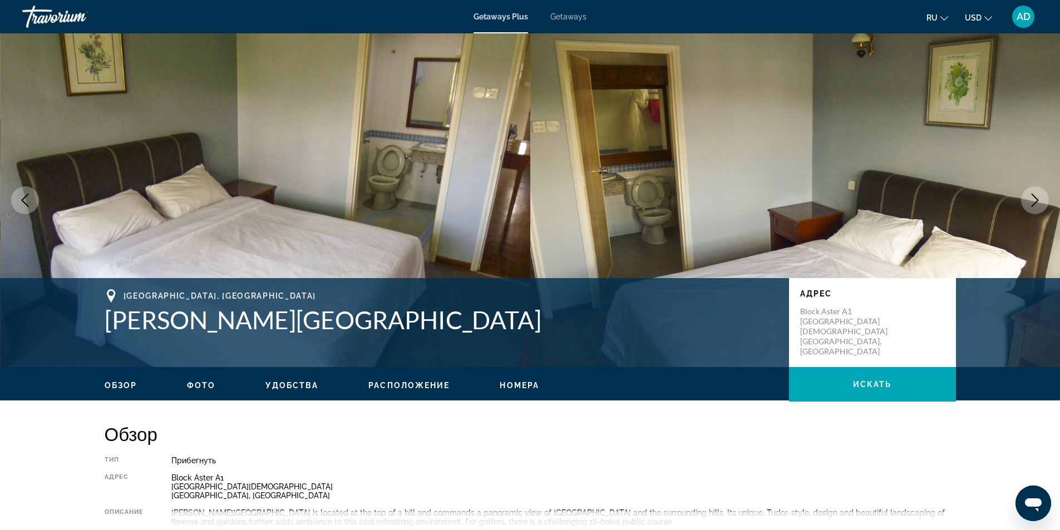
click at [1026, 201] on button "Next image" at bounding box center [1035, 200] width 28 height 28
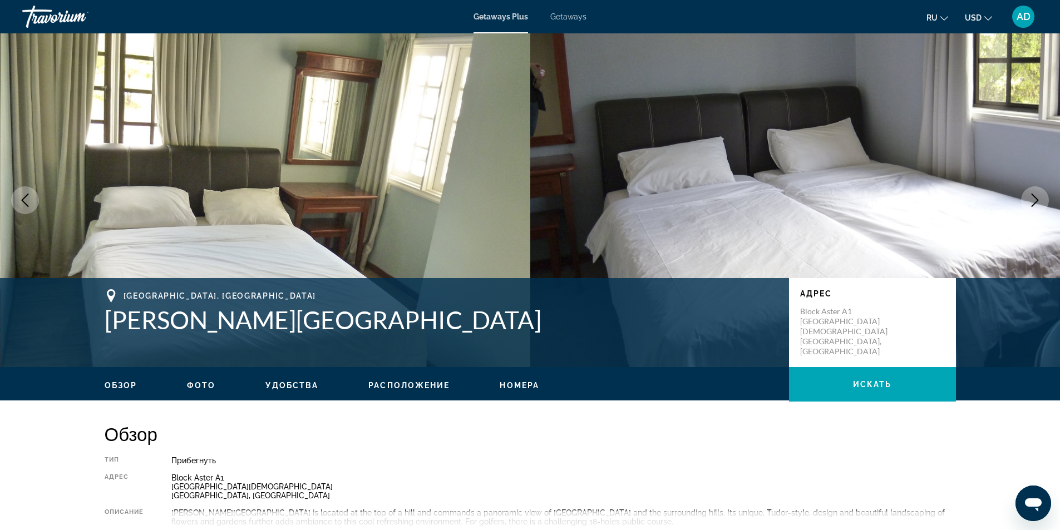
click at [1026, 201] on button "Next image" at bounding box center [1035, 200] width 28 height 28
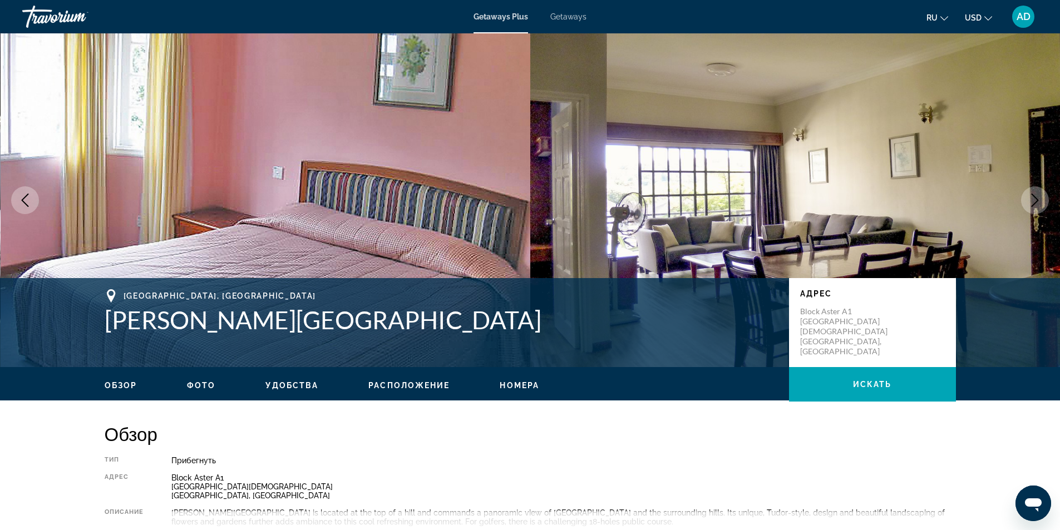
click at [1026, 201] on button "Next image" at bounding box center [1035, 200] width 28 height 28
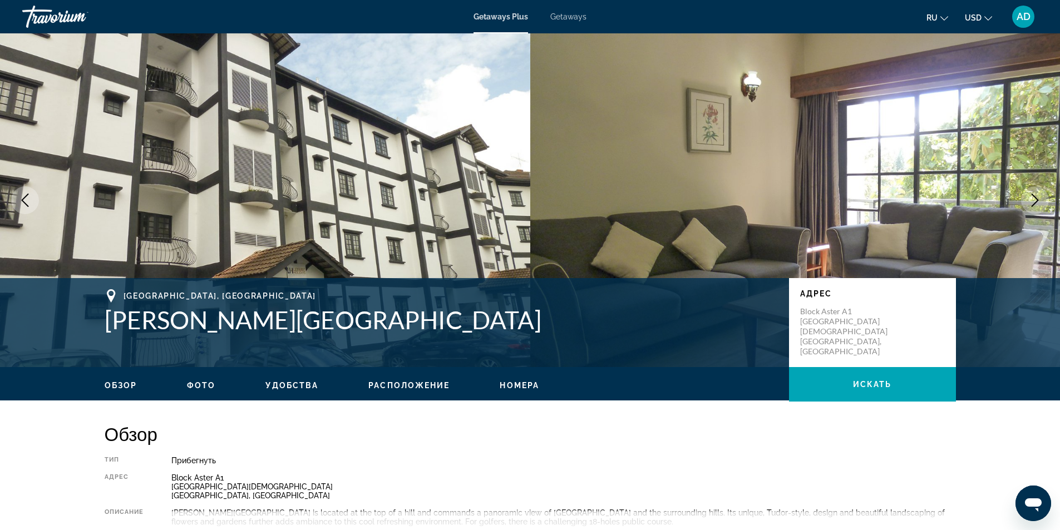
click at [1027, 201] on button "Next image" at bounding box center [1035, 200] width 28 height 28
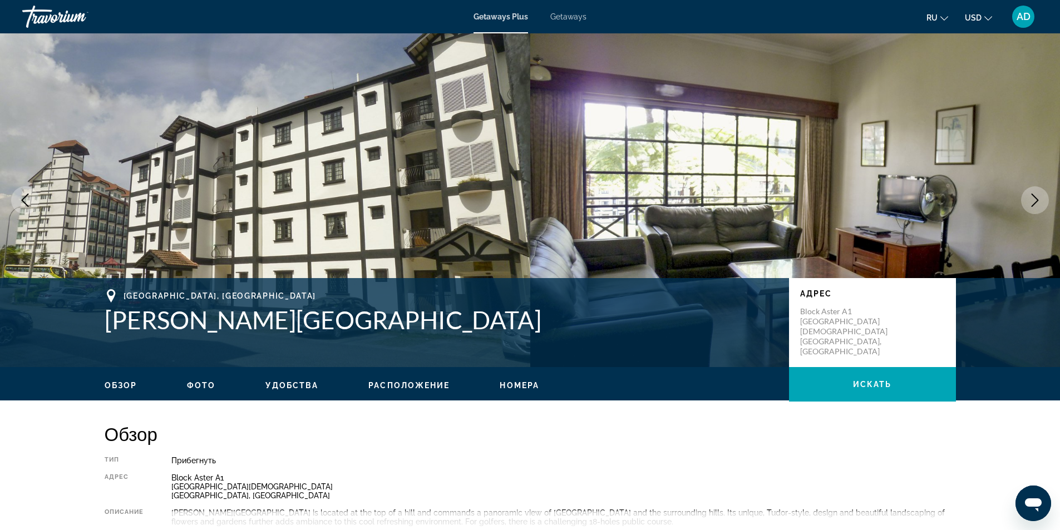
click at [1027, 200] on button "Next image" at bounding box center [1035, 200] width 28 height 28
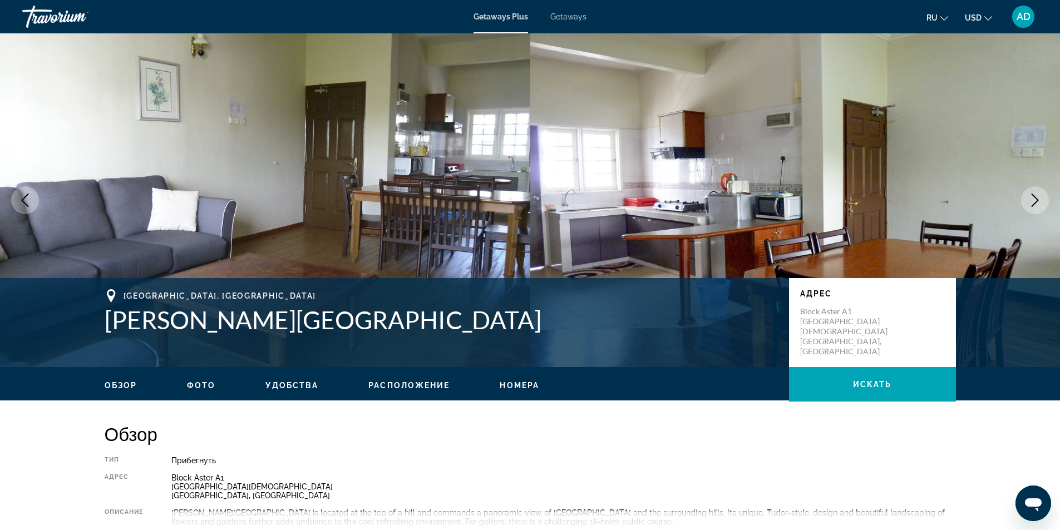
click at [1027, 200] on button "Next image" at bounding box center [1035, 200] width 28 height 28
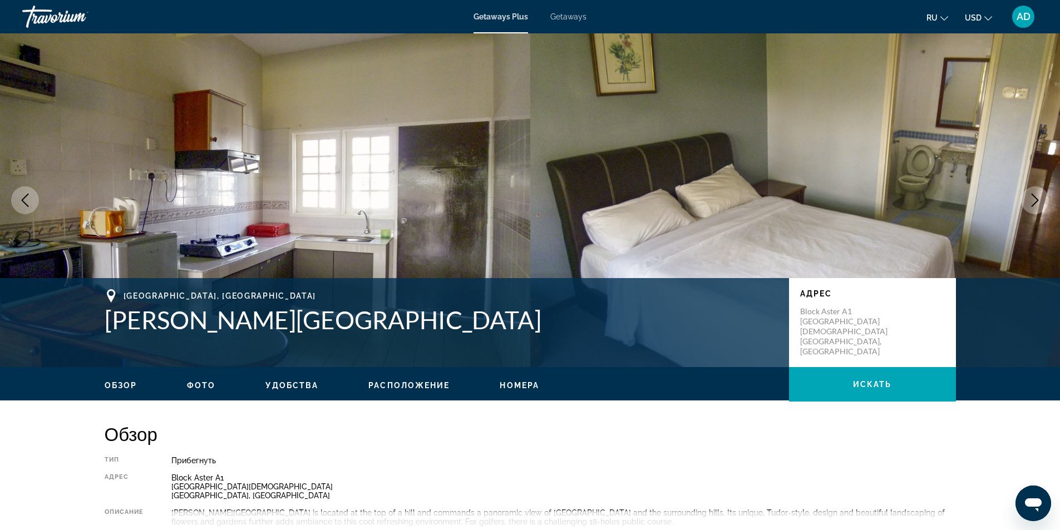
click at [1027, 200] on button "Next image" at bounding box center [1035, 200] width 28 height 28
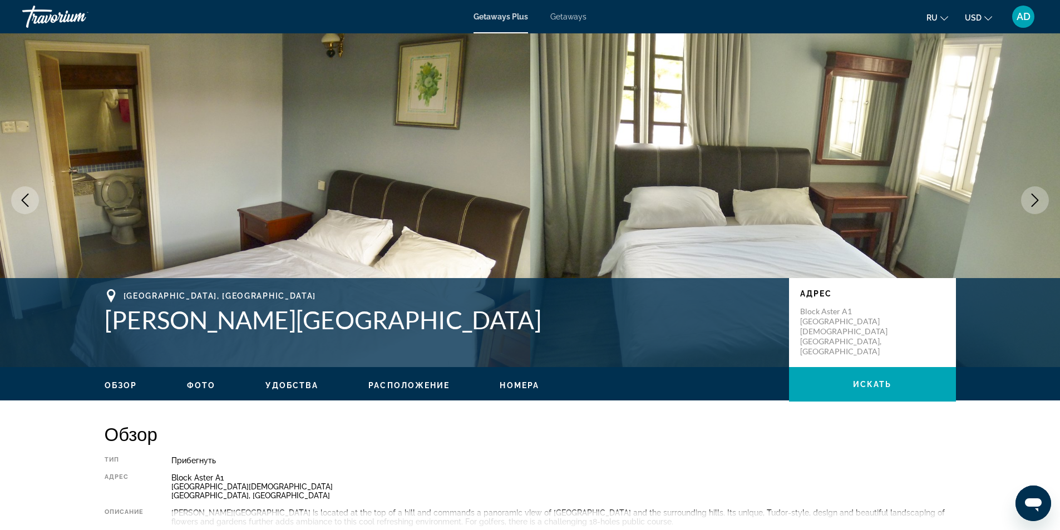
click at [1027, 200] on button "Next image" at bounding box center [1035, 200] width 28 height 28
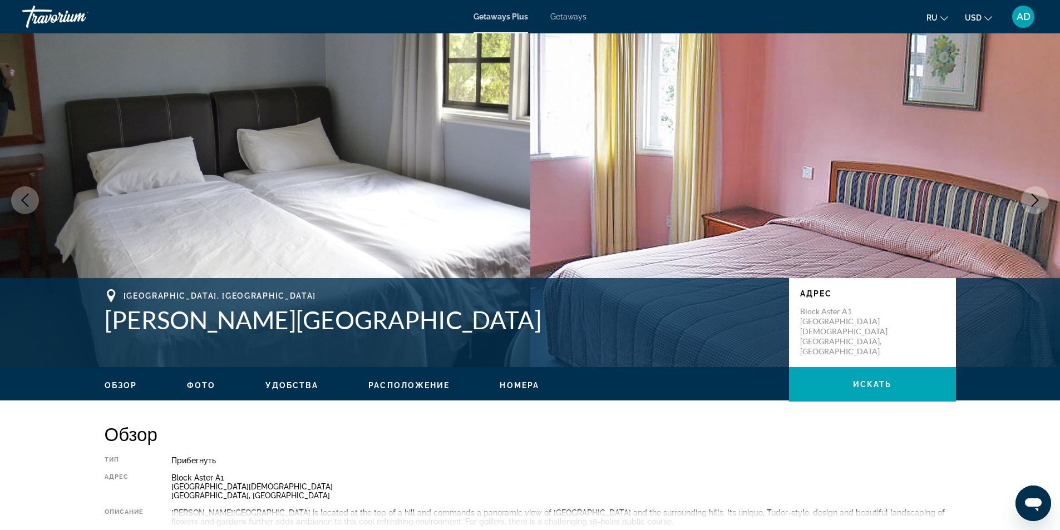
click at [1027, 200] on button "Next image" at bounding box center [1035, 200] width 28 height 28
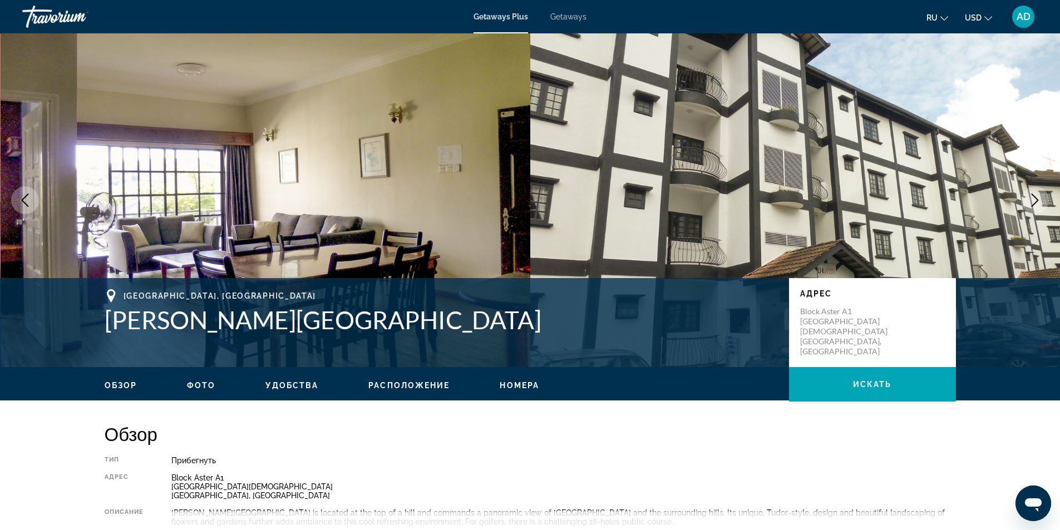
click at [1027, 198] on button "Next image" at bounding box center [1035, 200] width 28 height 28
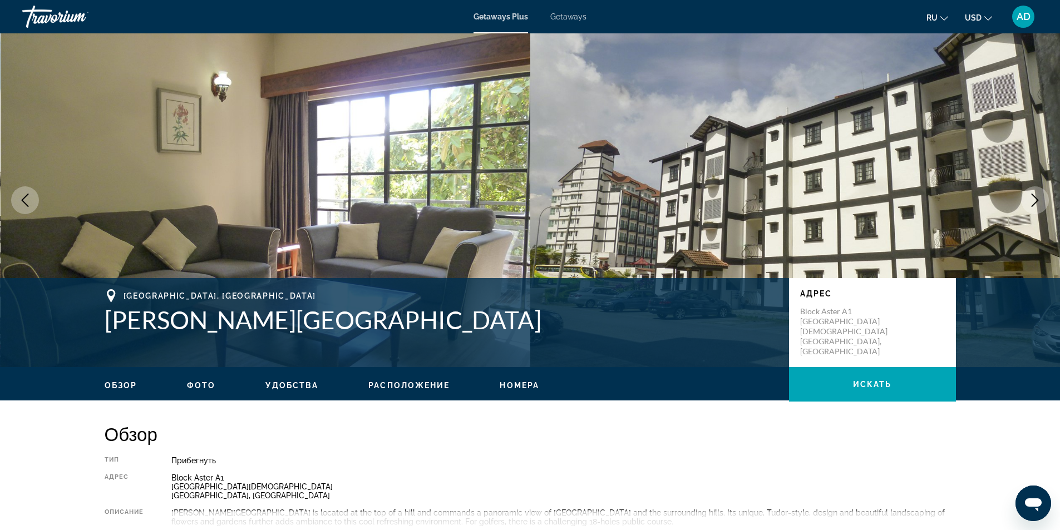
click at [1027, 198] on button "Next image" at bounding box center [1035, 200] width 28 height 28
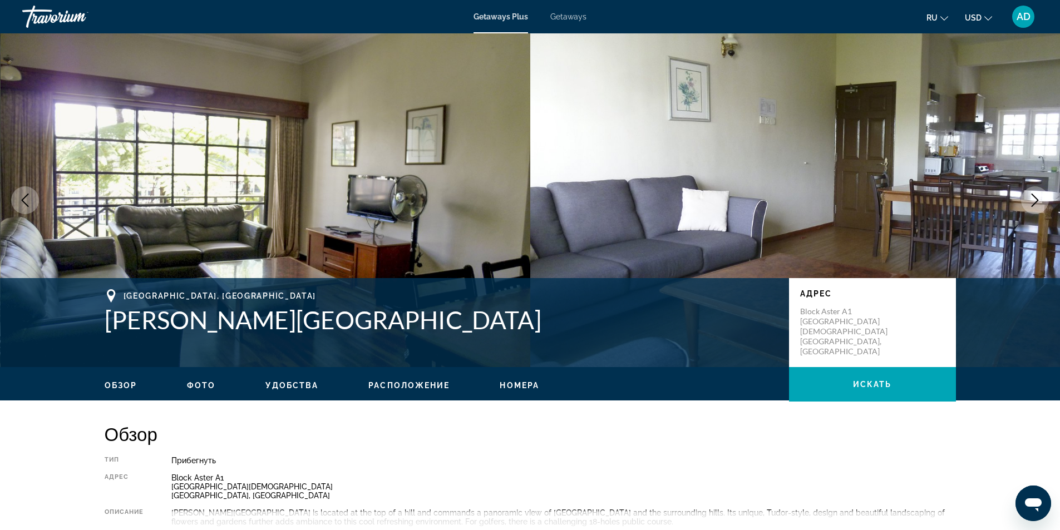
click at [1027, 198] on button "Next image" at bounding box center [1035, 200] width 28 height 28
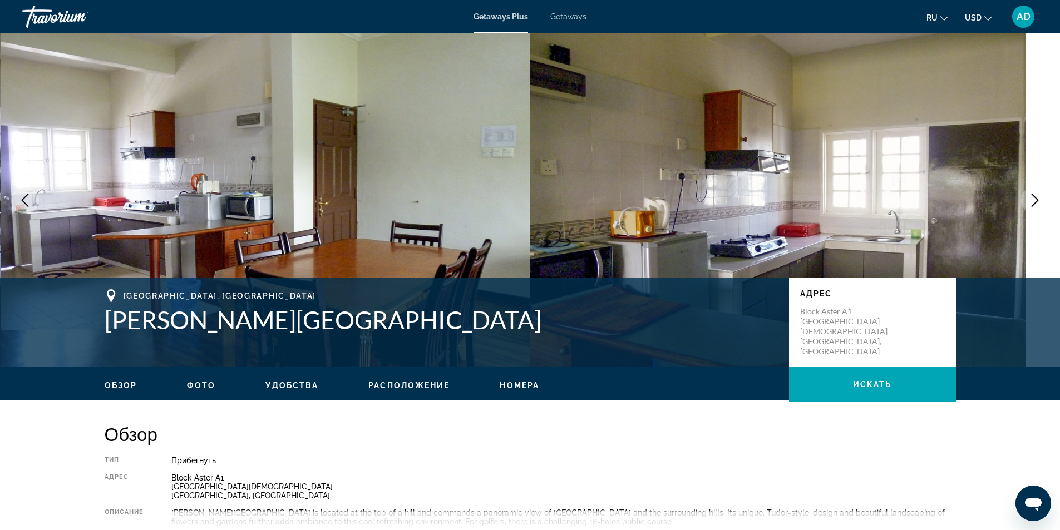
click at [1027, 198] on button "Next image" at bounding box center [1035, 200] width 28 height 28
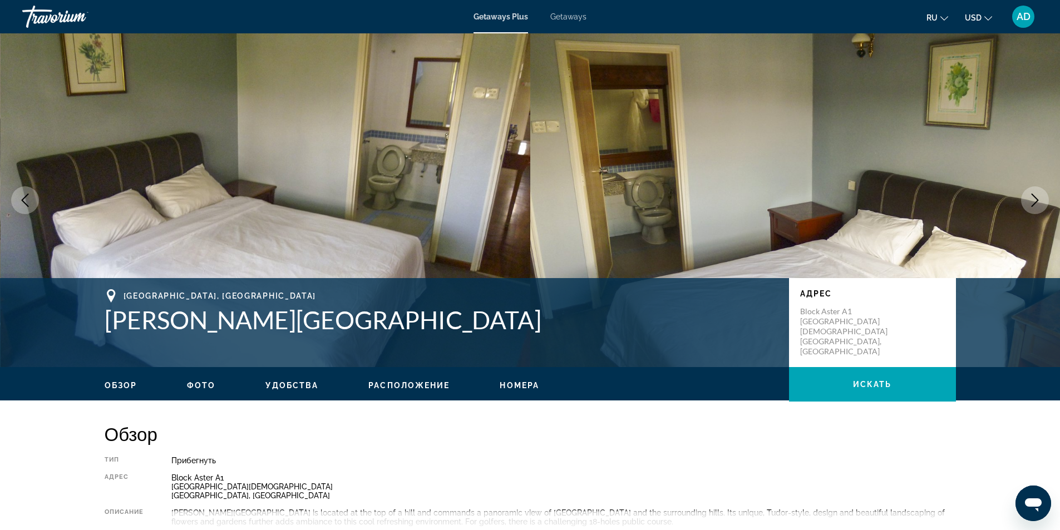
click at [1038, 207] on button "Next image" at bounding box center [1035, 200] width 28 height 28
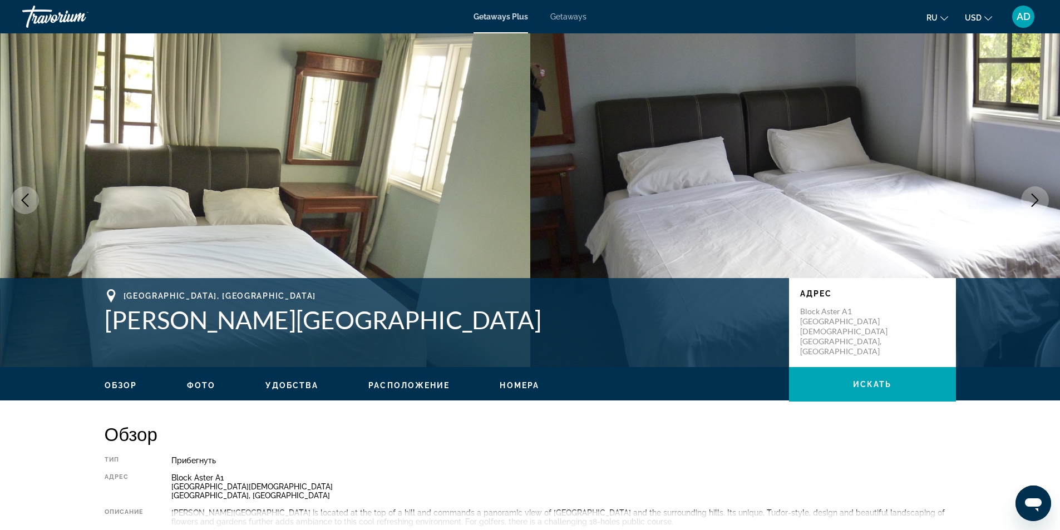
click at [1038, 207] on button "Next image" at bounding box center [1035, 200] width 28 height 28
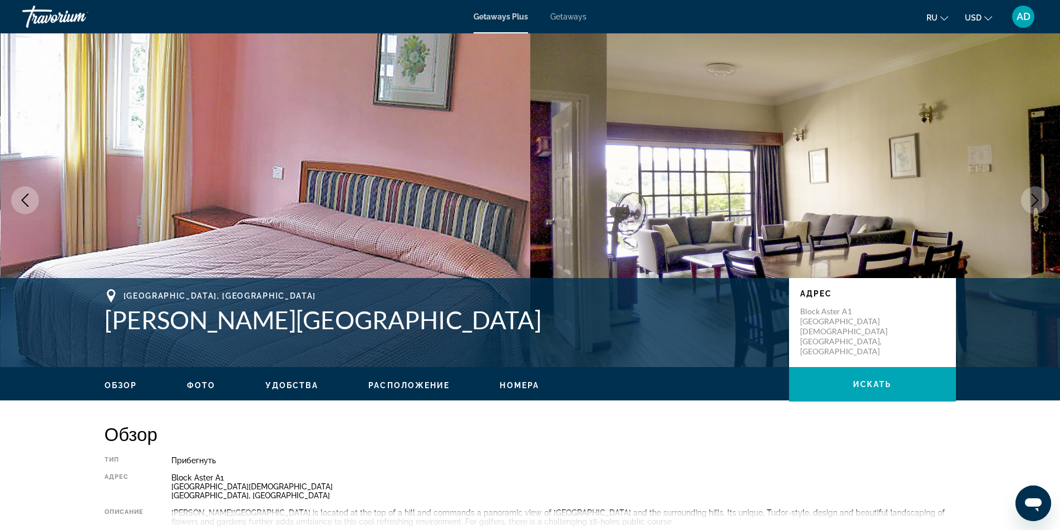
click at [1038, 207] on button "Next image" at bounding box center [1035, 200] width 28 height 28
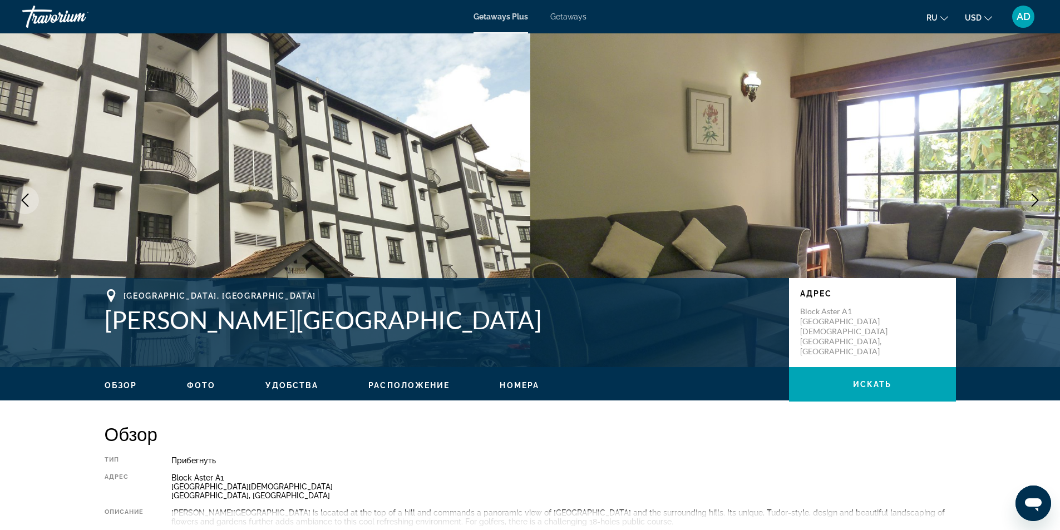
click at [1038, 207] on button "Next image" at bounding box center [1035, 200] width 28 height 28
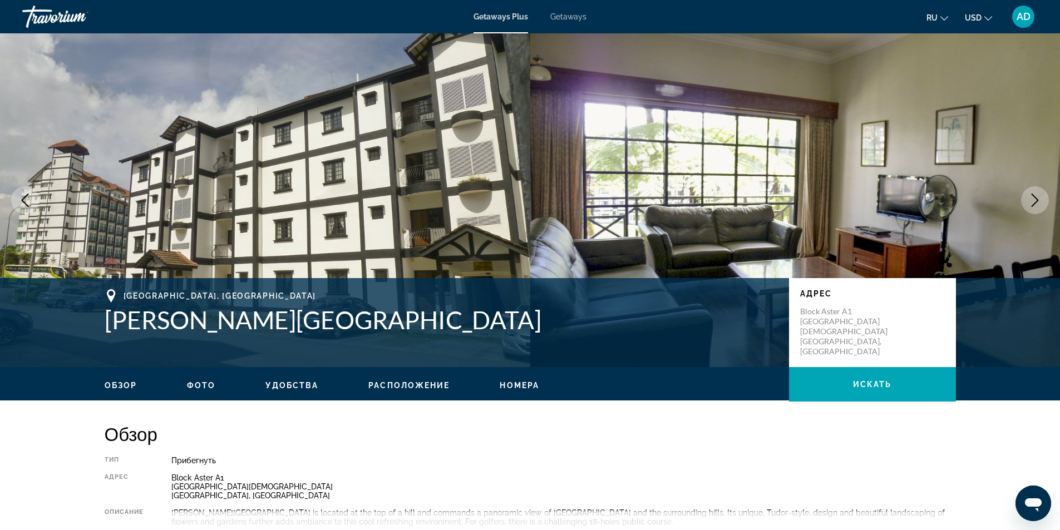
click at [1038, 207] on button "Next image" at bounding box center [1035, 200] width 28 height 28
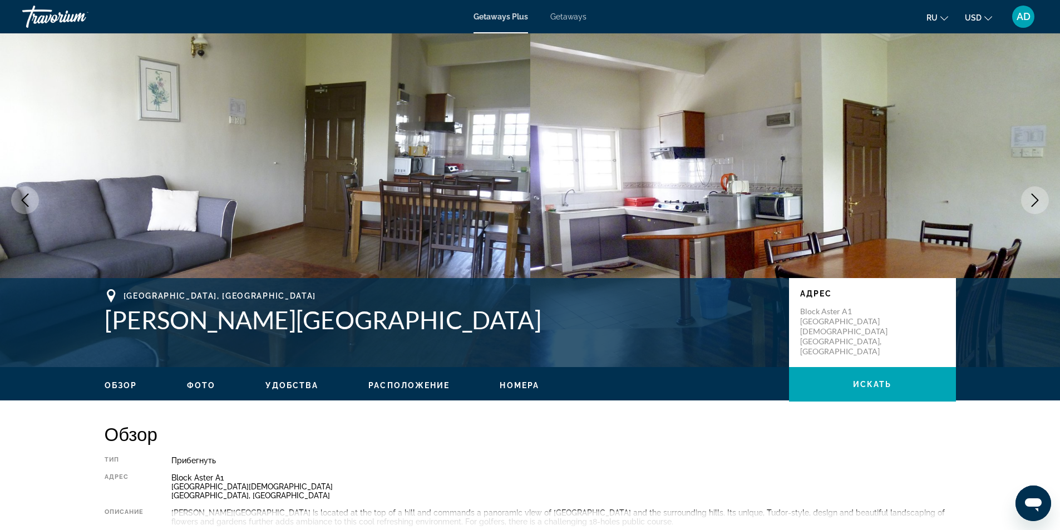
click at [1038, 207] on button "Next image" at bounding box center [1035, 200] width 28 height 28
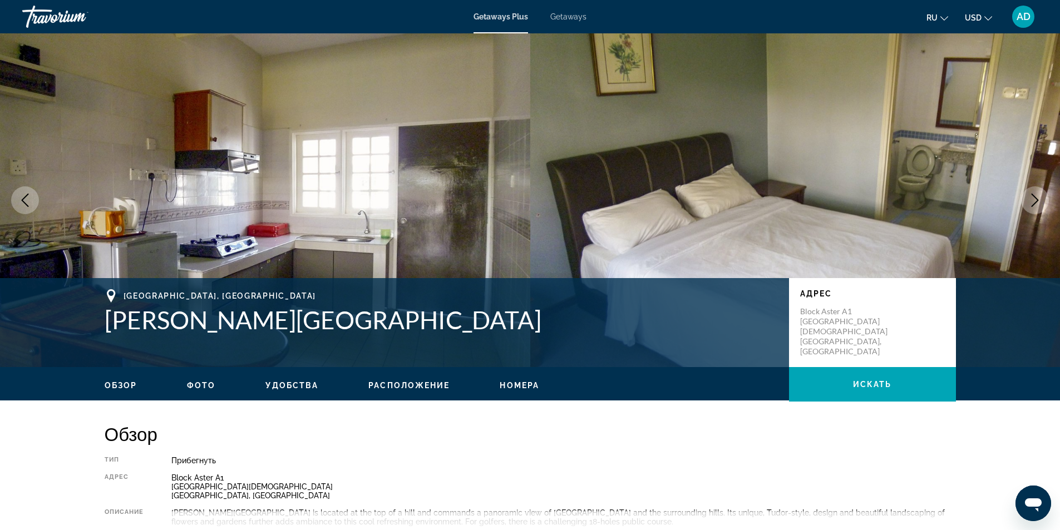
click at [1038, 207] on button "Next image" at bounding box center [1035, 200] width 28 height 28
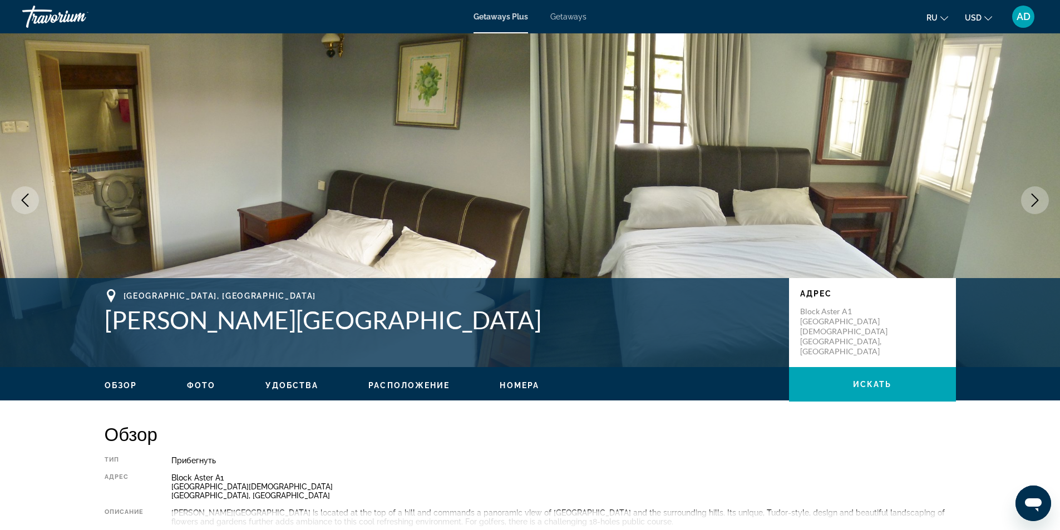
click at [1038, 207] on button "Next image" at bounding box center [1035, 200] width 28 height 28
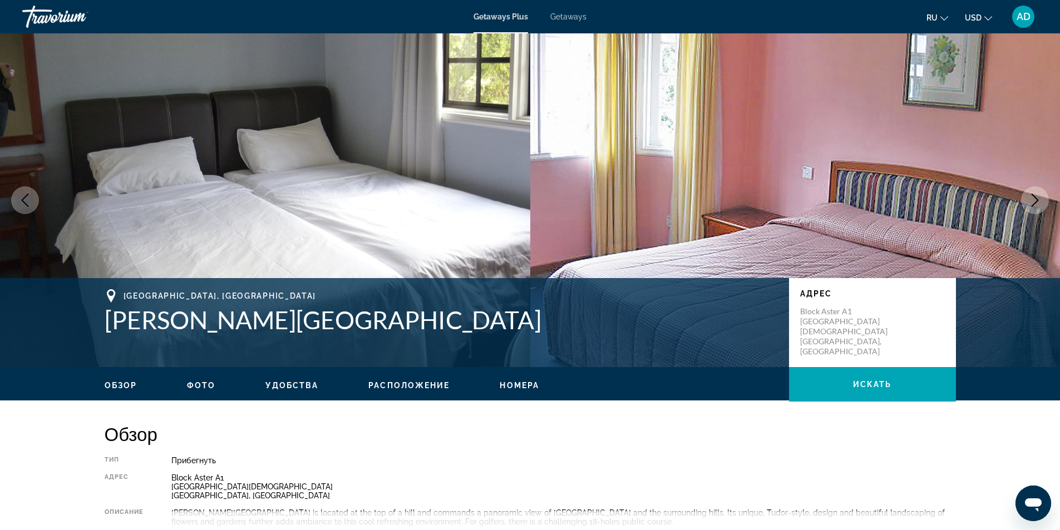
click at [1038, 207] on button "Next image" at bounding box center [1035, 200] width 28 height 28
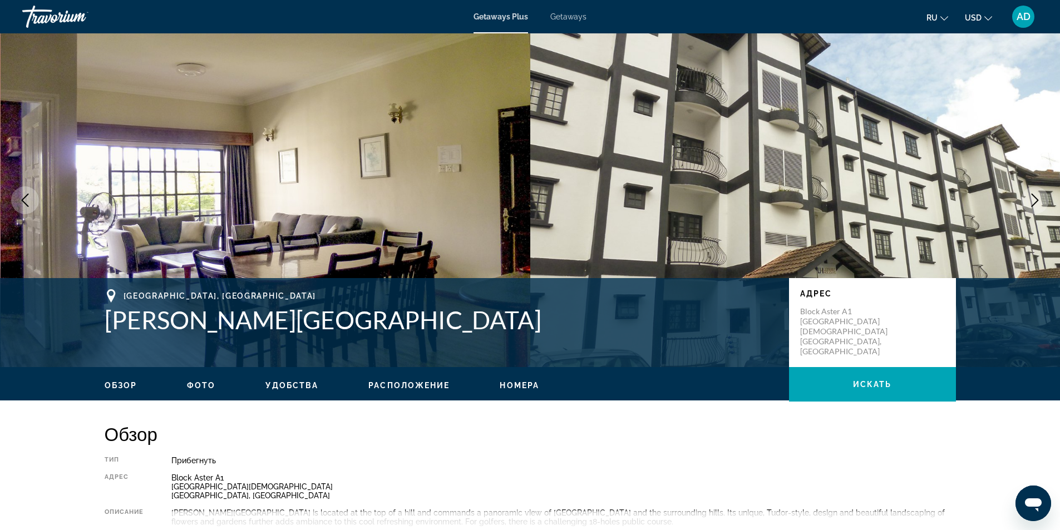
click at [1038, 207] on button "Next image" at bounding box center [1035, 200] width 28 height 28
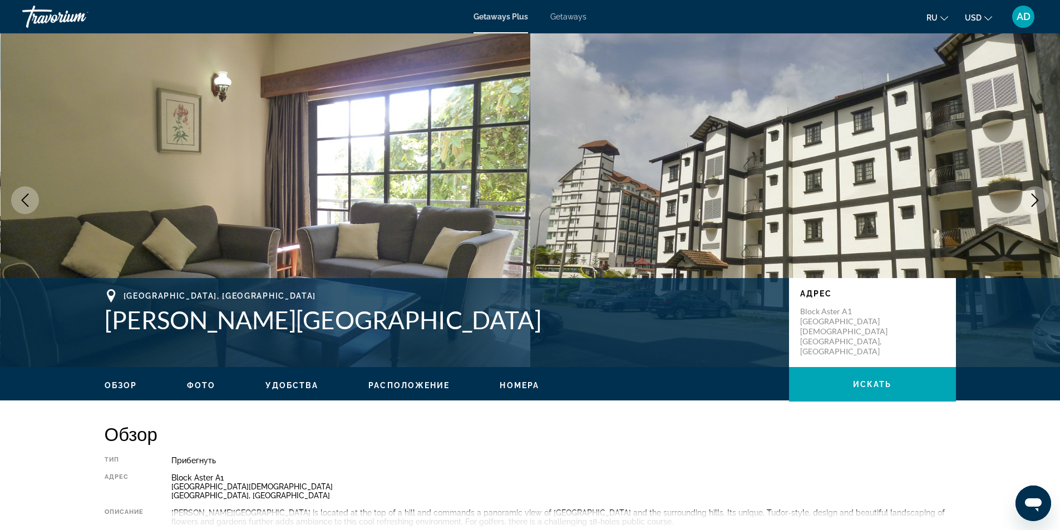
click at [1038, 207] on button "Next image" at bounding box center [1035, 200] width 28 height 28
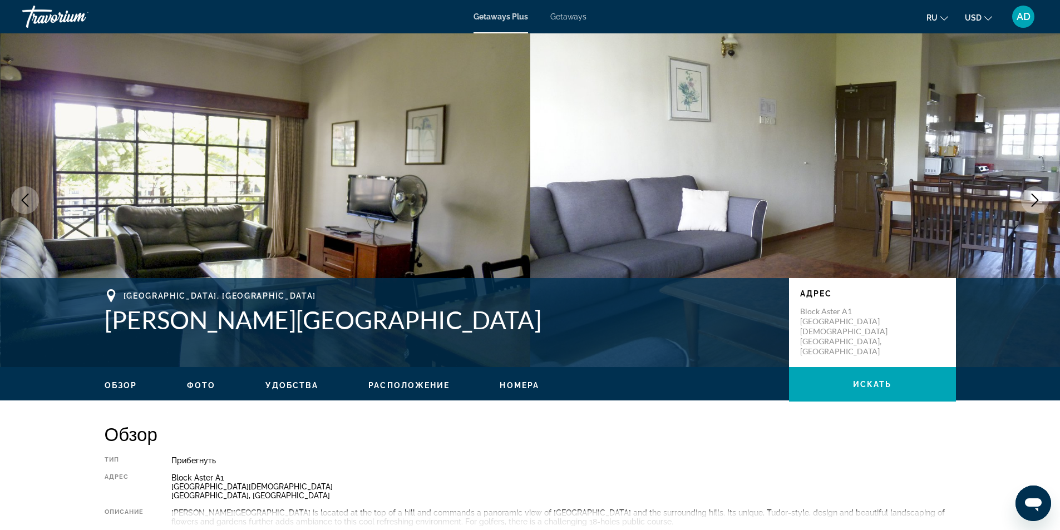
click at [1039, 207] on button "Next image" at bounding box center [1035, 200] width 28 height 28
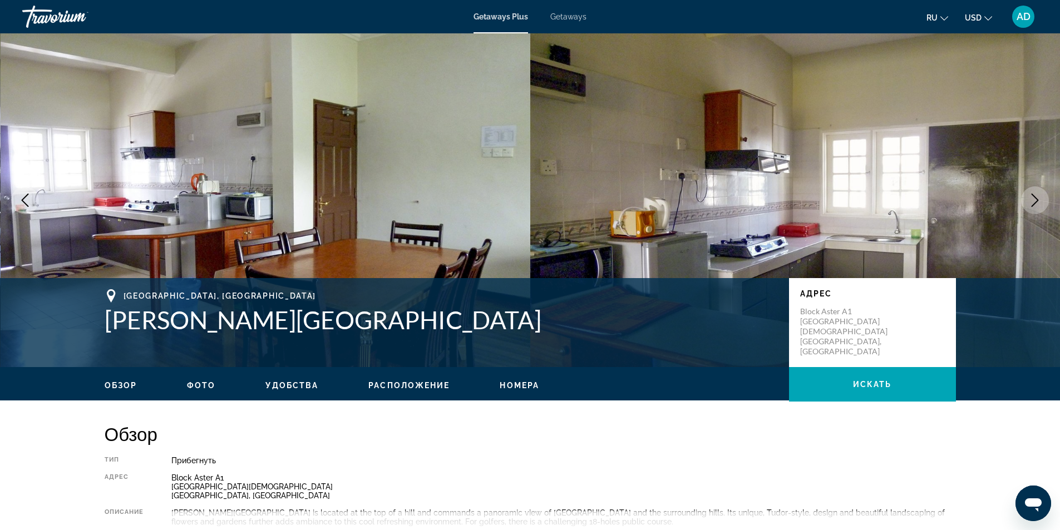
click at [1039, 207] on button "Next image" at bounding box center [1035, 200] width 28 height 28
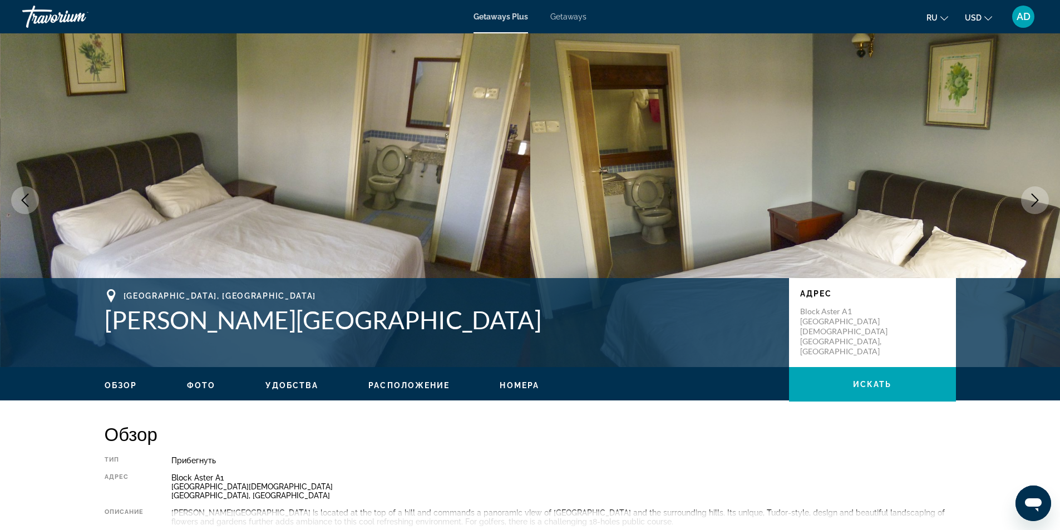
click at [1039, 207] on button "Next image" at bounding box center [1035, 200] width 28 height 28
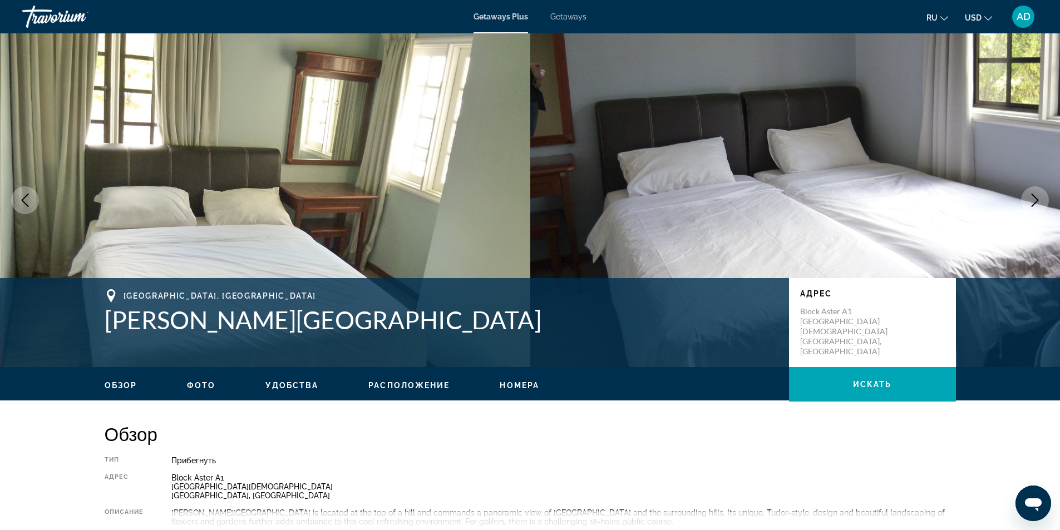
click at [1039, 207] on button "Next image" at bounding box center [1035, 200] width 28 height 28
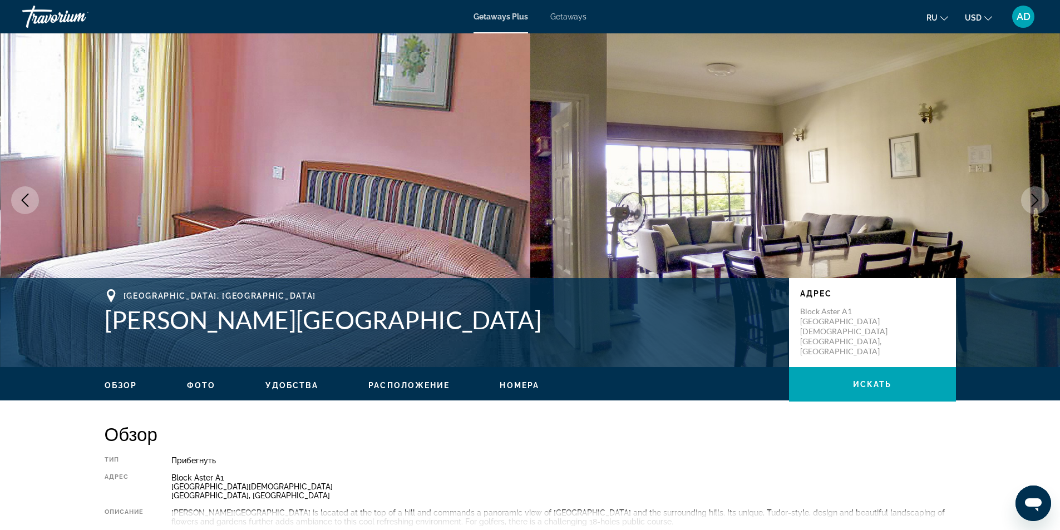
click at [1039, 207] on button "Next image" at bounding box center [1035, 200] width 28 height 28
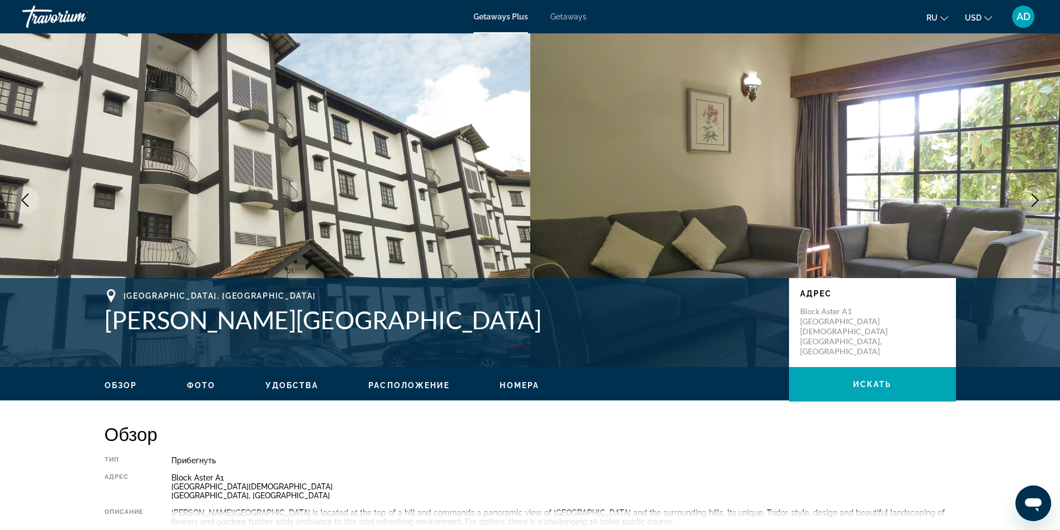
click at [1039, 207] on button "Next image" at bounding box center [1035, 200] width 28 height 28
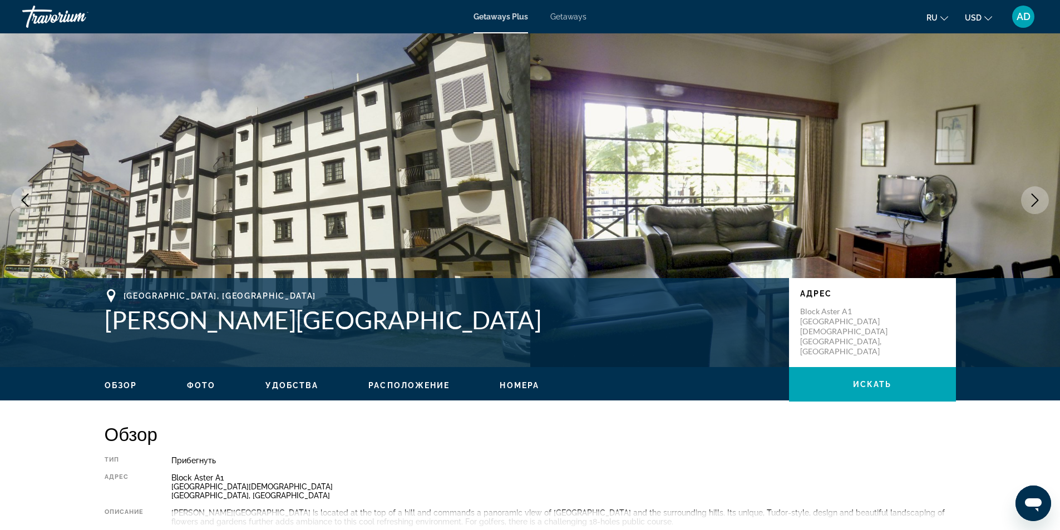
click at [1039, 206] on icon "Next image" at bounding box center [1034, 200] width 13 height 13
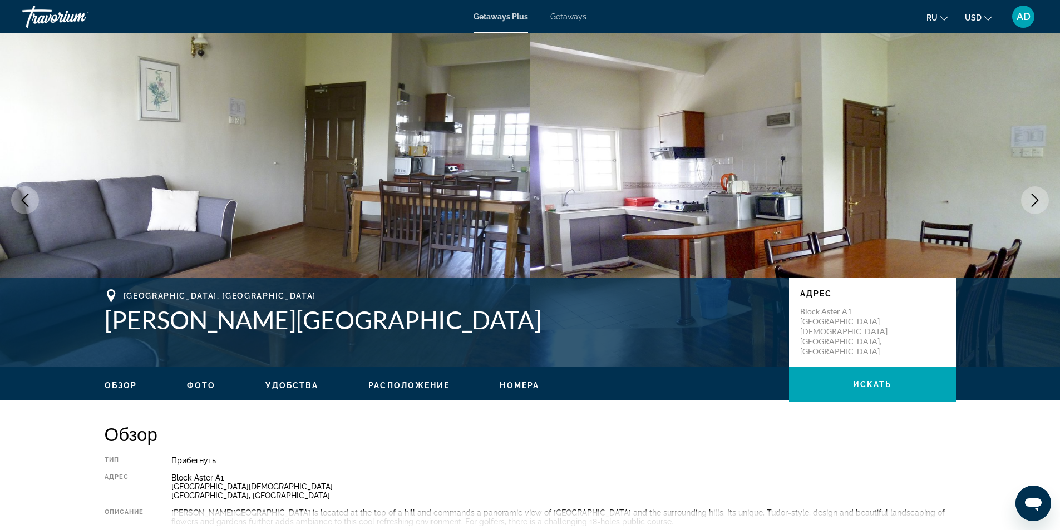
click at [1039, 206] on icon "Next image" at bounding box center [1034, 200] width 13 height 13
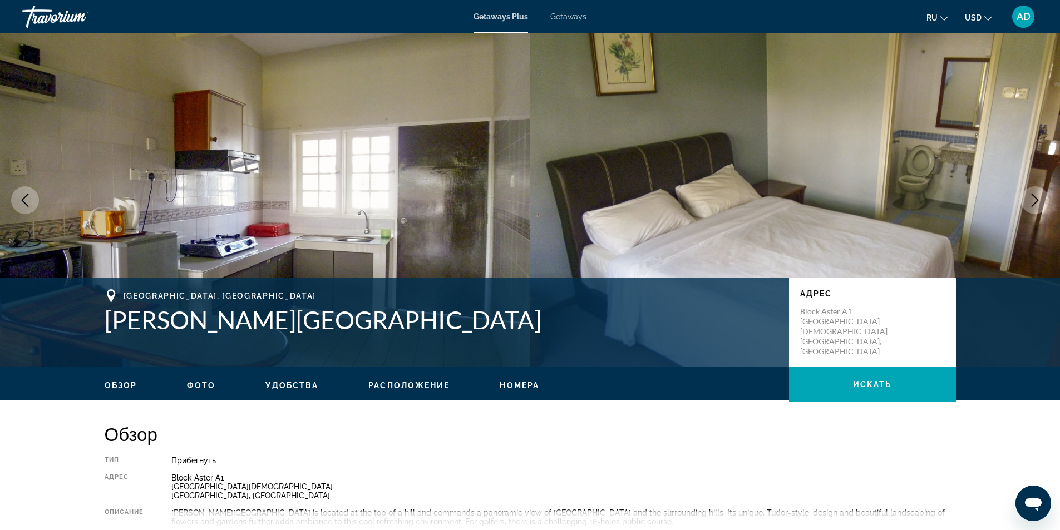
click at [1039, 206] on icon "Next image" at bounding box center [1034, 200] width 13 height 13
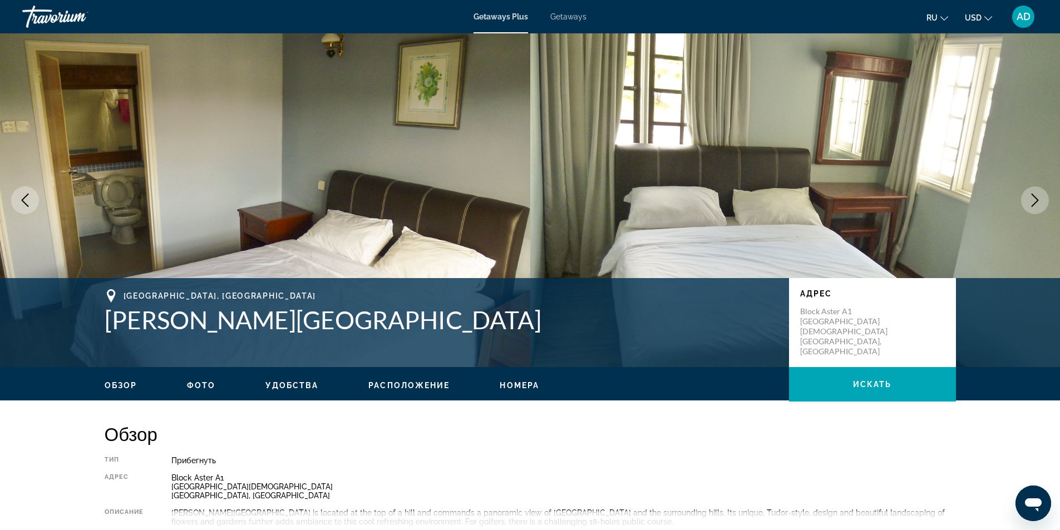
click at [1039, 206] on icon "Next image" at bounding box center [1034, 200] width 13 height 13
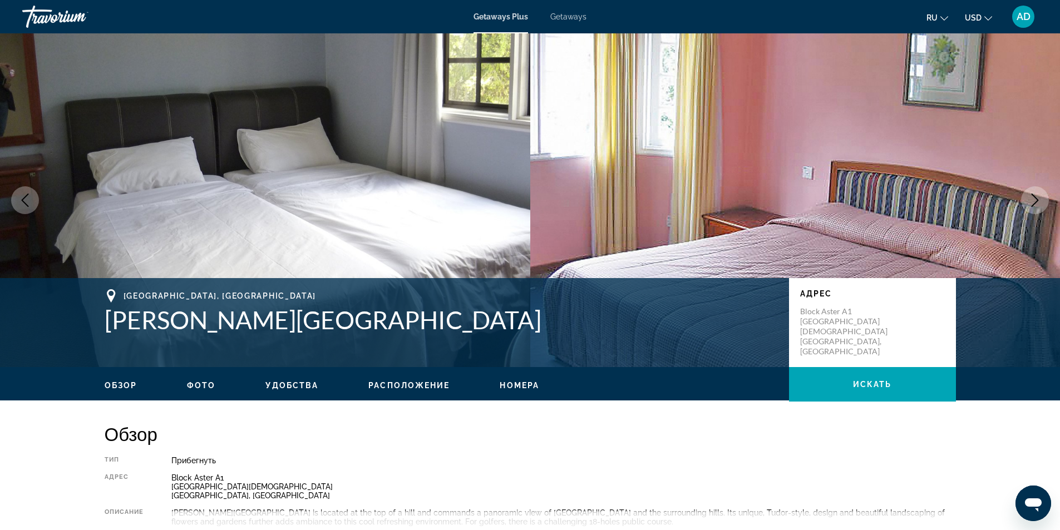
click at [1039, 206] on icon "Next image" at bounding box center [1034, 200] width 13 height 13
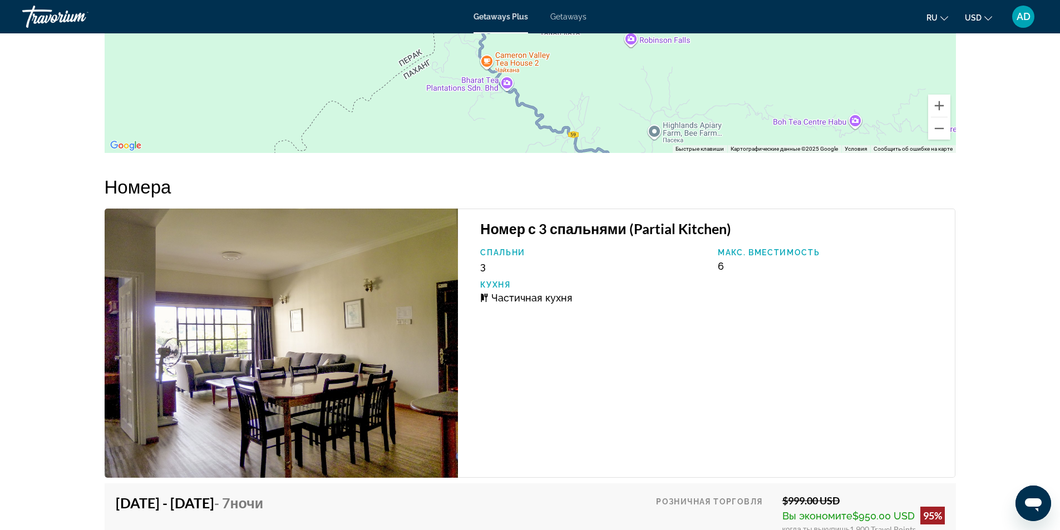
scroll to position [1669, 0]
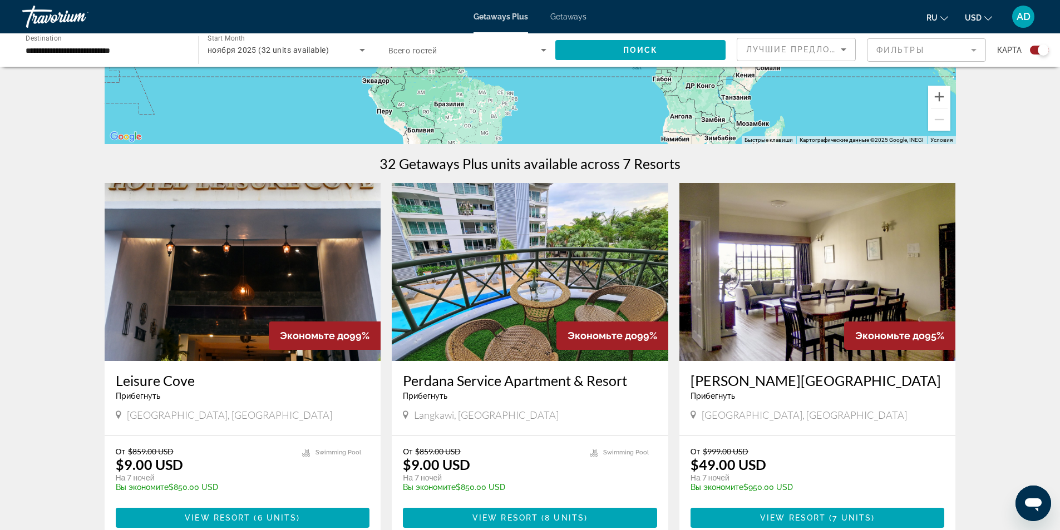
scroll to position [334, 0]
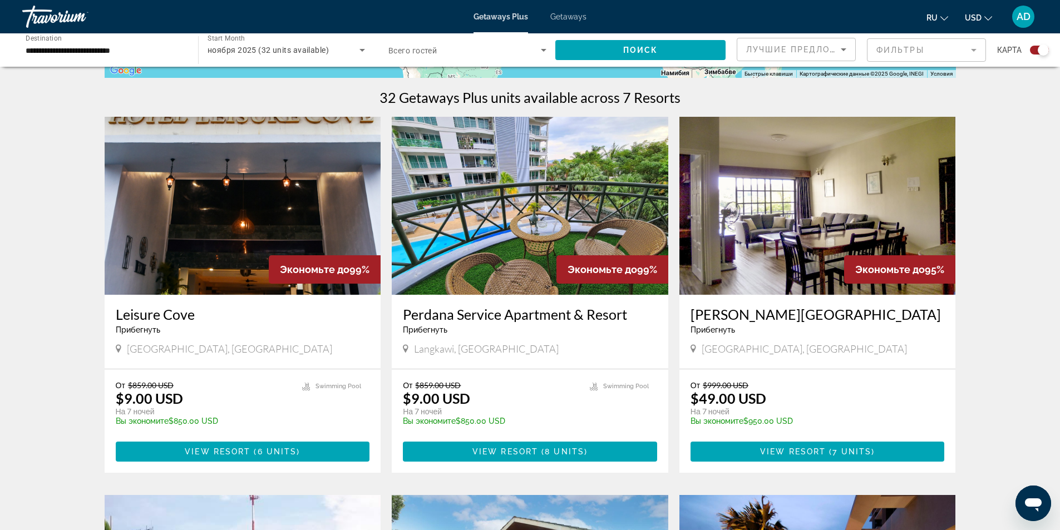
click at [502, 176] on img "Main content" at bounding box center [530, 206] width 276 height 178
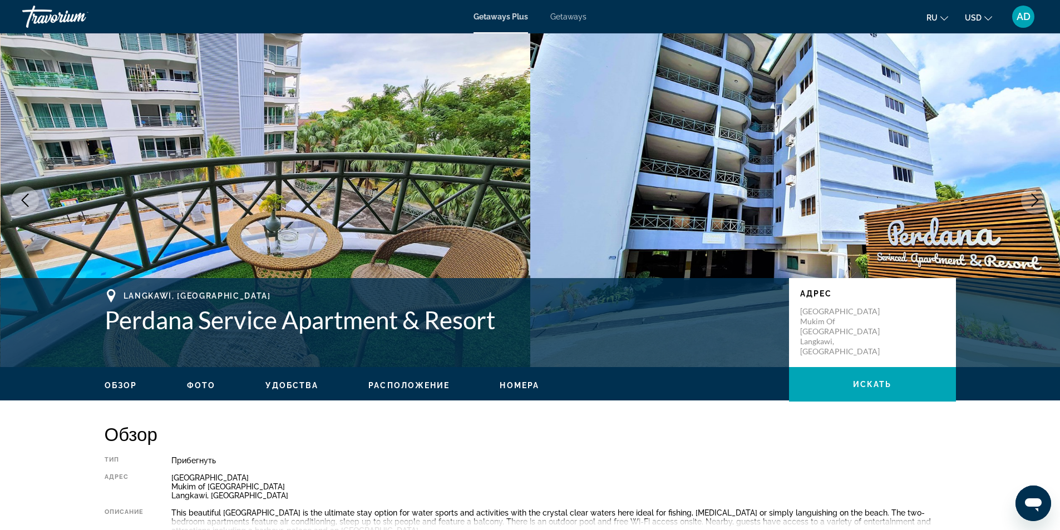
click at [189, 389] on span "Фото" at bounding box center [201, 385] width 28 height 9
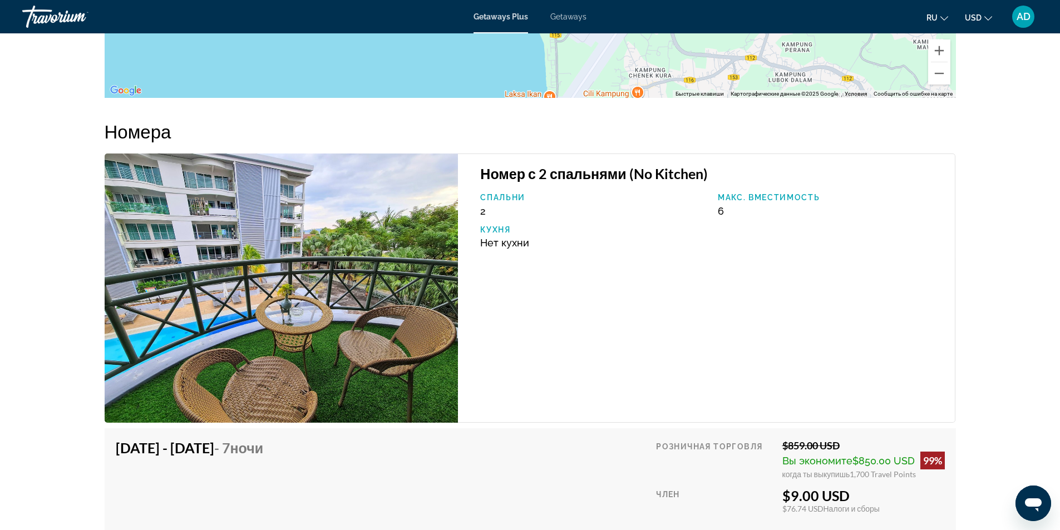
scroll to position [1728, 0]
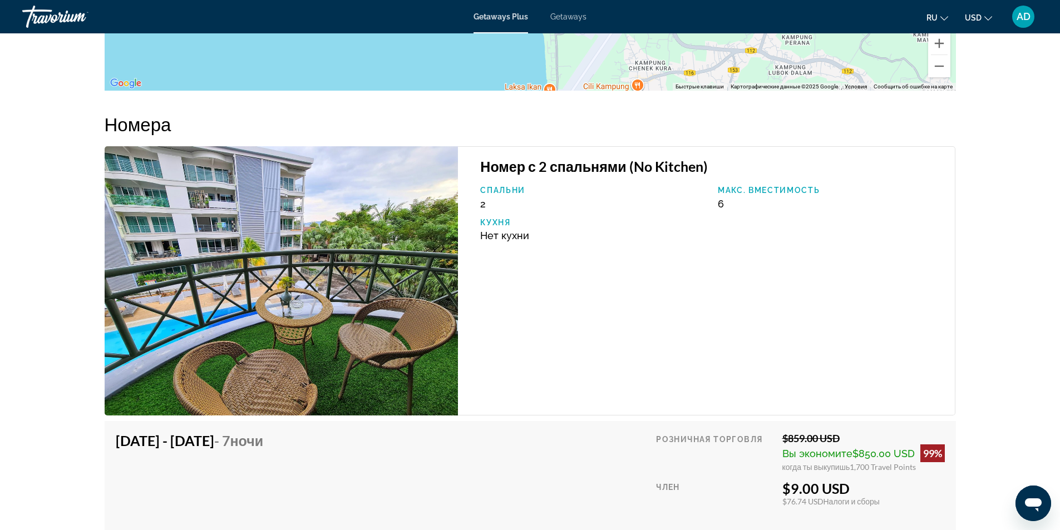
click at [309, 325] on img "Main content" at bounding box center [282, 280] width 354 height 269
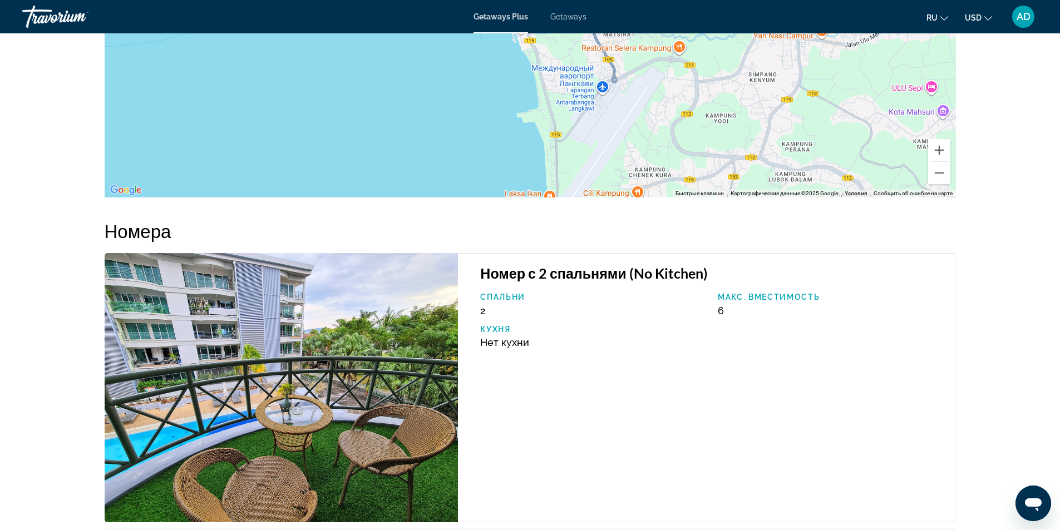
scroll to position [1617, 0]
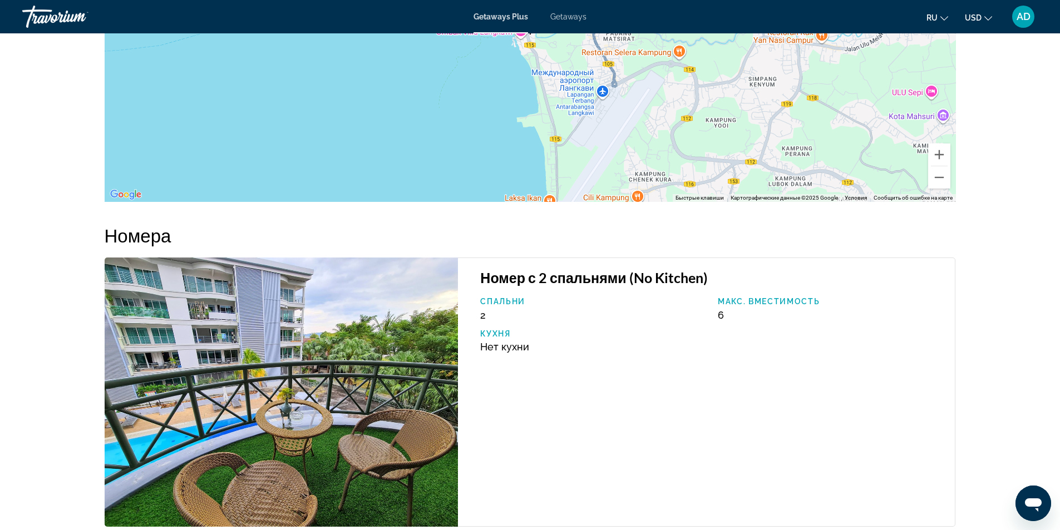
click at [224, 327] on img "Main content" at bounding box center [282, 392] width 354 height 269
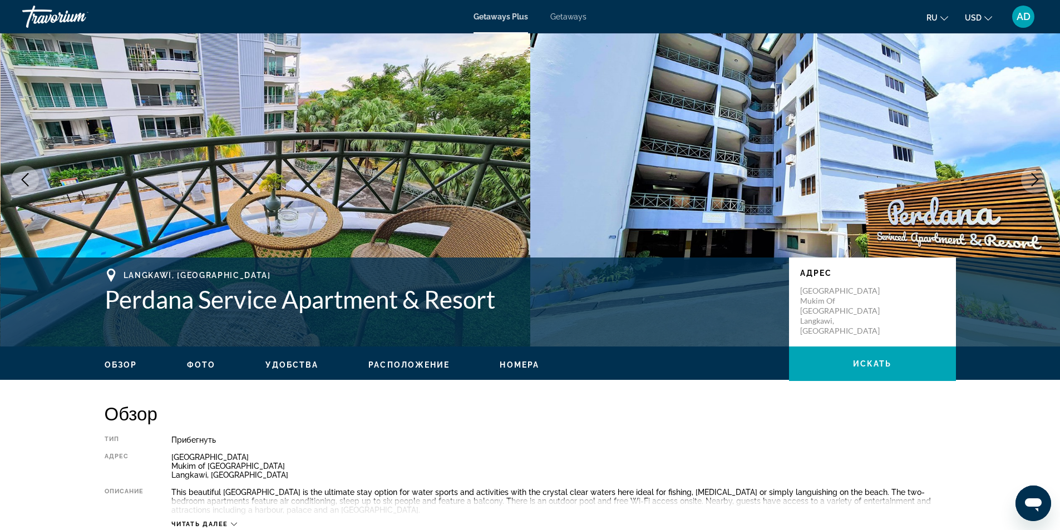
scroll to position [0, 0]
